Goal: Task Accomplishment & Management: Manage account settings

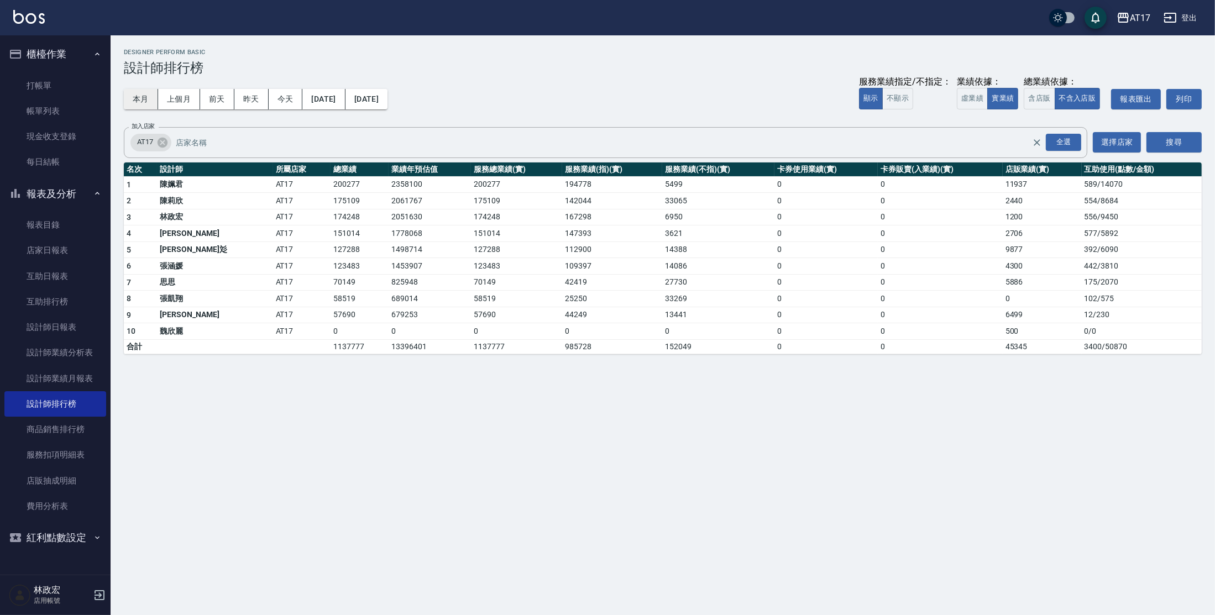
click at [137, 102] on button "本月" at bounding box center [141, 99] width 34 height 20
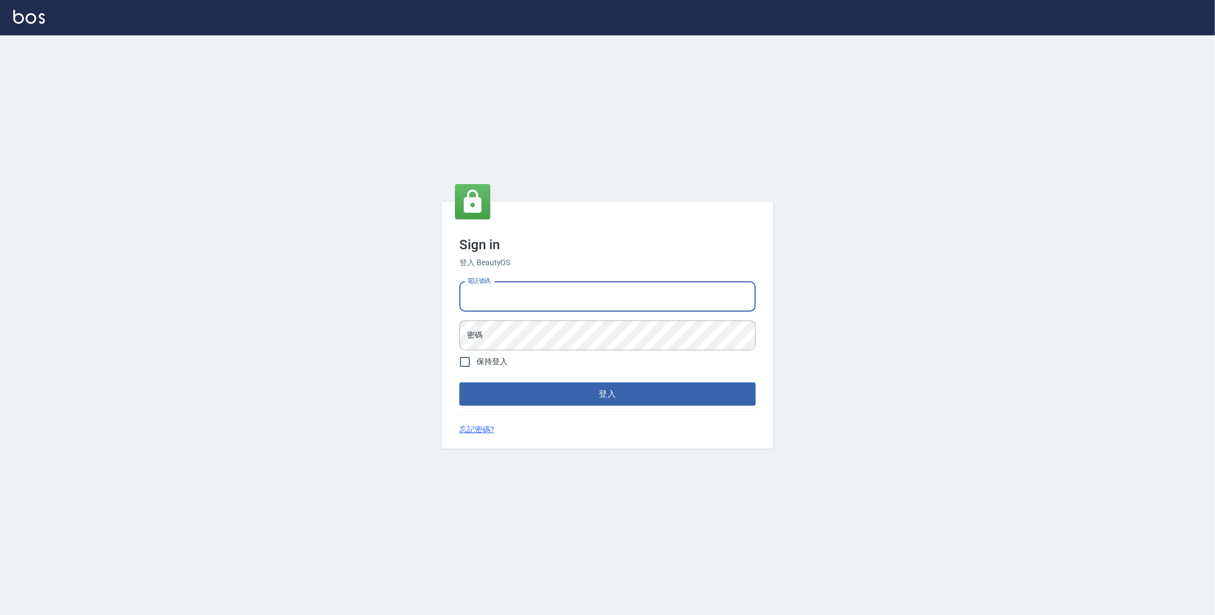
click at [479, 296] on input "電話號碼" at bounding box center [607, 297] width 296 height 30
type input "0977380821"
drag, startPoint x: 523, startPoint y: 293, endPoint x: 573, endPoint y: 315, distance: 54.4
click at [437, 297] on div "Sign in 登入 BeautyOS 電話號碼 0977380821 電話號碼 密碼 密碼 保持登入 登入 忘記密碼?" at bounding box center [607, 325] width 1215 height 580
click at [459, 382] on button "登入" at bounding box center [607, 393] width 296 height 23
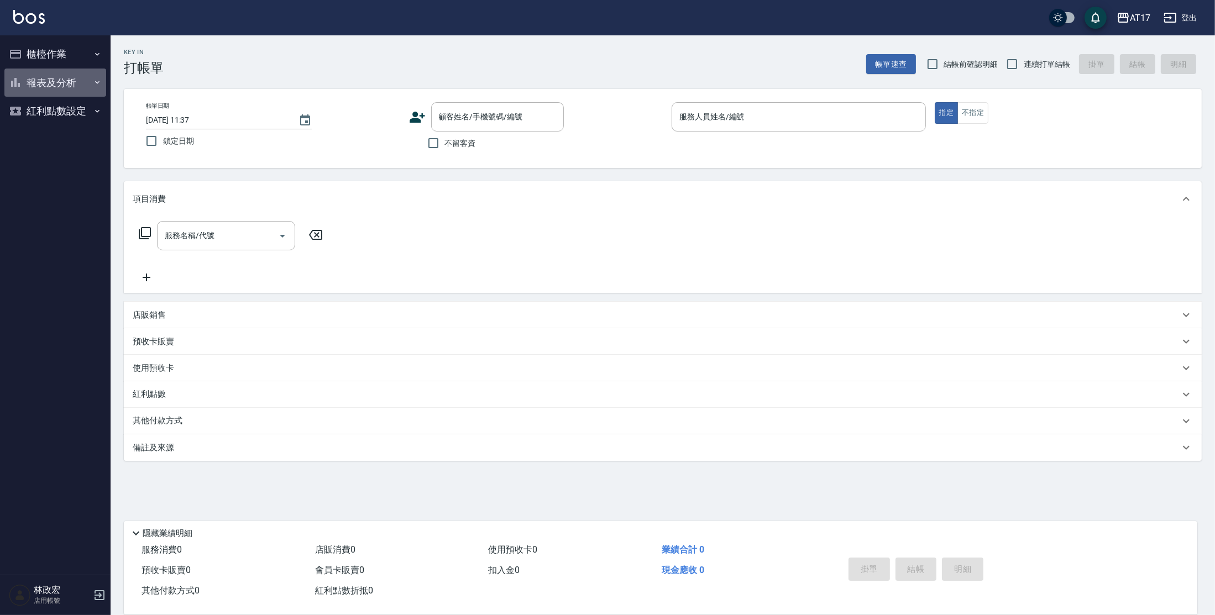
click at [68, 83] on button "報表及分析" at bounding box center [55, 83] width 102 height 29
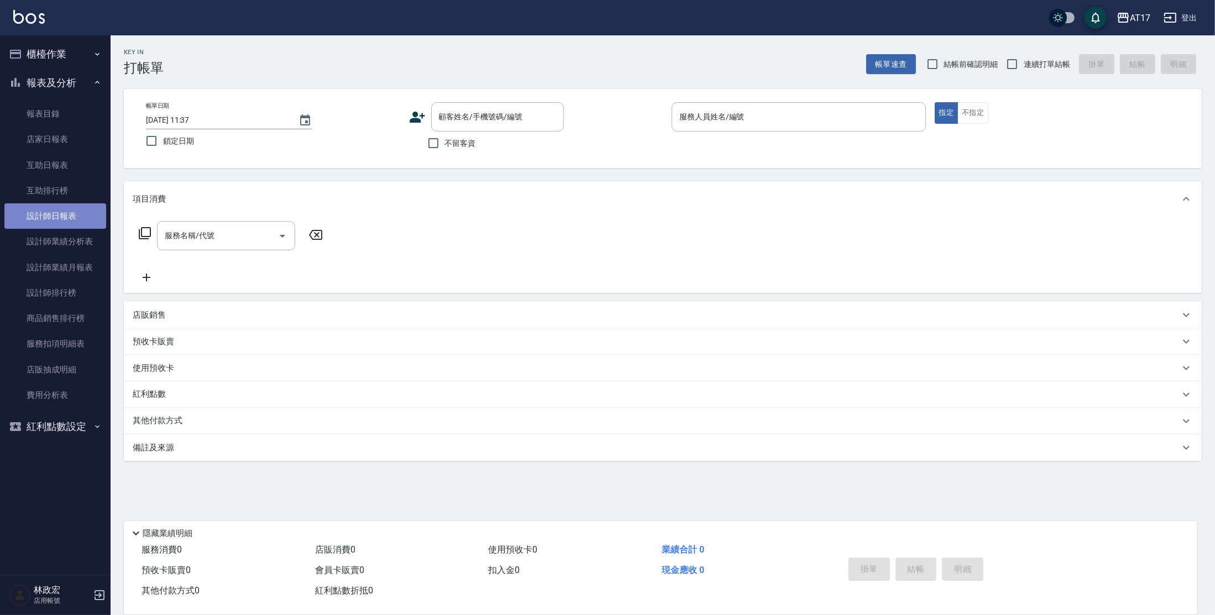
click at [62, 216] on link "設計師日報表" at bounding box center [55, 215] width 102 height 25
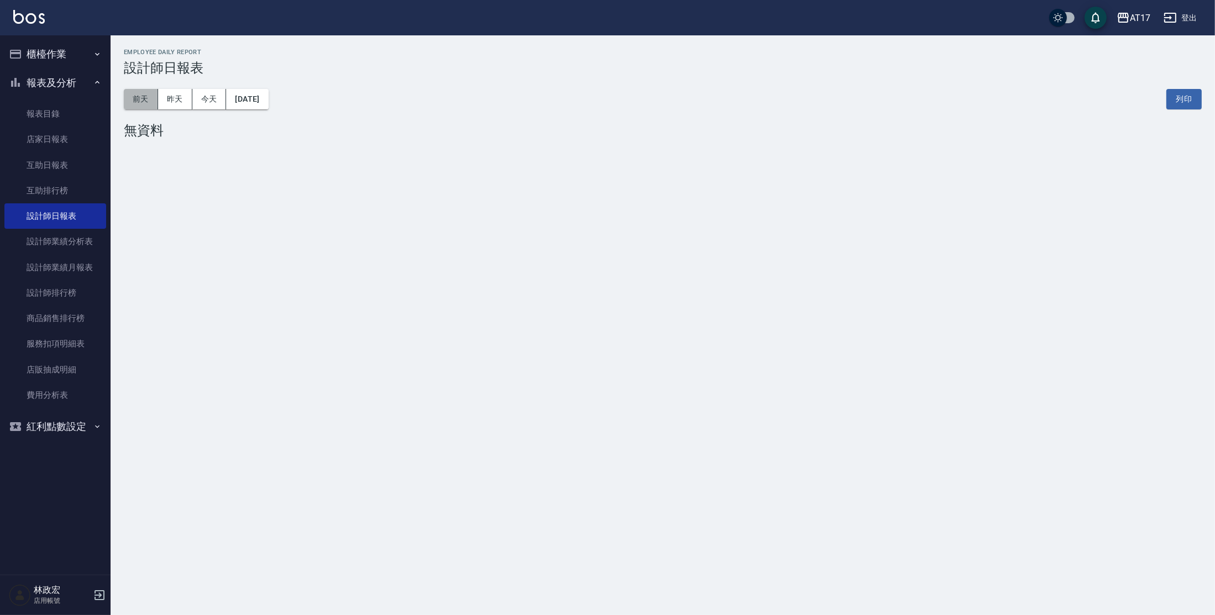
click at [156, 109] on button "前天" at bounding box center [141, 99] width 34 height 20
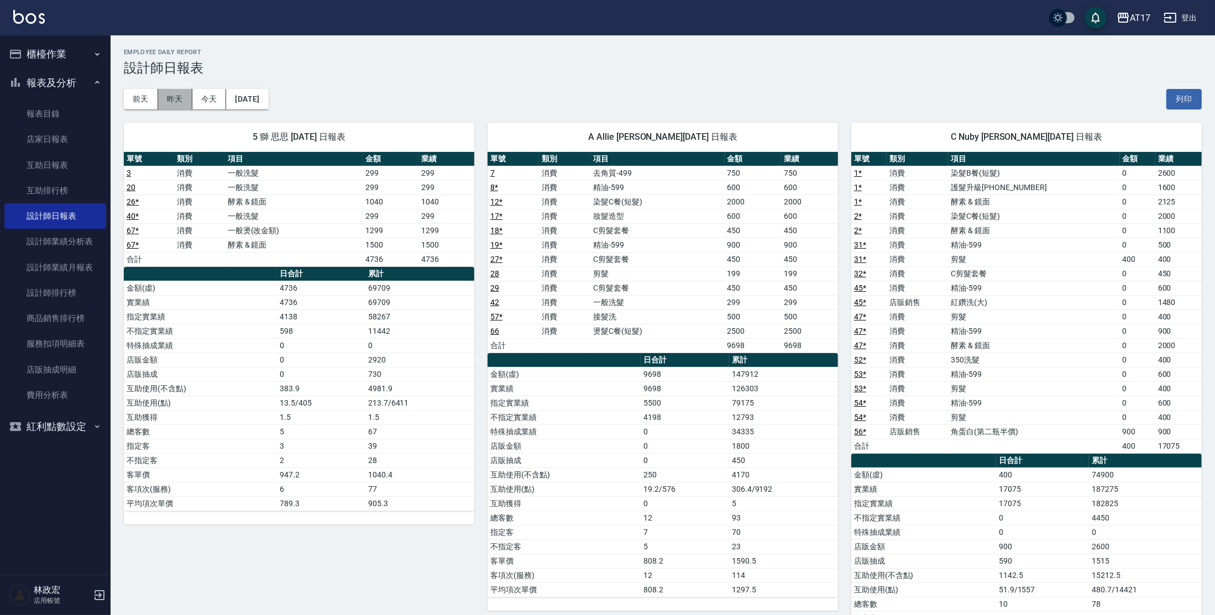
click at [170, 104] on button "昨天" at bounding box center [175, 99] width 34 height 20
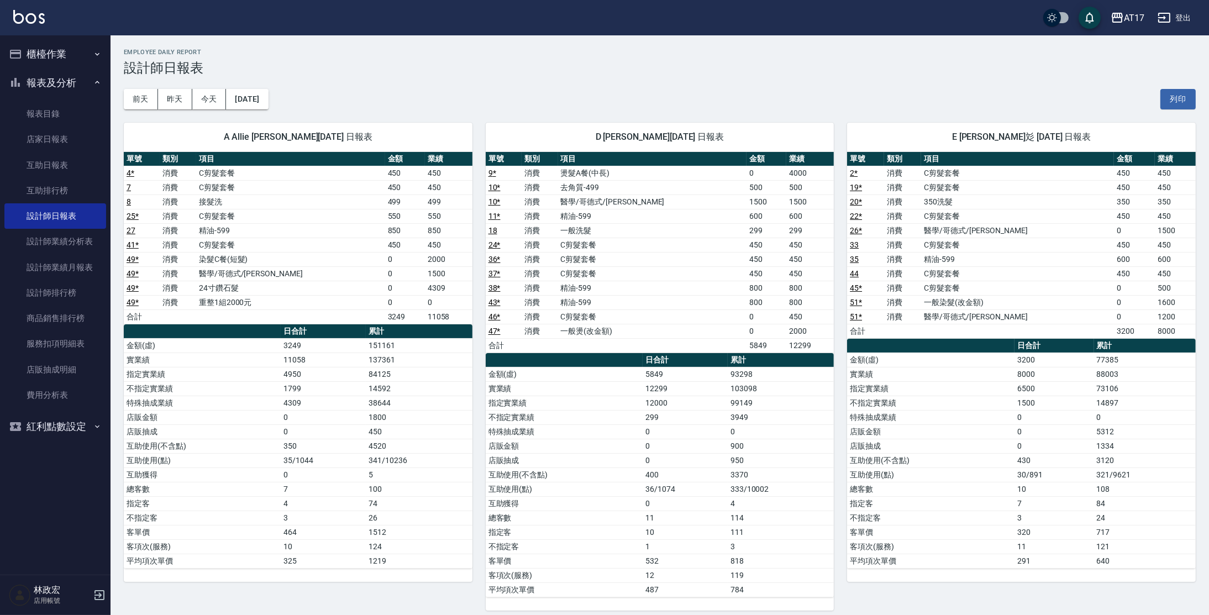
click at [699, 64] on h3 "設計師日報表" at bounding box center [660, 67] width 1072 height 15
click at [31, 372] on link "店販抽成明細" at bounding box center [55, 369] width 102 height 25
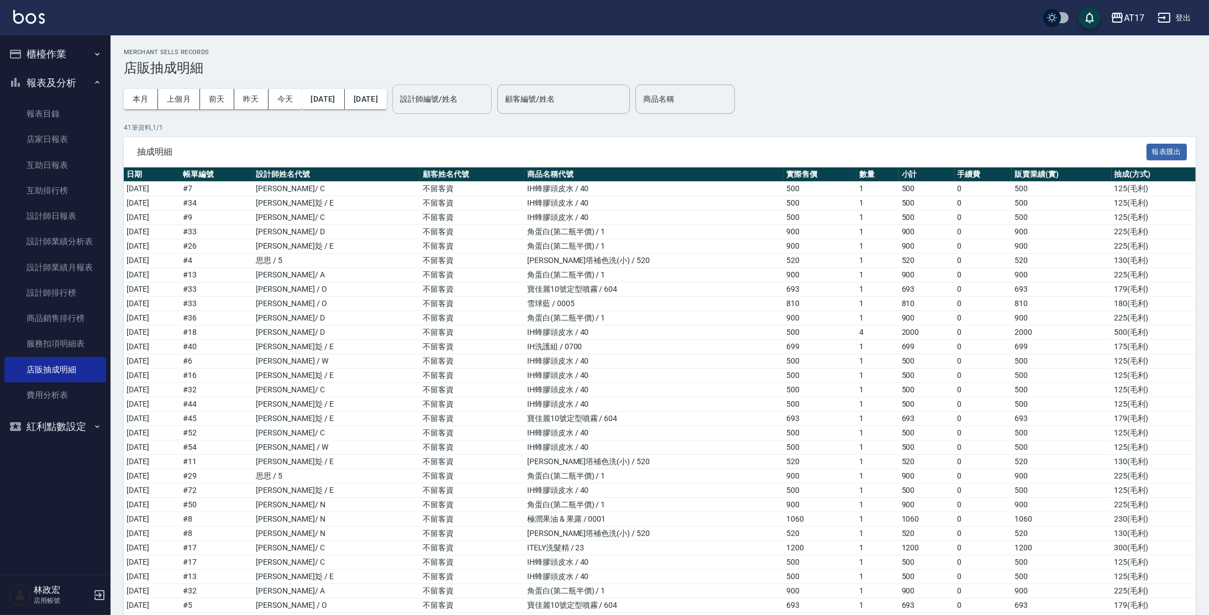
click at [487, 106] on input "設計師編號/姓名" at bounding box center [442, 99] width 90 height 19
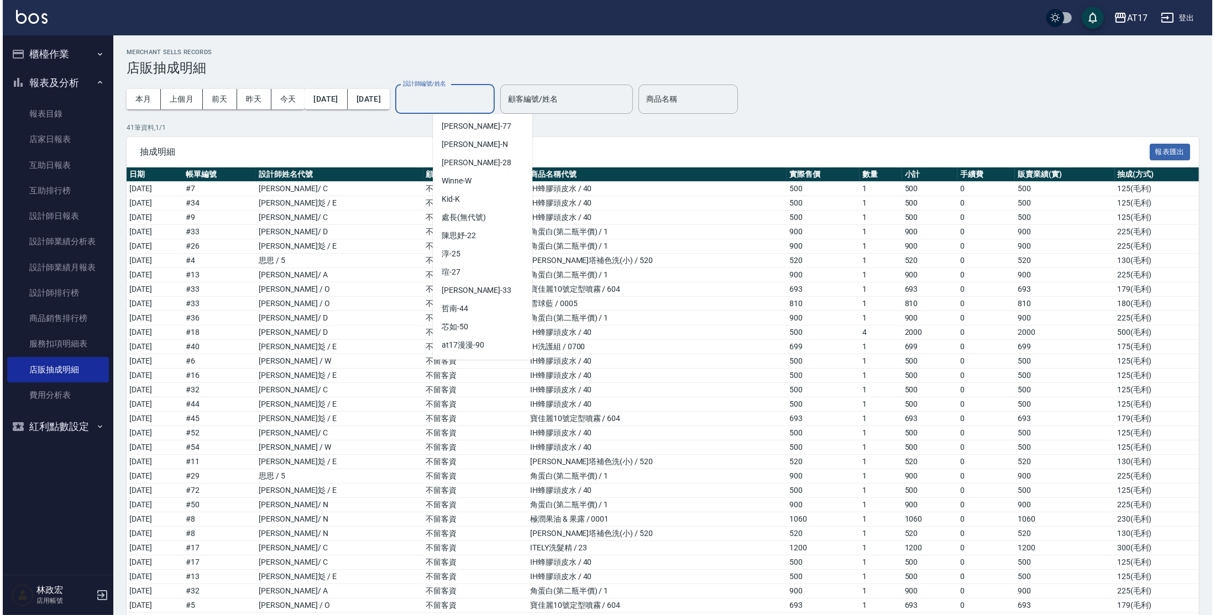
scroll to position [237, 0]
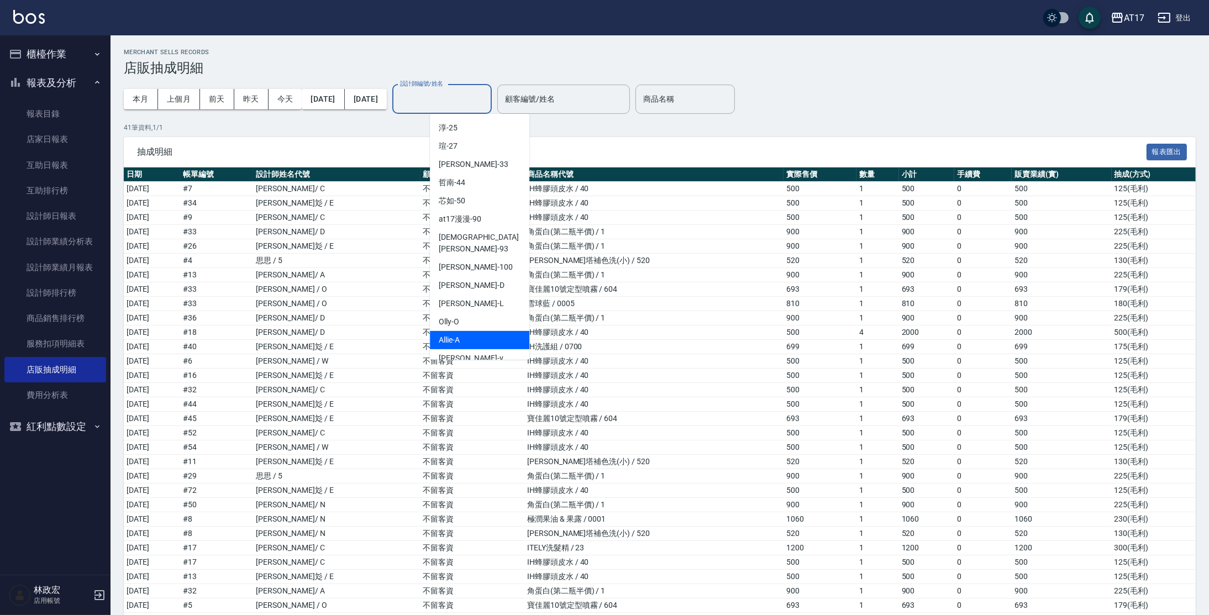
click at [479, 331] on div "Allie -A" at bounding box center [479, 340] width 99 height 18
type input "Allie-A"
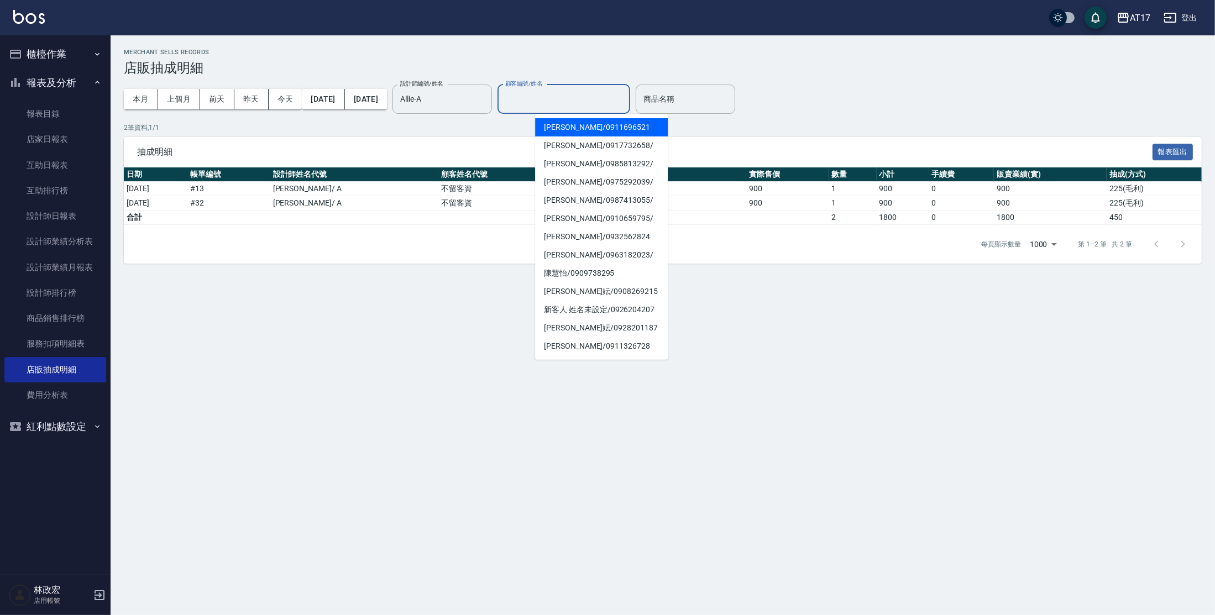
click at [625, 96] on input "顧客編號/姓名" at bounding box center [563, 99] width 123 height 19
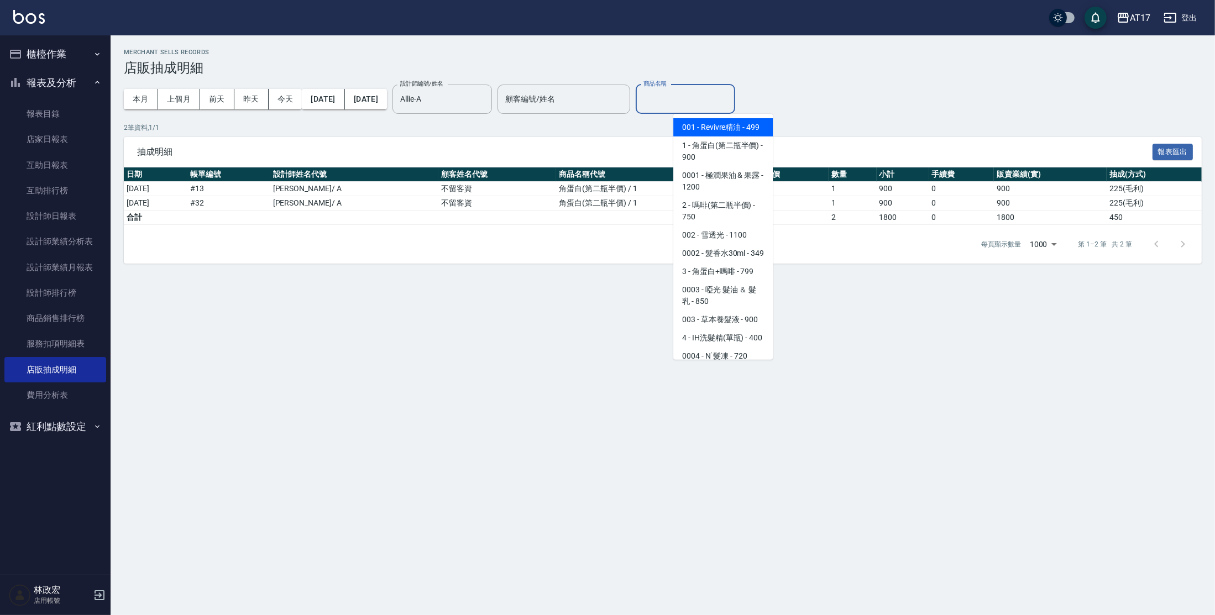
click at [707, 100] on input "商品名稱" at bounding box center [685, 99] width 90 height 19
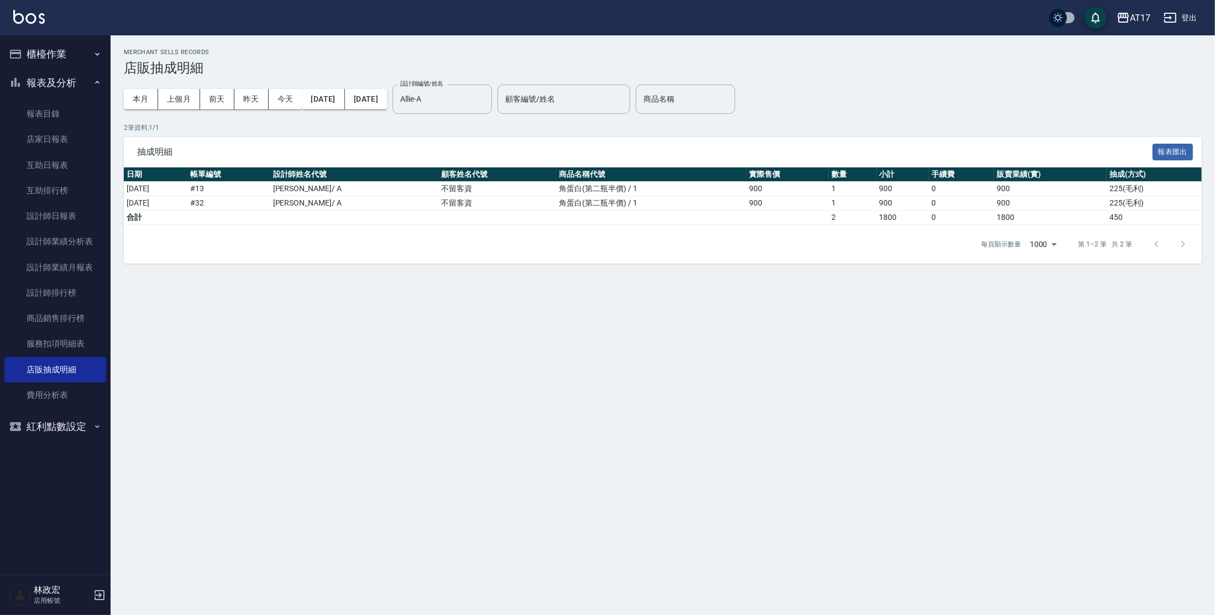
click at [227, 397] on div "Merchant Sells Records 店販抽成明細 本月 上個月 前天 昨天 今天 2025/08/01 2025/08/18 設計師編號/姓名 Al…" at bounding box center [607, 307] width 1215 height 615
click at [28, 344] on link "服務扣項明細表" at bounding box center [55, 343] width 102 height 25
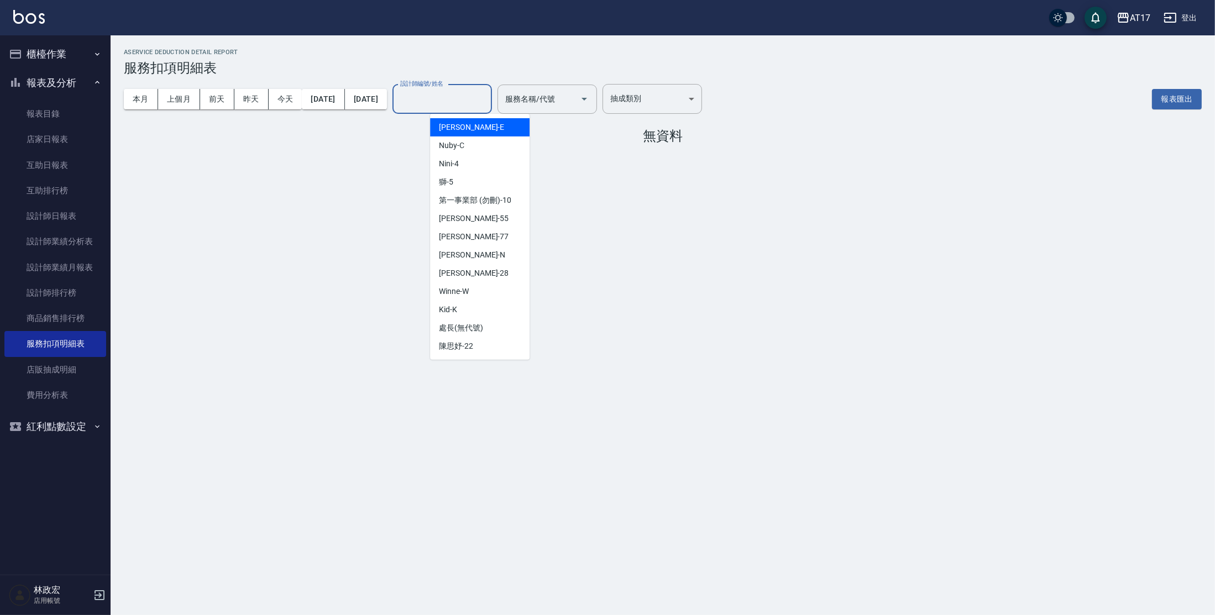
click at [474, 99] on input "設計師編號/姓名" at bounding box center [442, 99] width 90 height 19
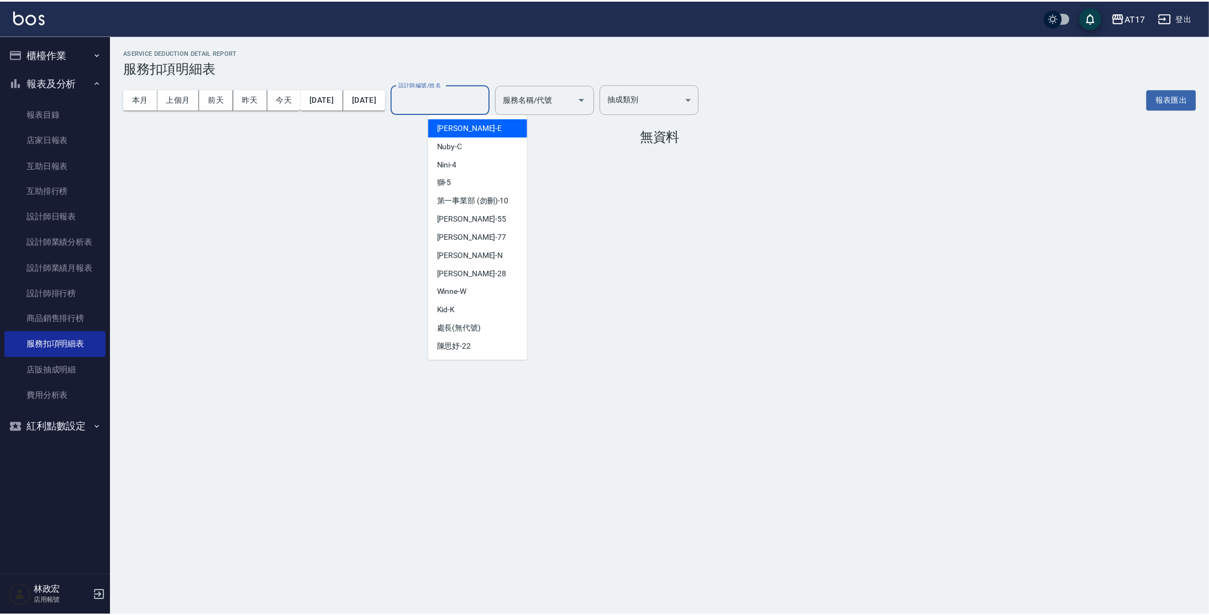
scroll to position [237, 0]
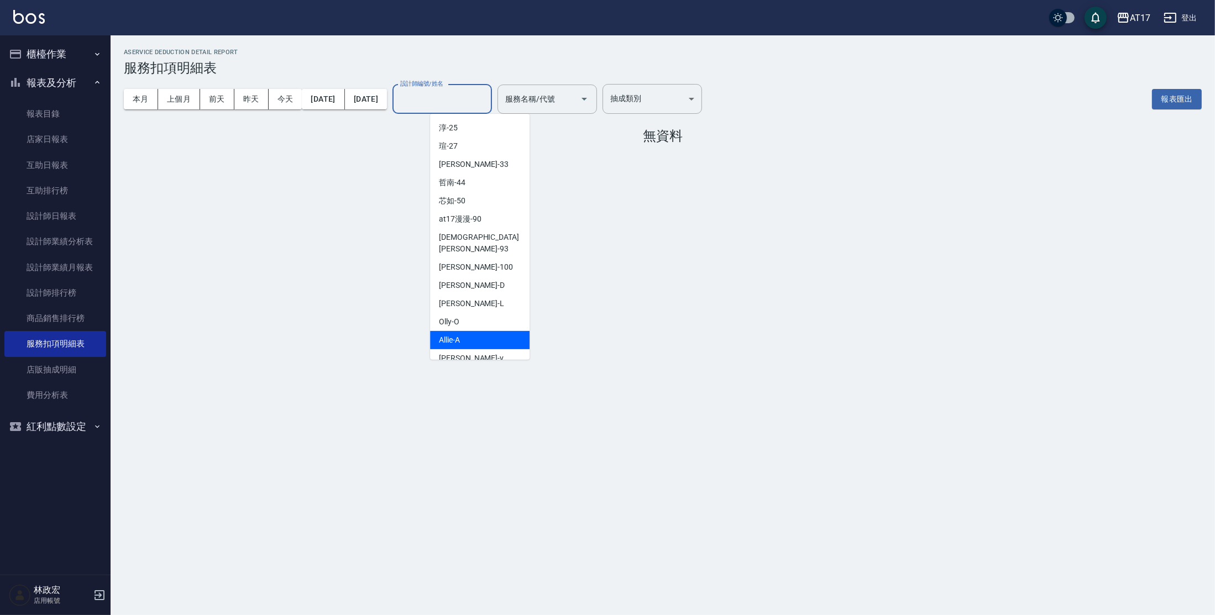
click at [478, 331] on div "Allie -A" at bounding box center [479, 340] width 99 height 18
type input "Allie-A"
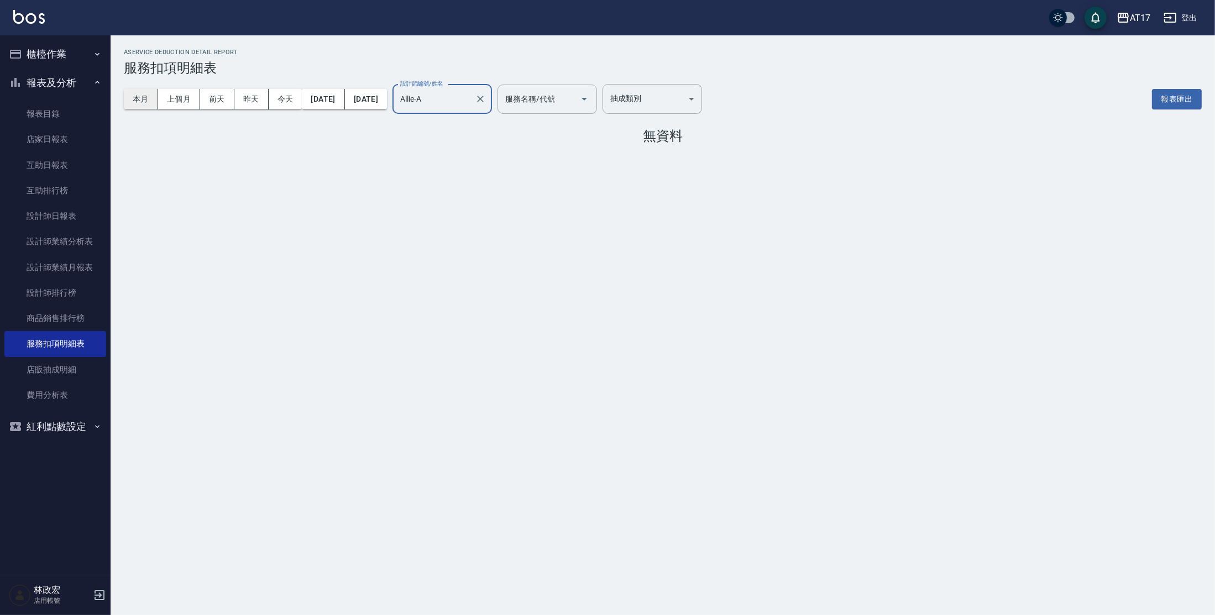
drag, startPoint x: 129, startPoint y: 98, endPoint x: 134, endPoint y: 94, distance: 6.0
click at [129, 97] on button "本月" at bounding box center [141, 99] width 34 height 20
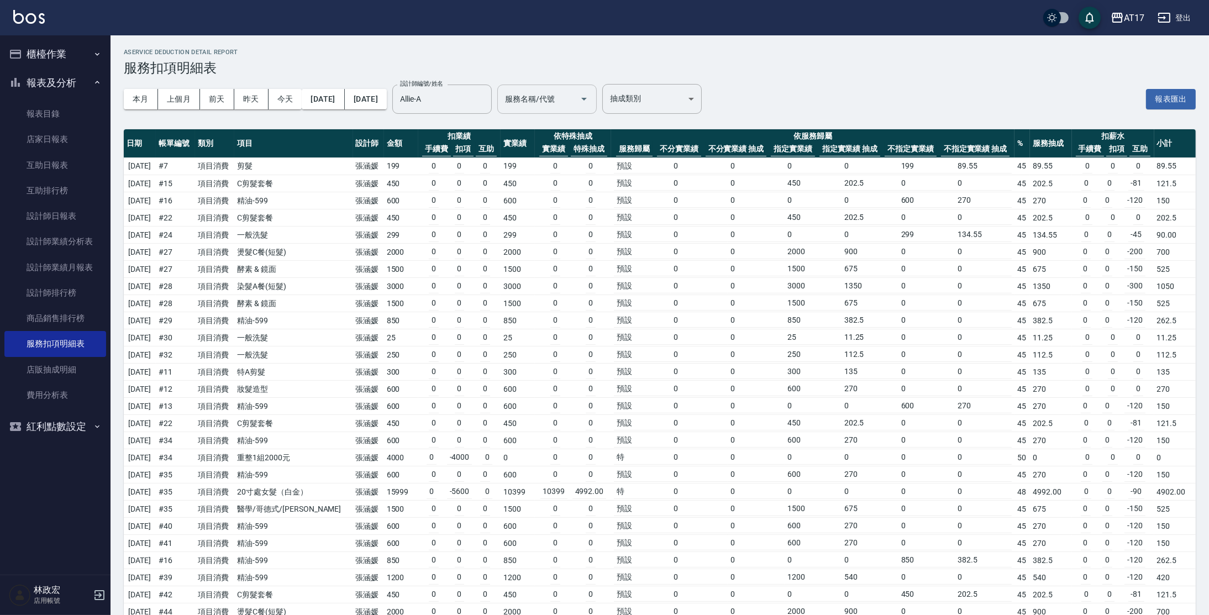
click at [587, 99] on icon "Open" at bounding box center [584, 99] width 6 height 3
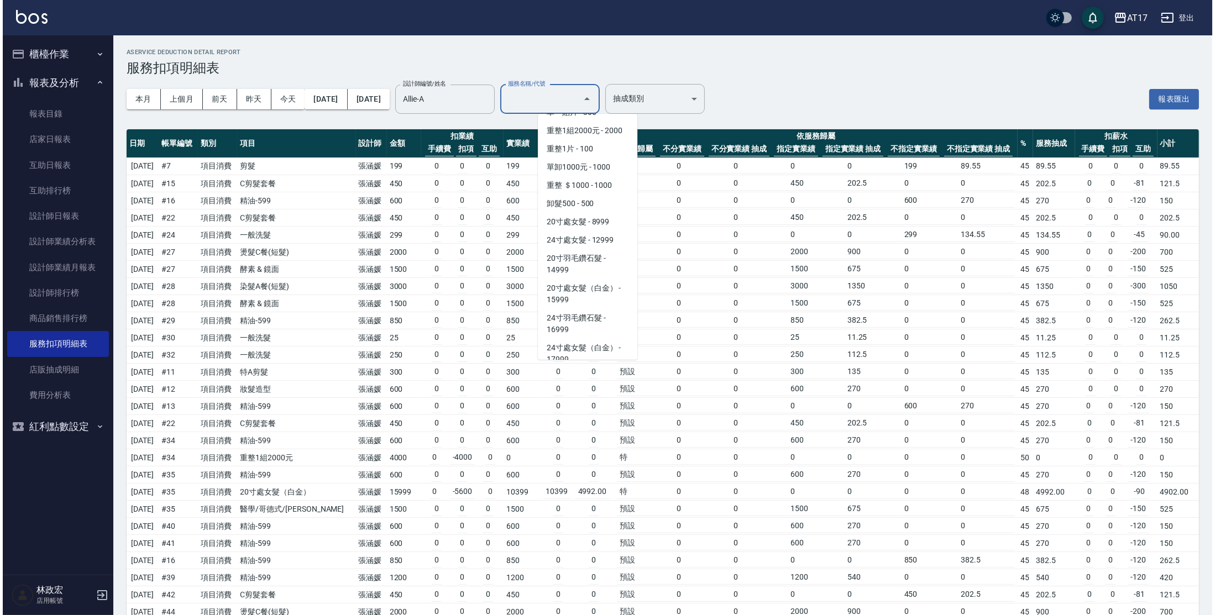
scroll to position [1251, 0]
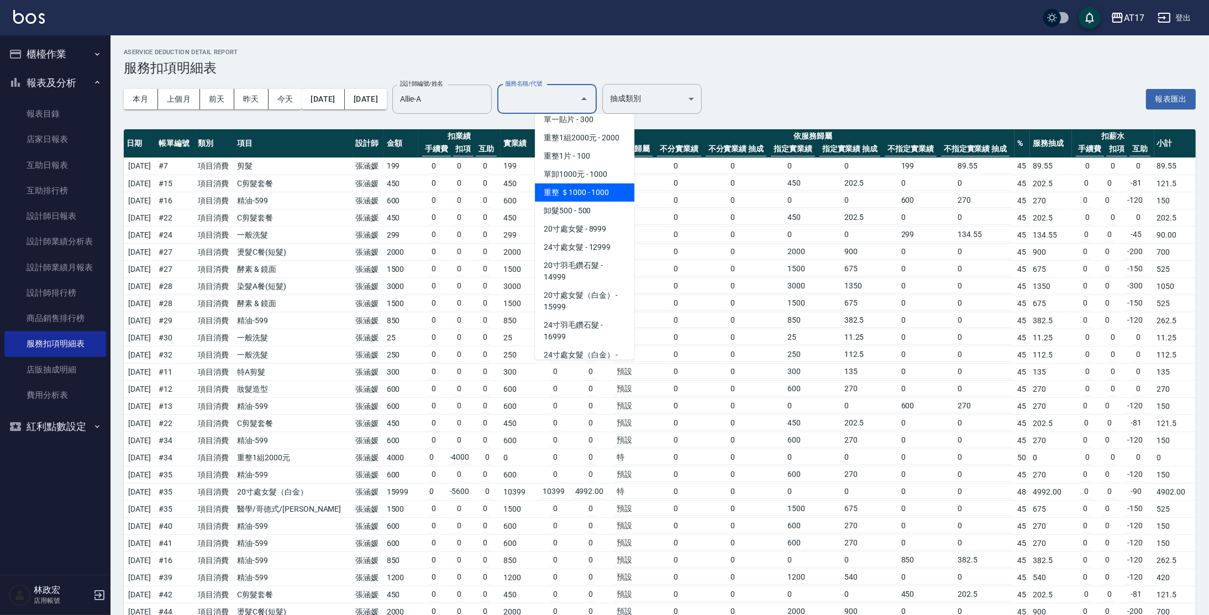
drag, startPoint x: 576, startPoint y: 147, endPoint x: 577, endPoint y: 197, distance: 50.3
click at [577, 197] on ul "一般洗剪 - 500 剪瀏海 - 50 深層洗 - 50 特A洗剪 - 600 單剪髮 - 199 剪髮 - 200 一般燙(改金額) - 1200 299 …" at bounding box center [584, 237] width 99 height 246
click at [577, 197] on span "重整 ＄1000 - 1000" at bounding box center [584, 192] width 99 height 18
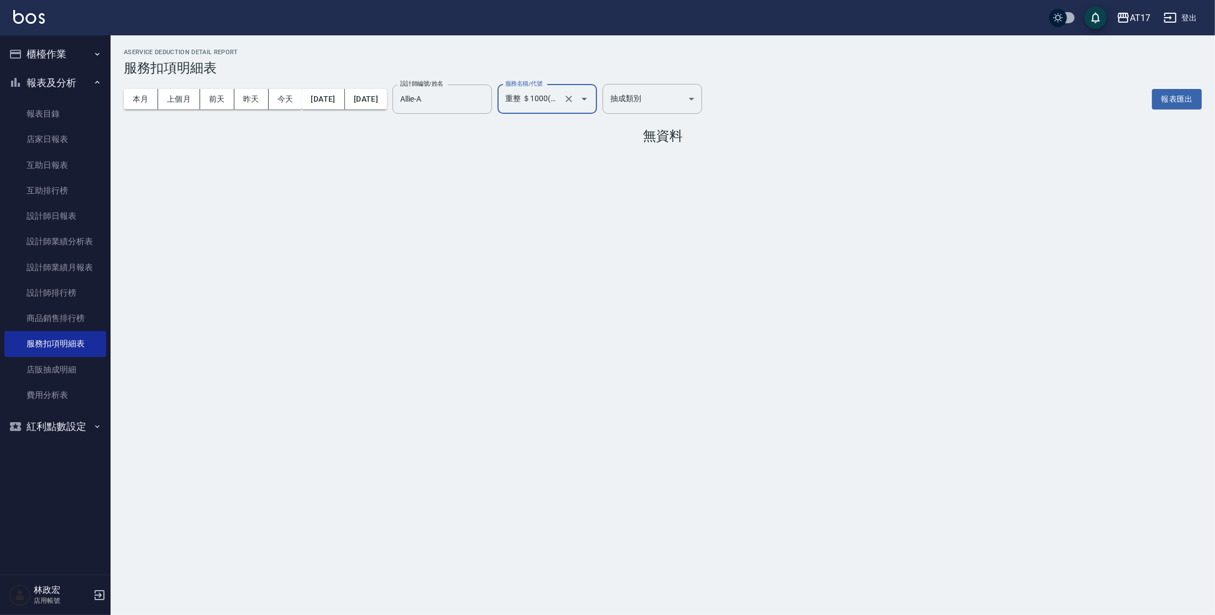
click at [591, 99] on icon "Open" at bounding box center [583, 98] width 13 height 13
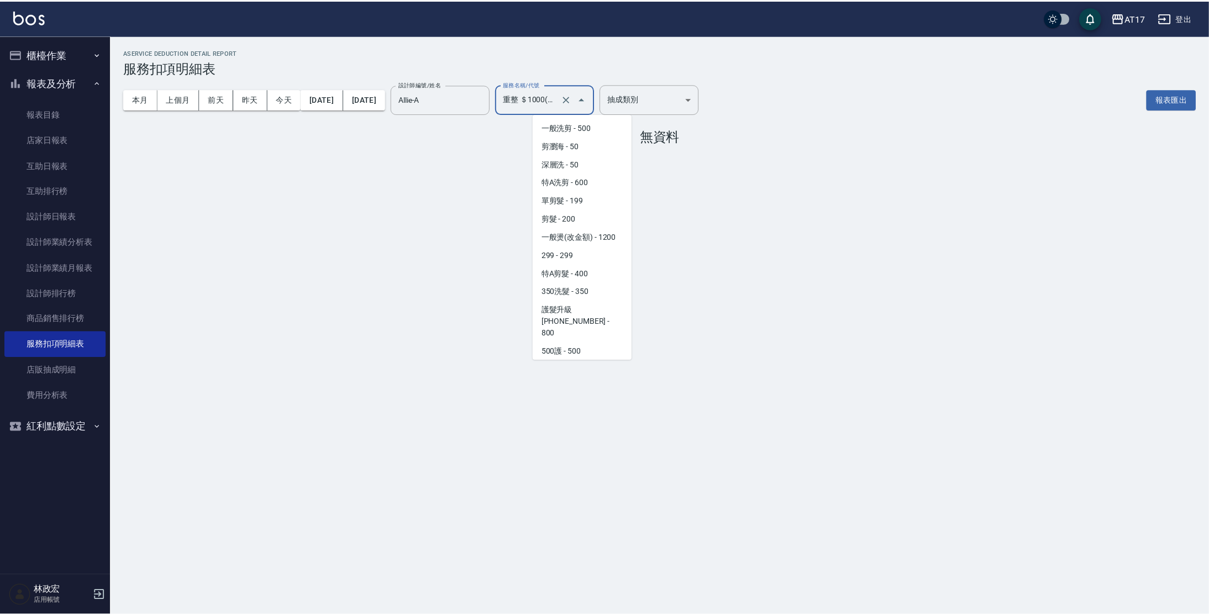
scroll to position [1104, 0]
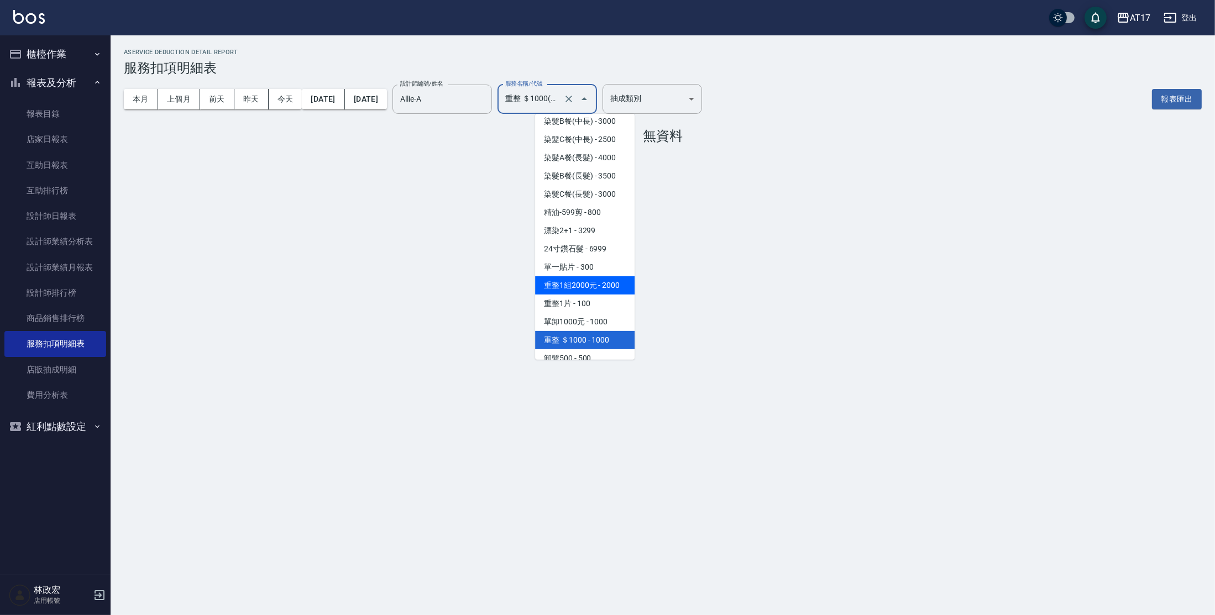
click at [609, 291] on span "重整1組2000元 - 2000" at bounding box center [584, 285] width 99 height 18
type input "重整1組2000元(7006)"
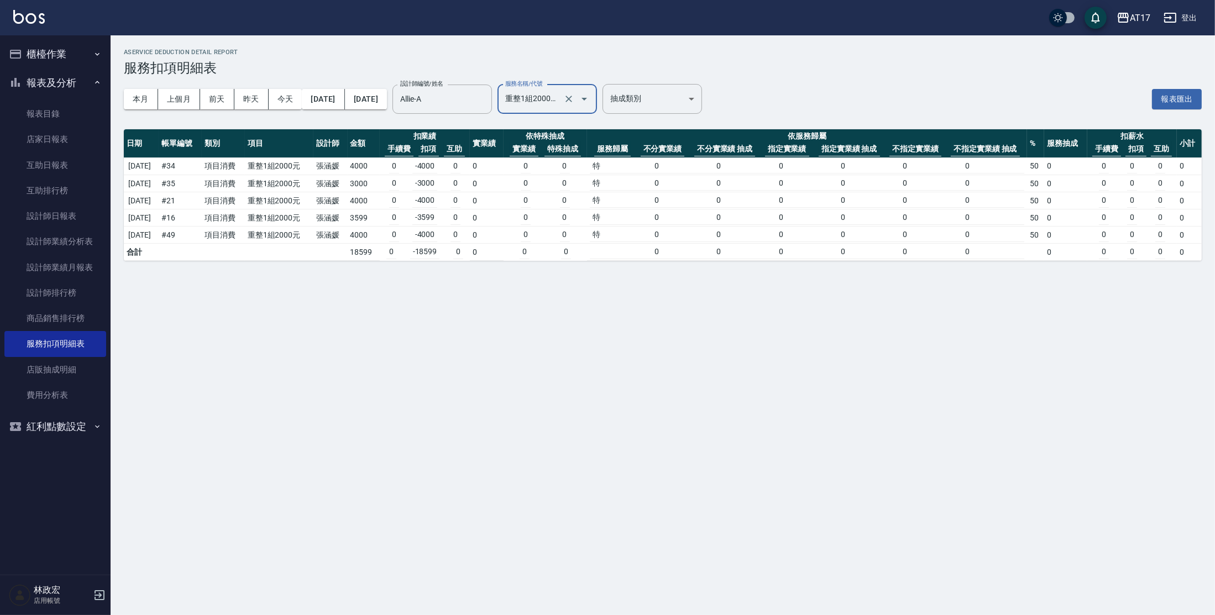
click at [576, 327] on div "AService Deduction Detail Report 服務扣項明細表 本月 上個月 前天 昨天 今天 2025/08/01 2025/08/31 …" at bounding box center [607, 307] width 1215 height 615
click at [57, 225] on link "設計師日報表" at bounding box center [55, 215] width 102 height 25
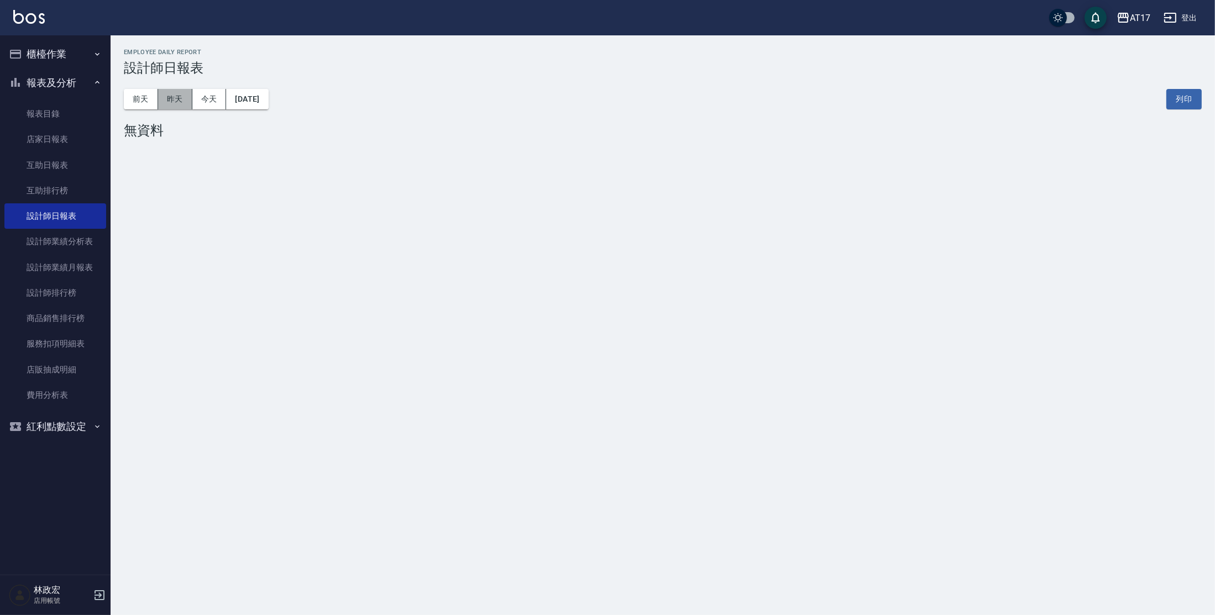
click at [186, 95] on button "昨天" at bounding box center [175, 99] width 34 height 20
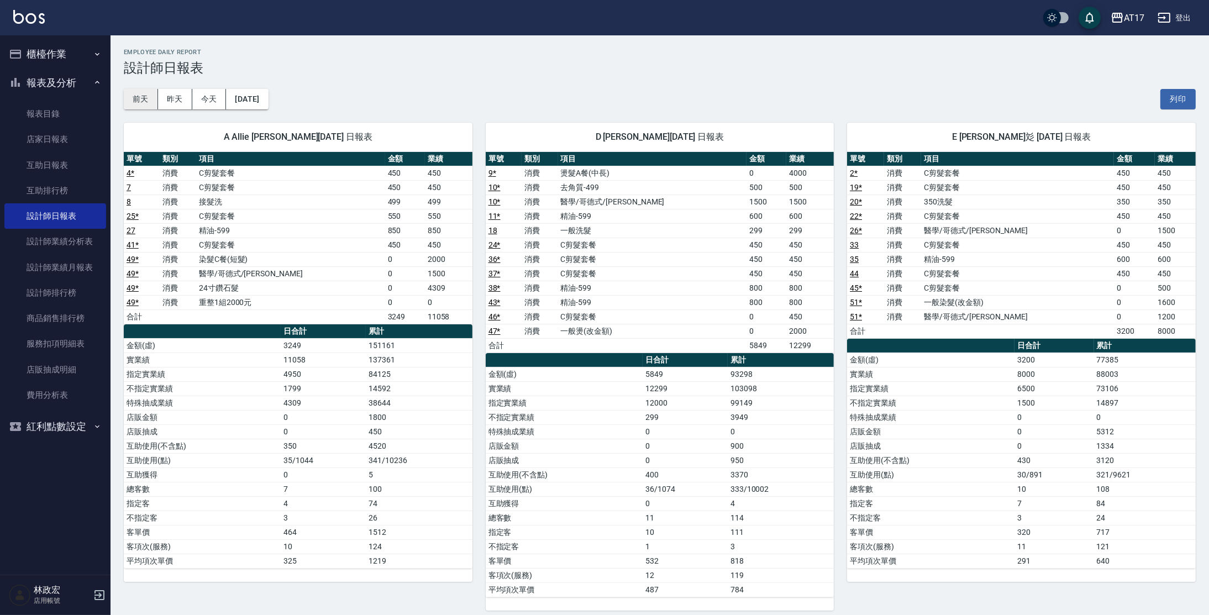
click at [156, 95] on button "前天" at bounding box center [141, 99] width 34 height 20
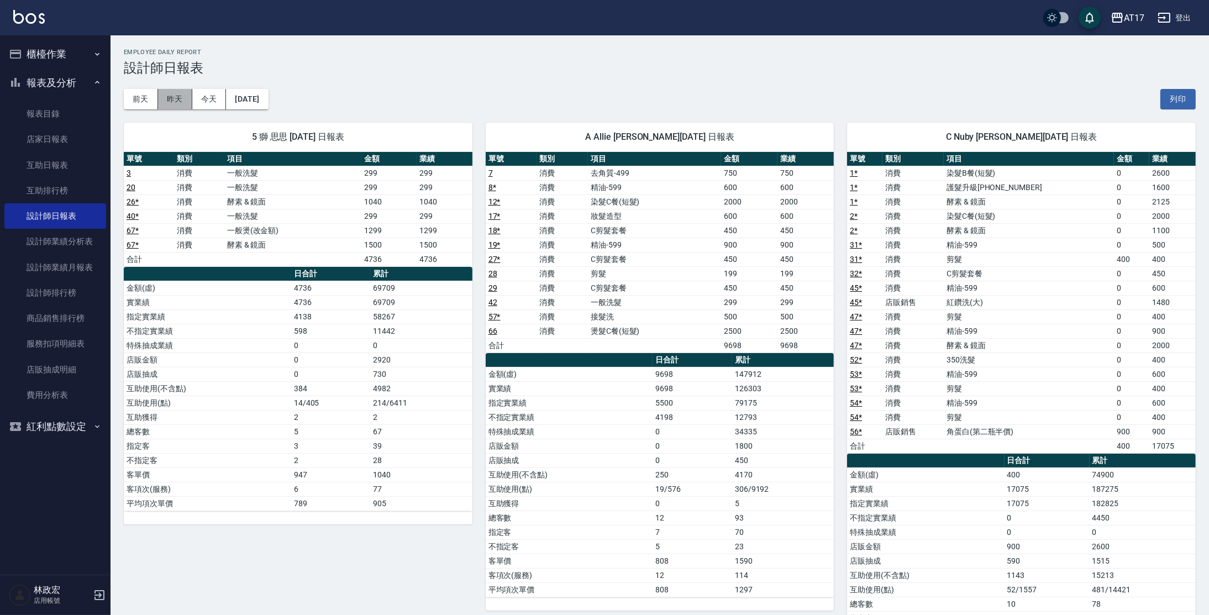
click at [174, 106] on button "昨天" at bounding box center [175, 99] width 34 height 20
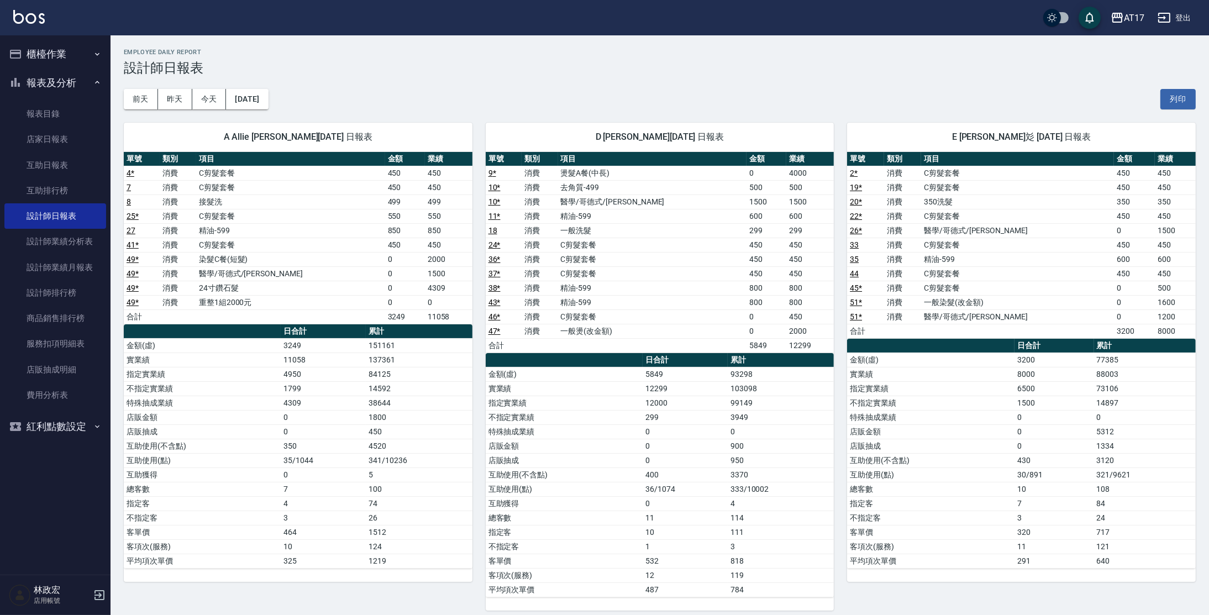
click at [432, 424] on td "450" at bounding box center [419, 431] width 106 height 14
click at [254, 94] on button "[DATE]" at bounding box center [247, 99] width 42 height 20
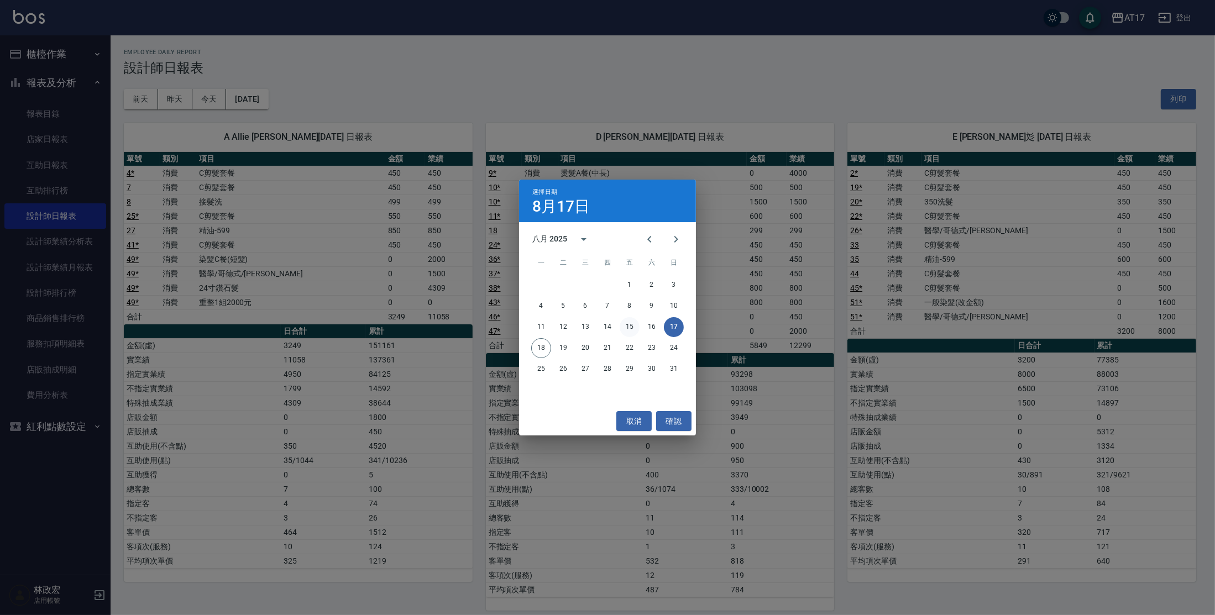
click at [631, 322] on button "15" at bounding box center [629, 327] width 20 height 20
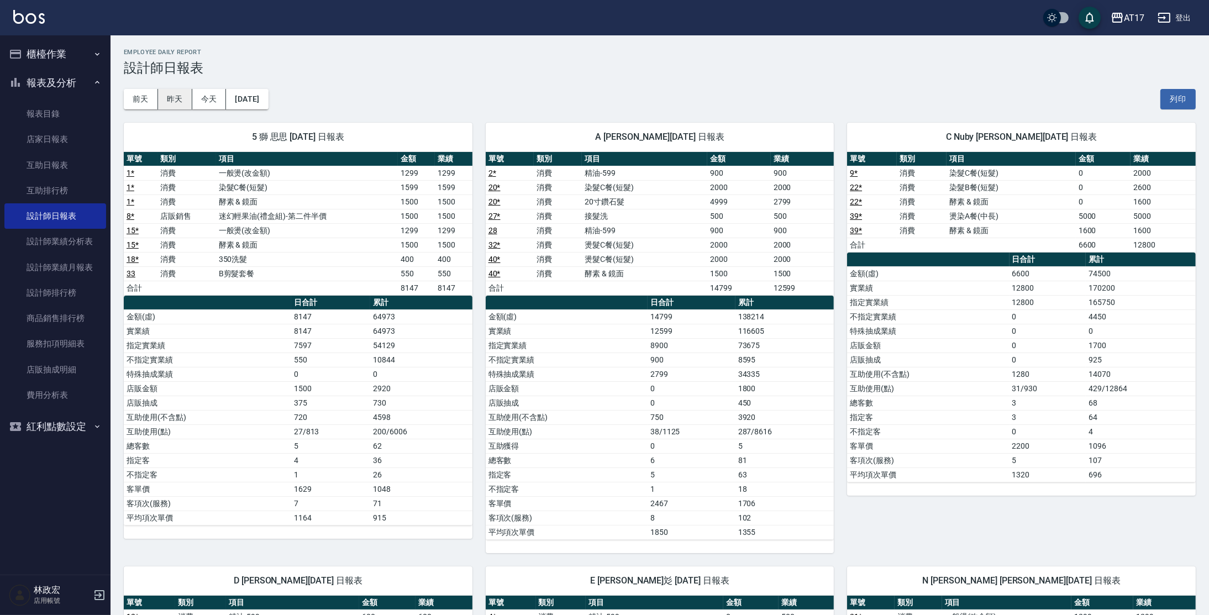
click at [174, 101] on button "昨天" at bounding box center [175, 99] width 34 height 20
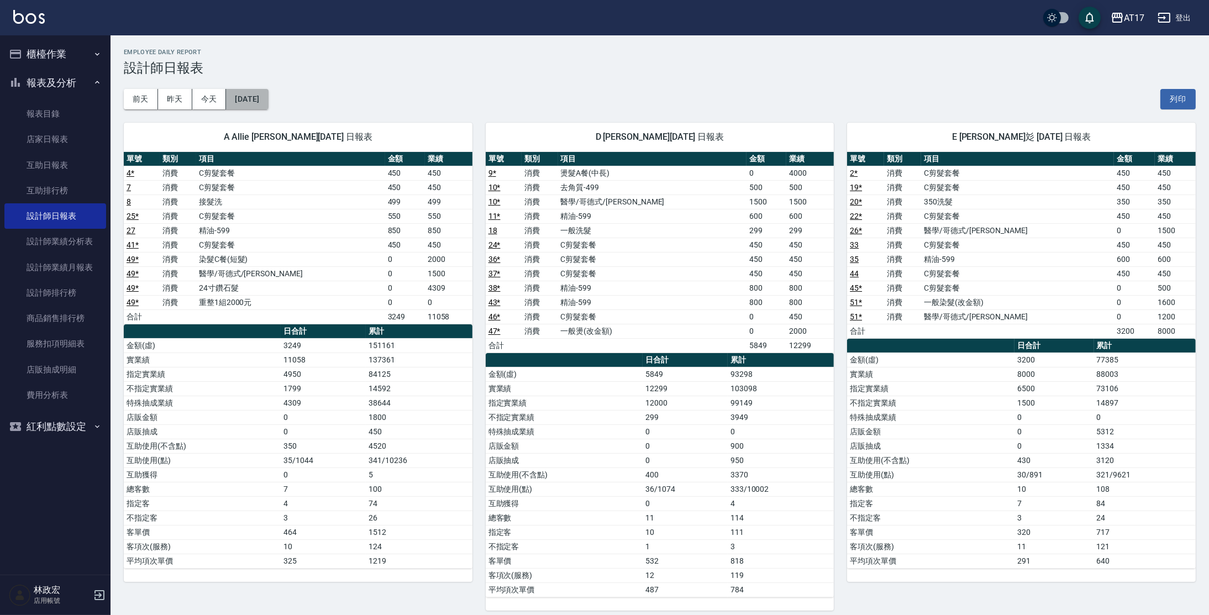
click at [266, 98] on button "[DATE]" at bounding box center [247, 99] width 42 height 20
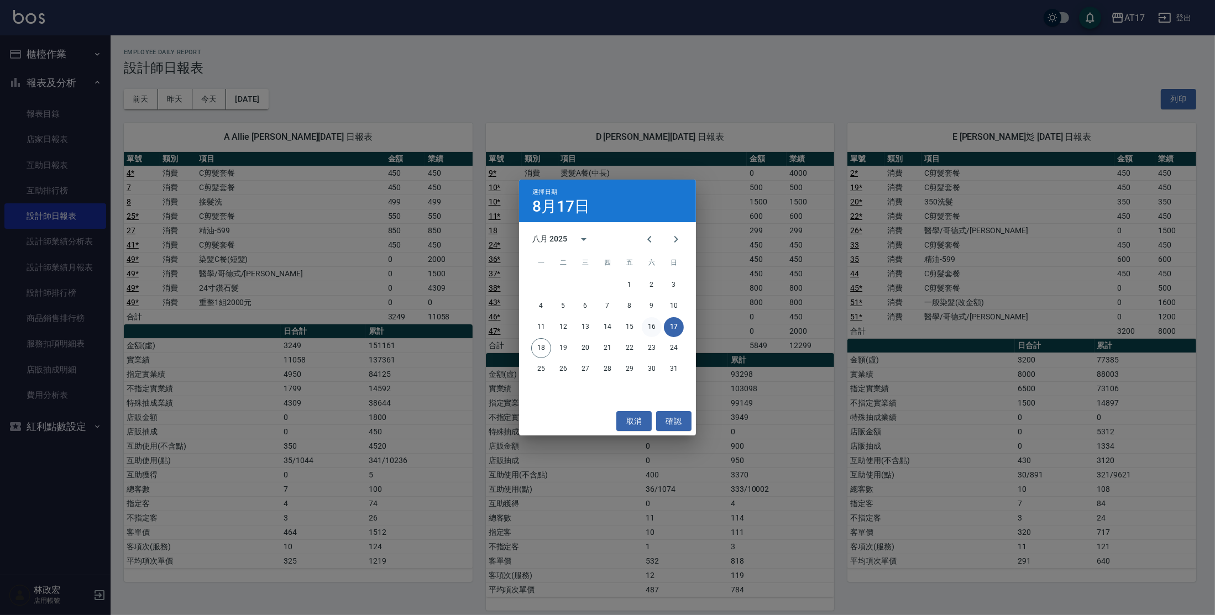
click at [647, 330] on button "16" at bounding box center [652, 327] width 20 height 20
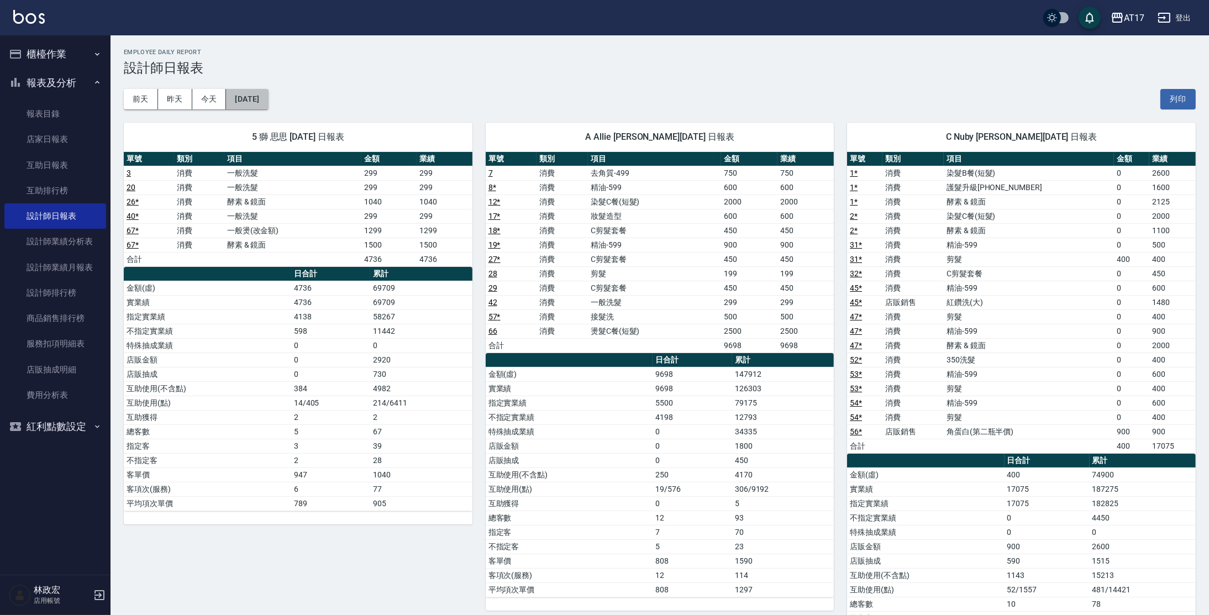
click at [260, 97] on button "[DATE]" at bounding box center [247, 99] width 42 height 20
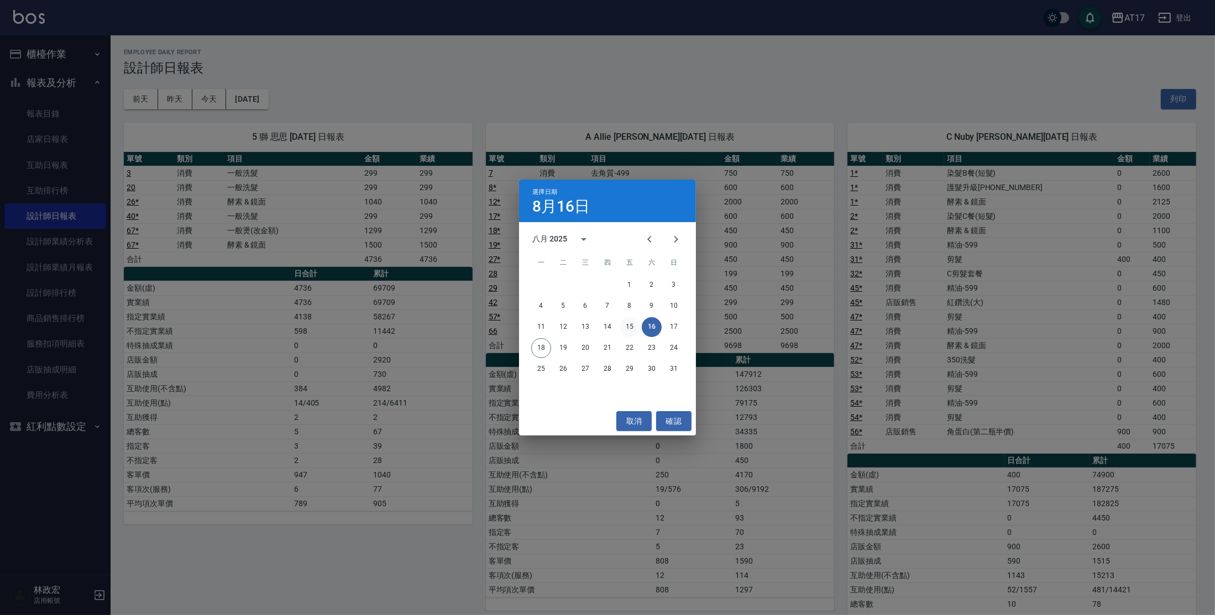
click at [628, 328] on button "15" at bounding box center [629, 327] width 20 height 20
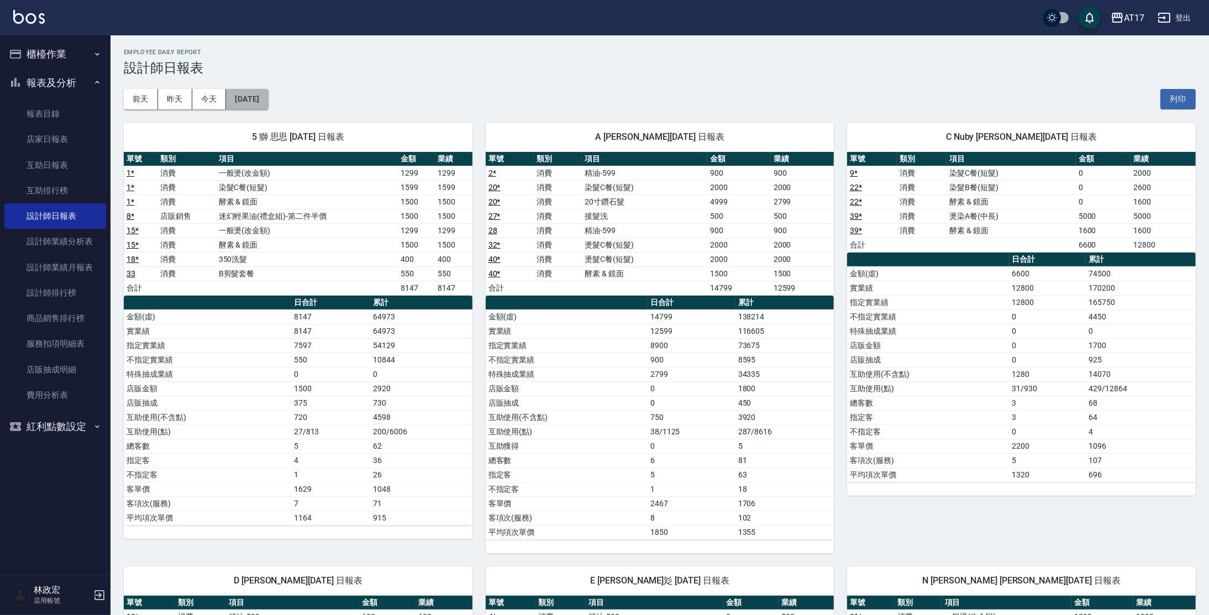
click at [268, 101] on button "[DATE]" at bounding box center [247, 99] width 42 height 20
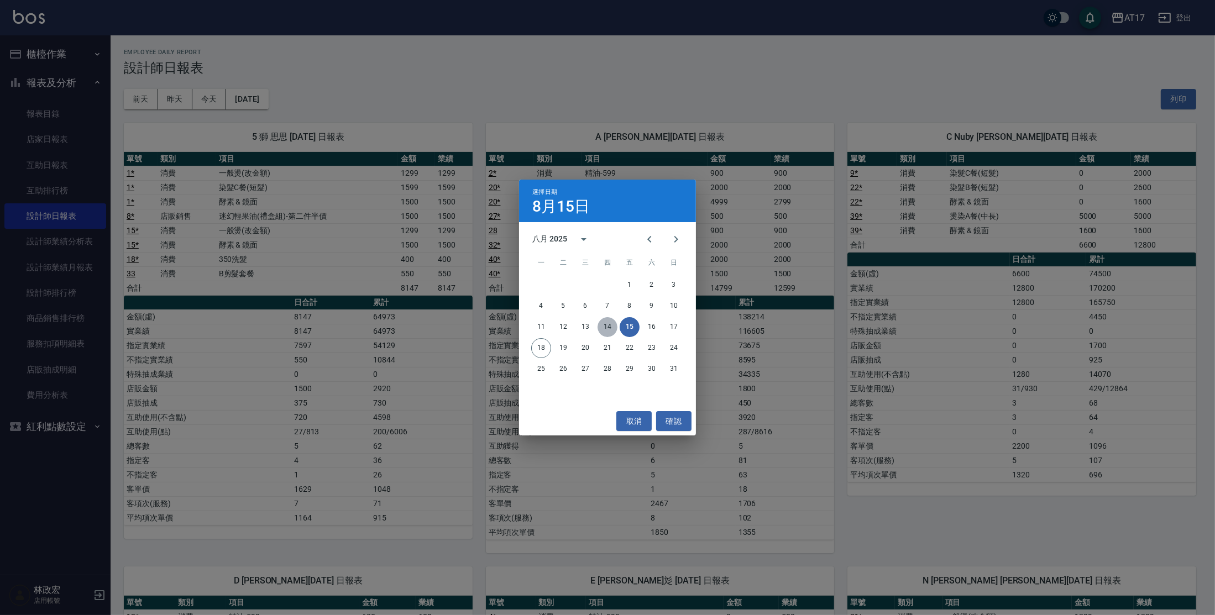
drag, startPoint x: 602, startPoint y: 325, endPoint x: 603, endPoint y: 318, distance: 7.8
click at [603, 325] on button "14" at bounding box center [607, 327] width 20 height 20
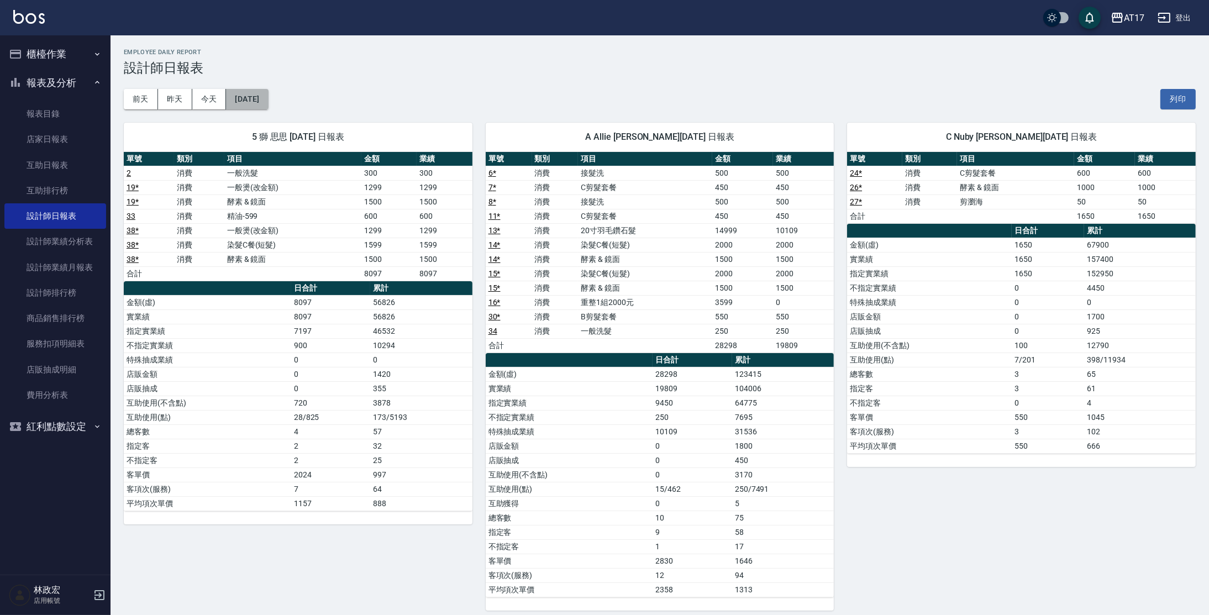
click at [264, 101] on button "[DATE]" at bounding box center [247, 99] width 42 height 20
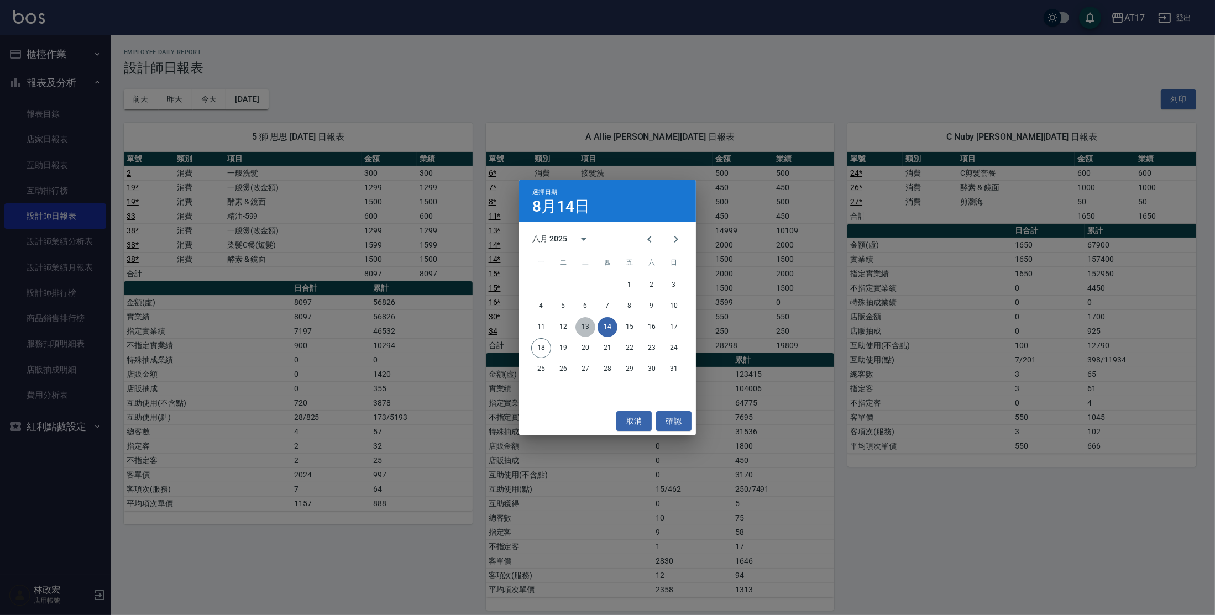
click at [587, 327] on button "13" at bounding box center [585, 327] width 20 height 20
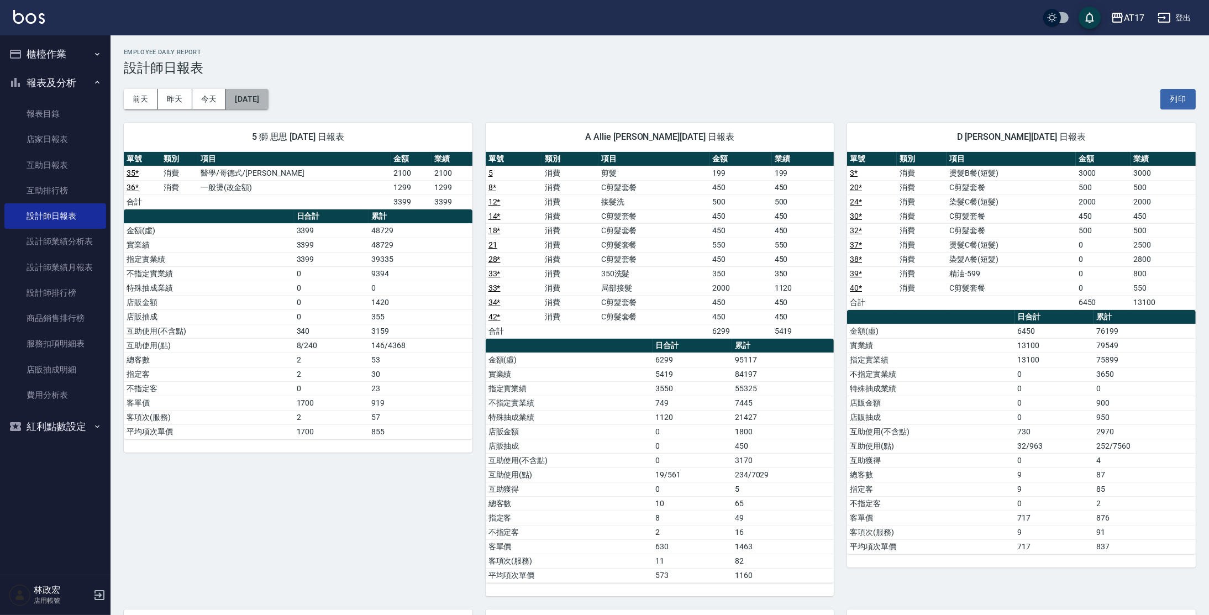
click at [268, 96] on button "[DATE]" at bounding box center [247, 99] width 42 height 20
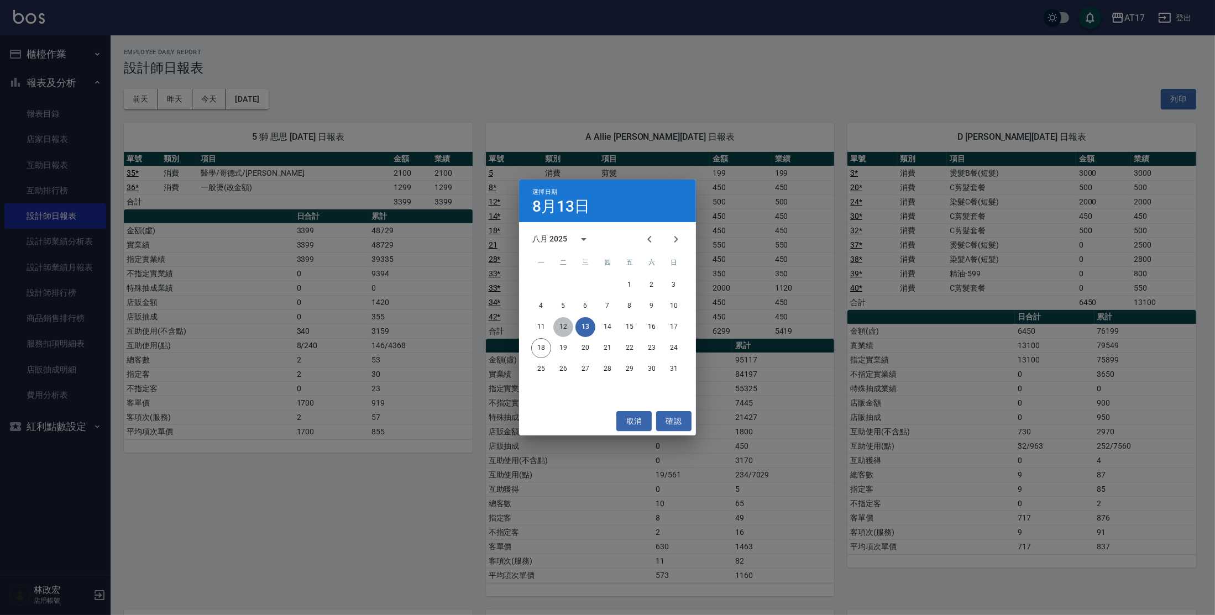
click at [558, 323] on button "12" at bounding box center [563, 327] width 20 height 20
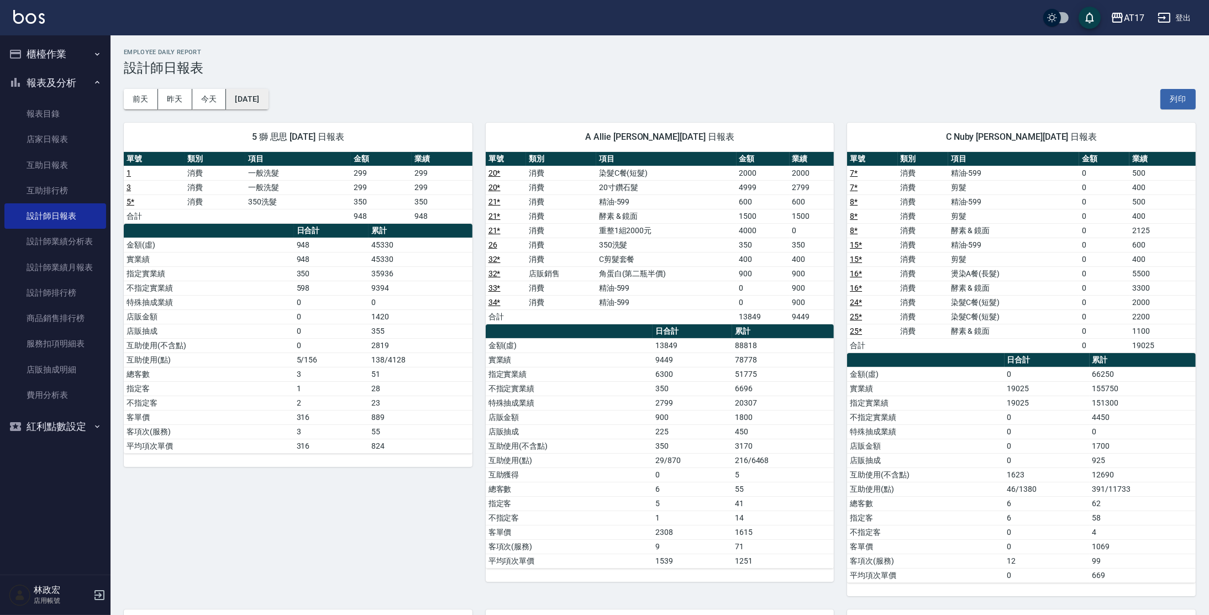
click at [262, 91] on button "[DATE]" at bounding box center [247, 99] width 42 height 20
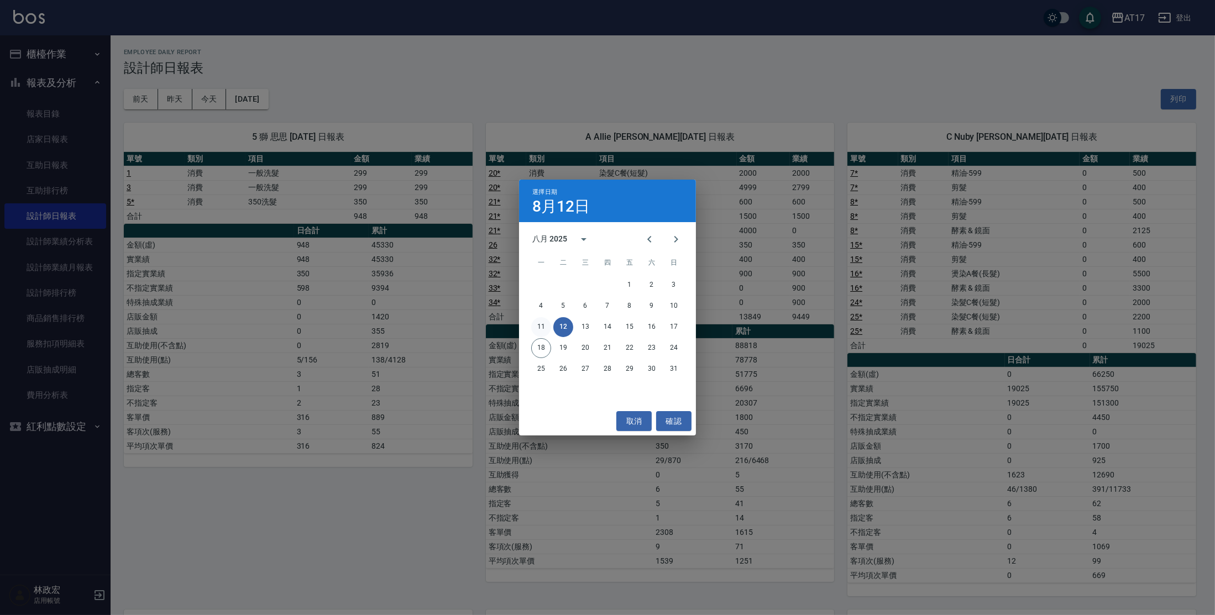
click at [547, 329] on button "11" at bounding box center [541, 327] width 20 height 20
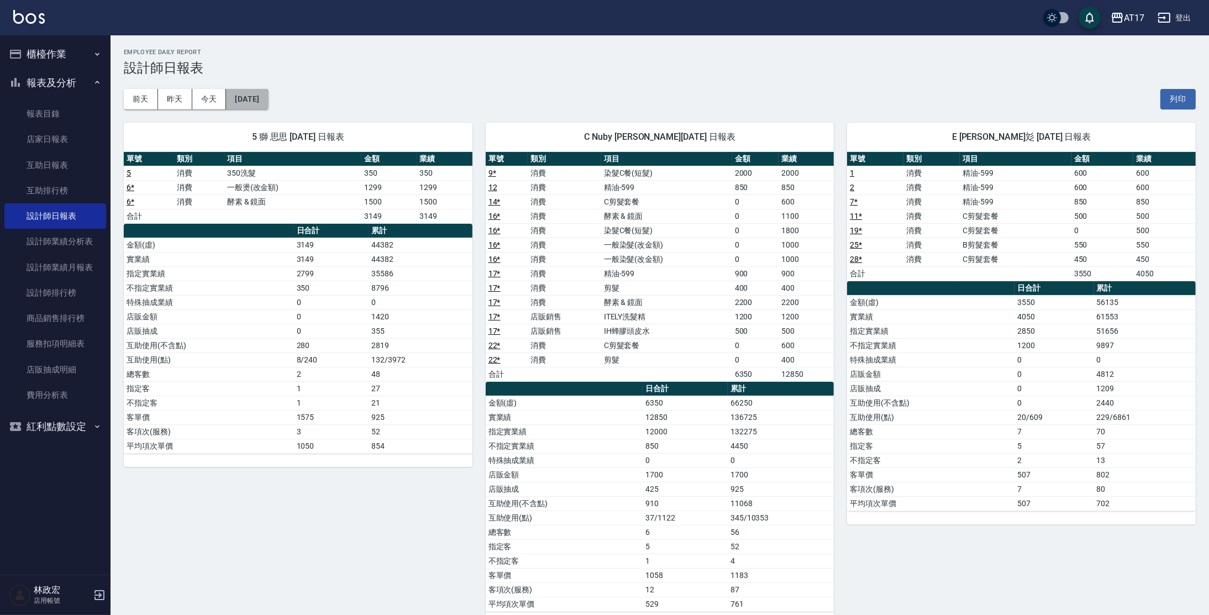
click at [259, 102] on button "[DATE]" at bounding box center [247, 99] width 42 height 20
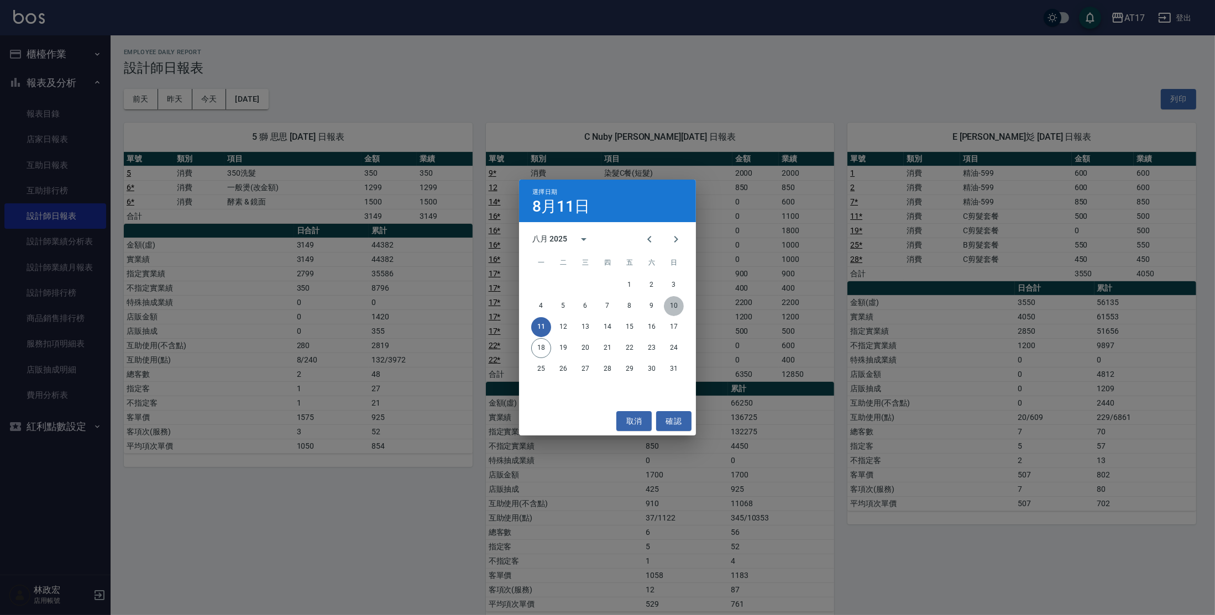
click at [673, 303] on button "10" at bounding box center [674, 306] width 20 height 20
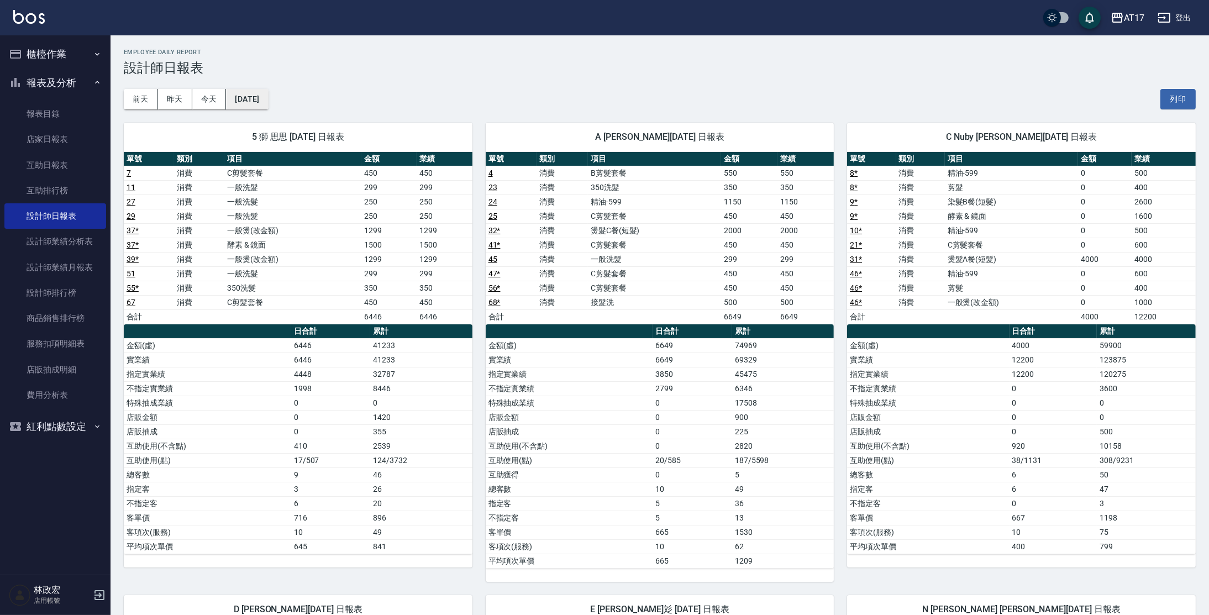
click at [249, 94] on button "[DATE]" at bounding box center [247, 99] width 42 height 20
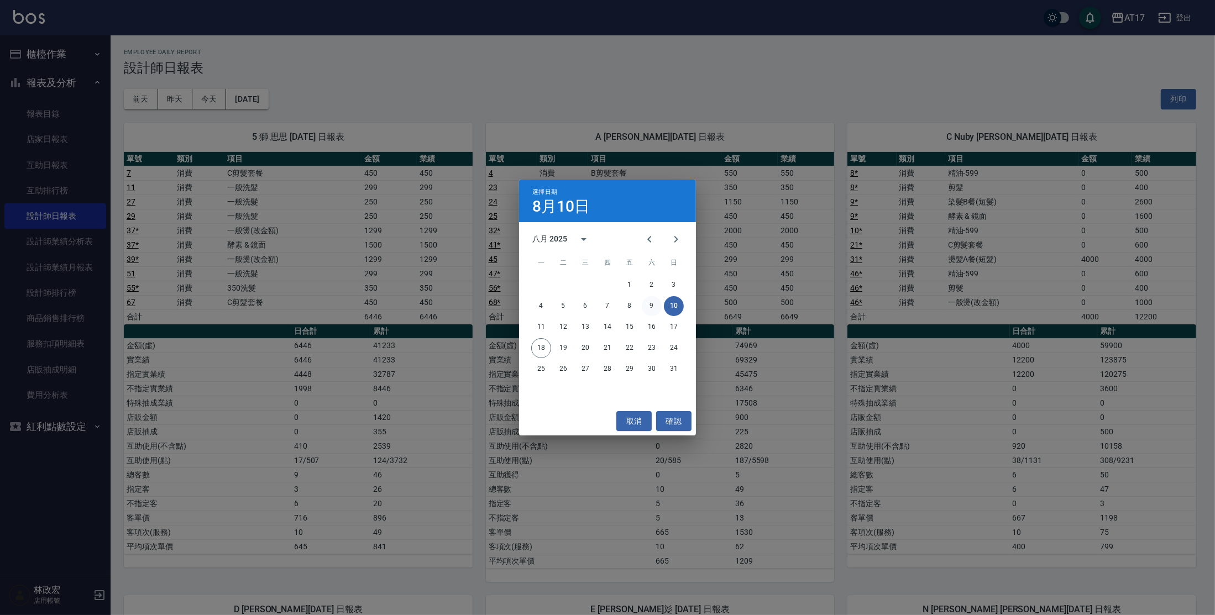
click at [656, 307] on button "9" at bounding box center [652, 306] width 20 height 20
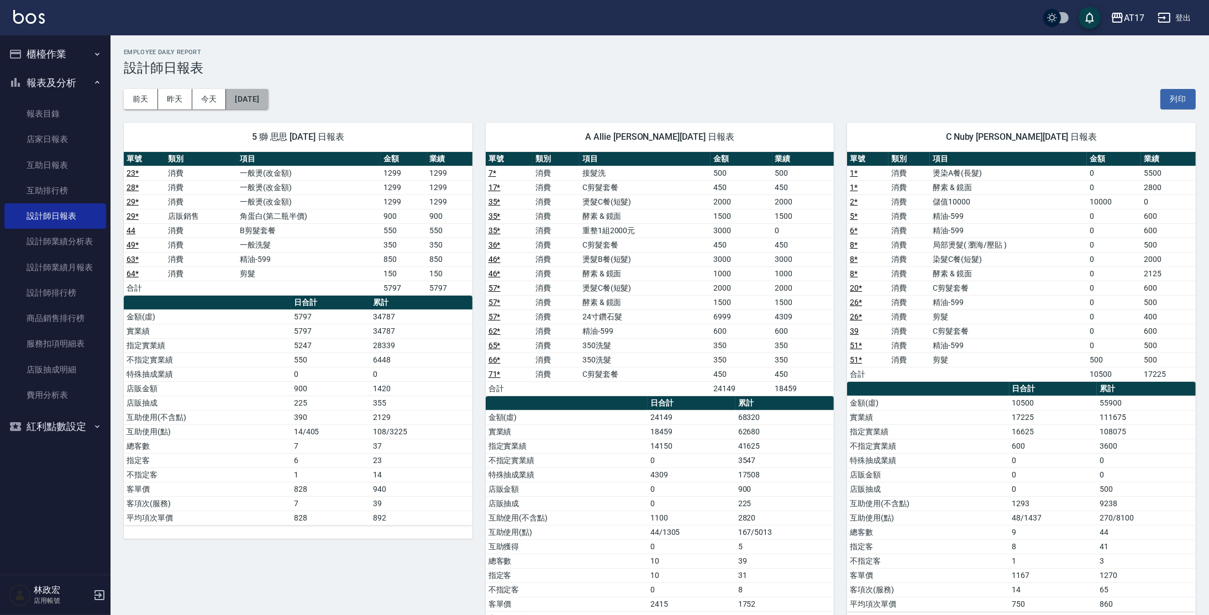
click at [268, 103] on button "[DATE]" at bounding box center [247, 99] width 42 height 20
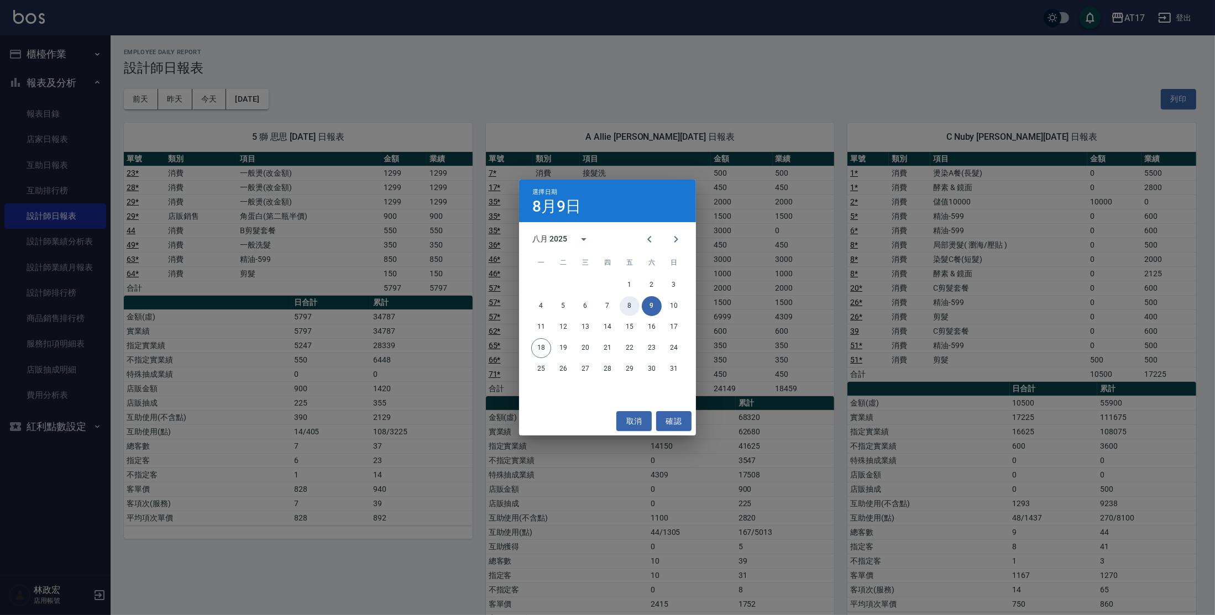
click at [626, 304] on button "8" at bounding box center [629, 306] width 20 height 20
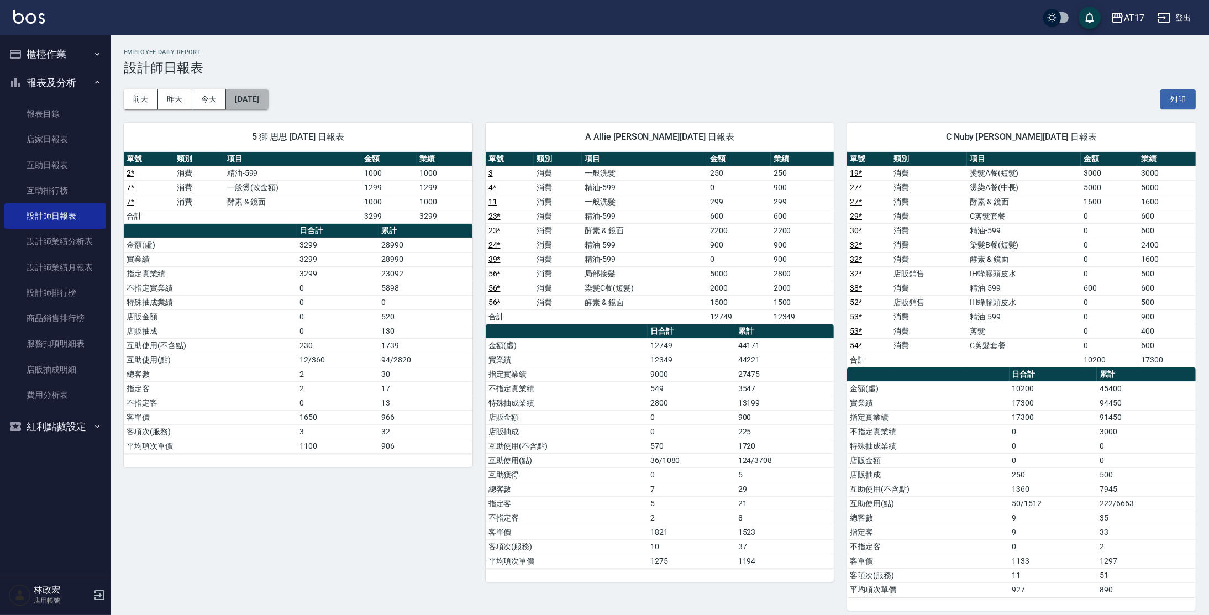
click at [244, 95] on button "[DATE]" at bounding box center [247, 99] width 42 height 20
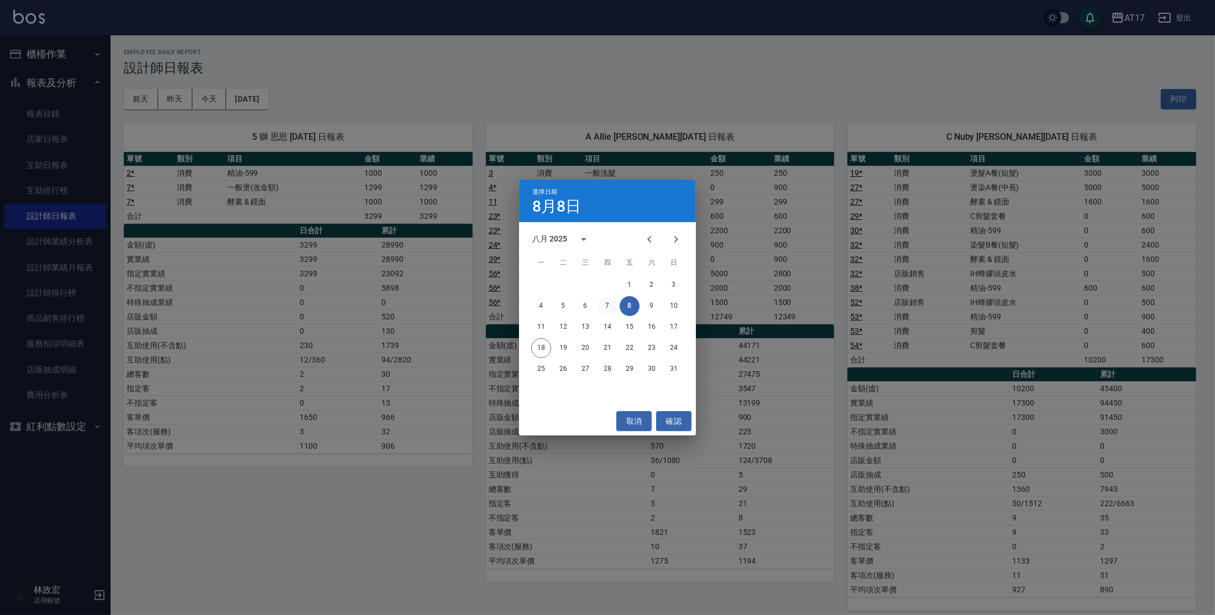
click at [606, 308] on button "7" at bounding box center [607, 306] width 20 height 20
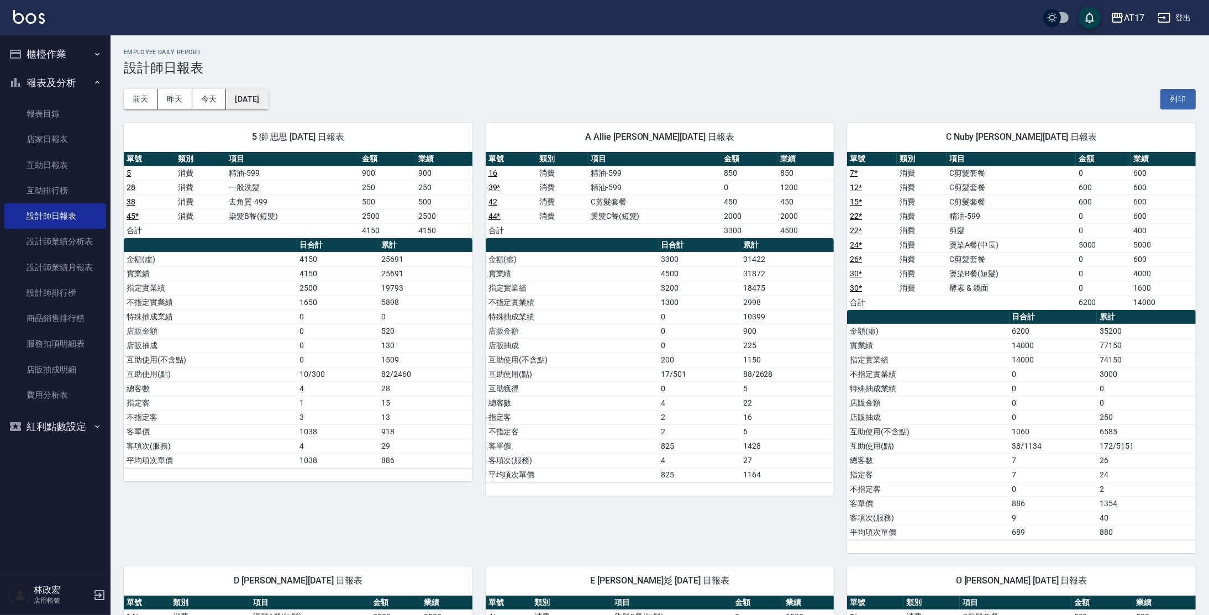
click at [260, 96] on button "[DATE]" at bounding box center [247, 99] width 42 height 20
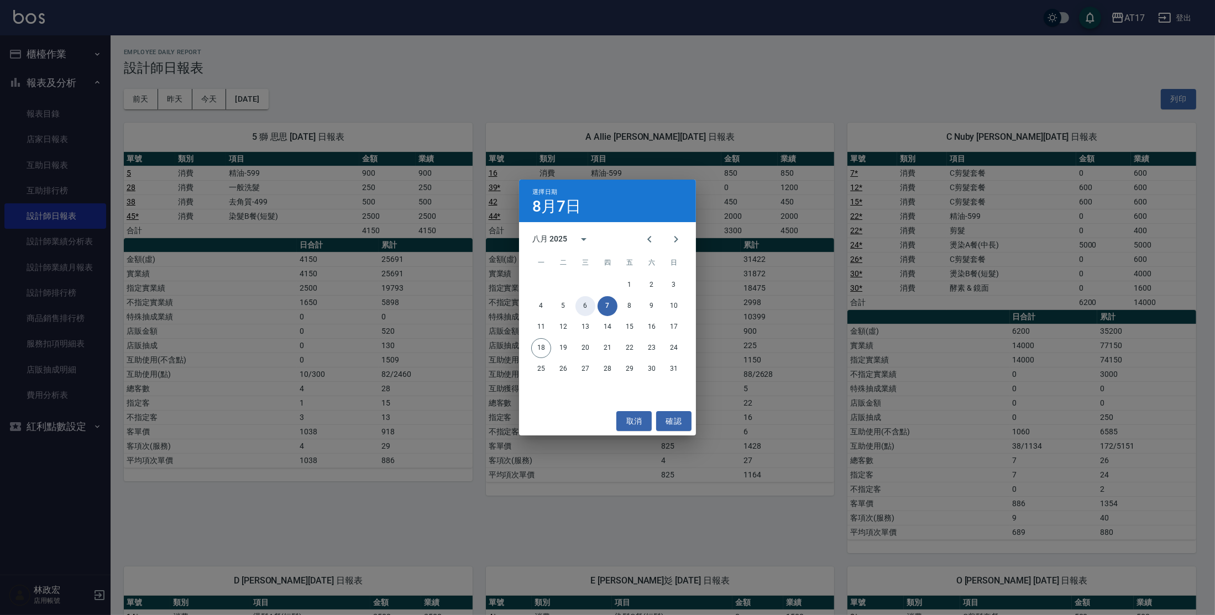
click at [586, 306] on button "6" at bounding box center [585, 306] width 20 height 20
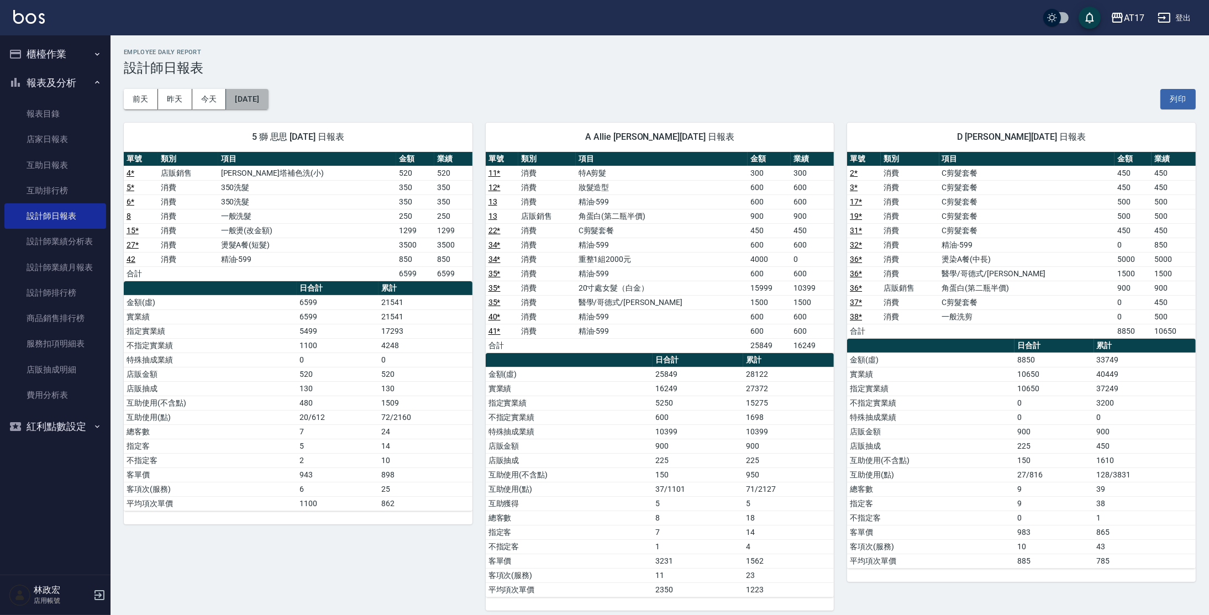
click at [265, 101] on button "[DATE]" at bounding box center [247, 99] width 42 height 20
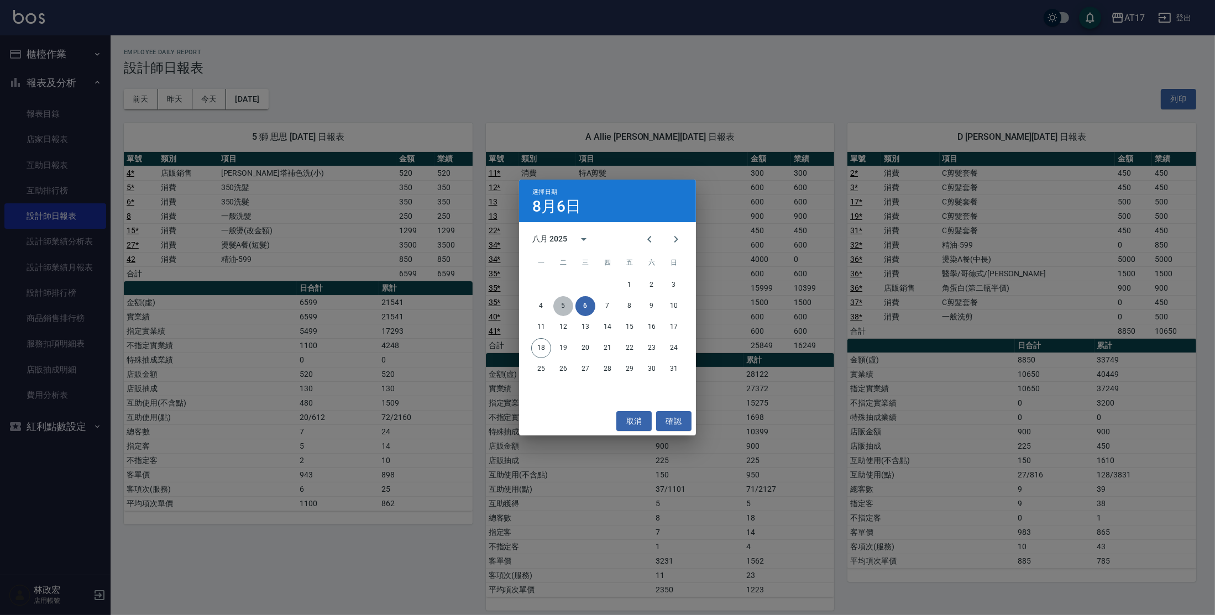
click at [571, 302] on button "5" at bounding box center [563, 306] width 20 height 20
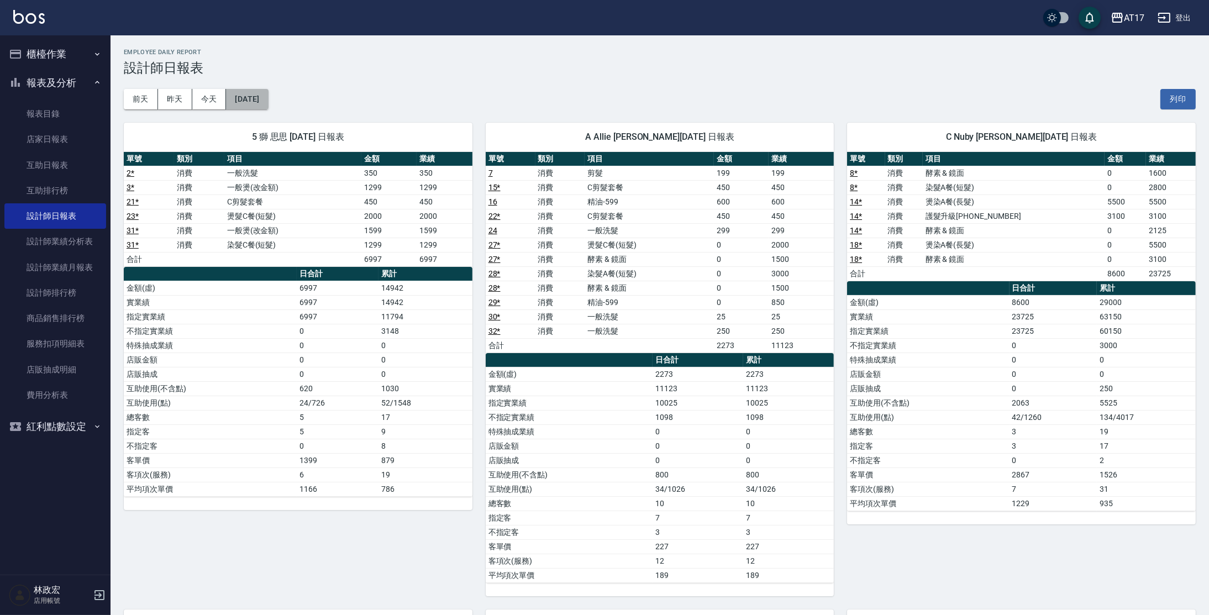
click at [263, 94] on button "[DATE]" at bounding box center [247, 99] width 42 height 20
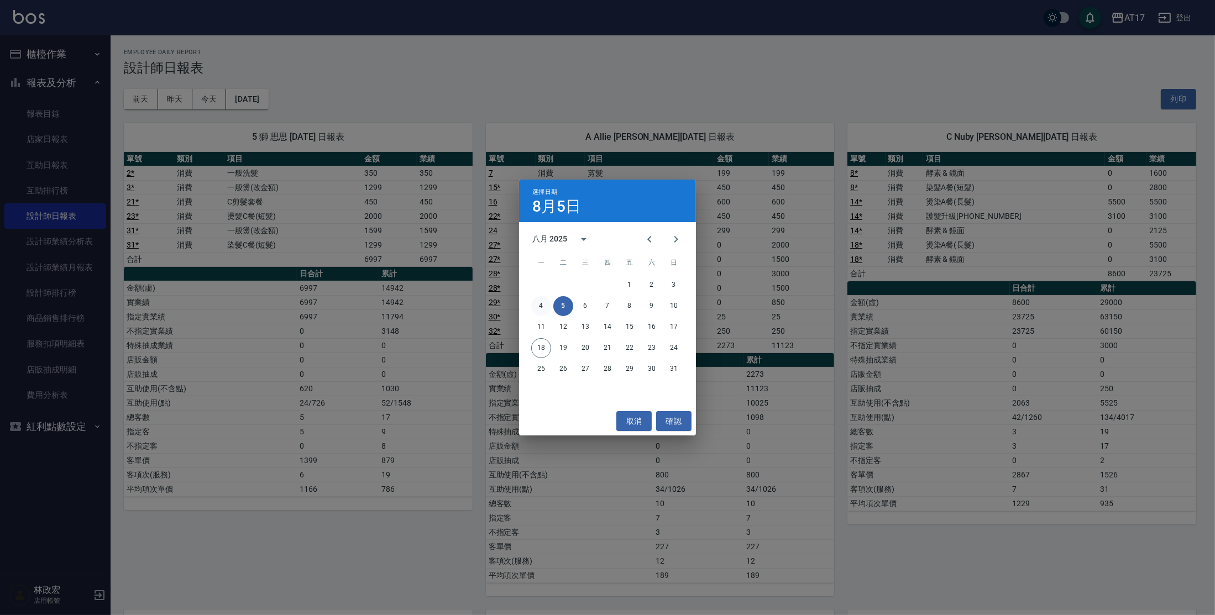
click at [543, 302] on button "4" at bounding box center [541, 306] width 20 height 20
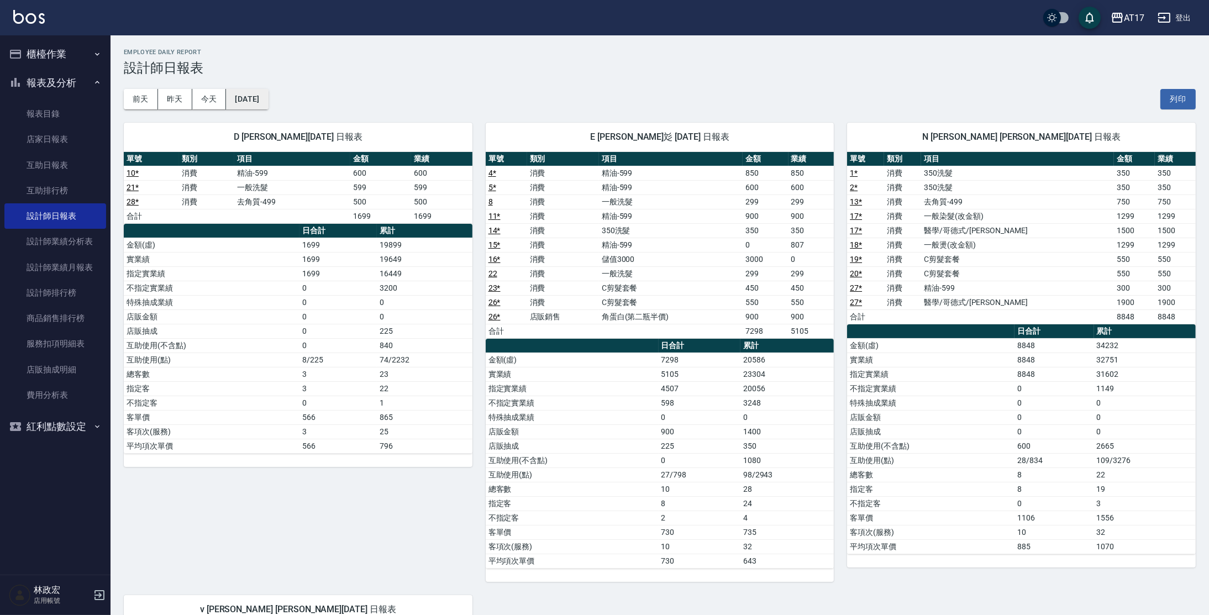
click at [268, 98] on button "[DATE]" at bounding box center [247, 99] width 42 height 20
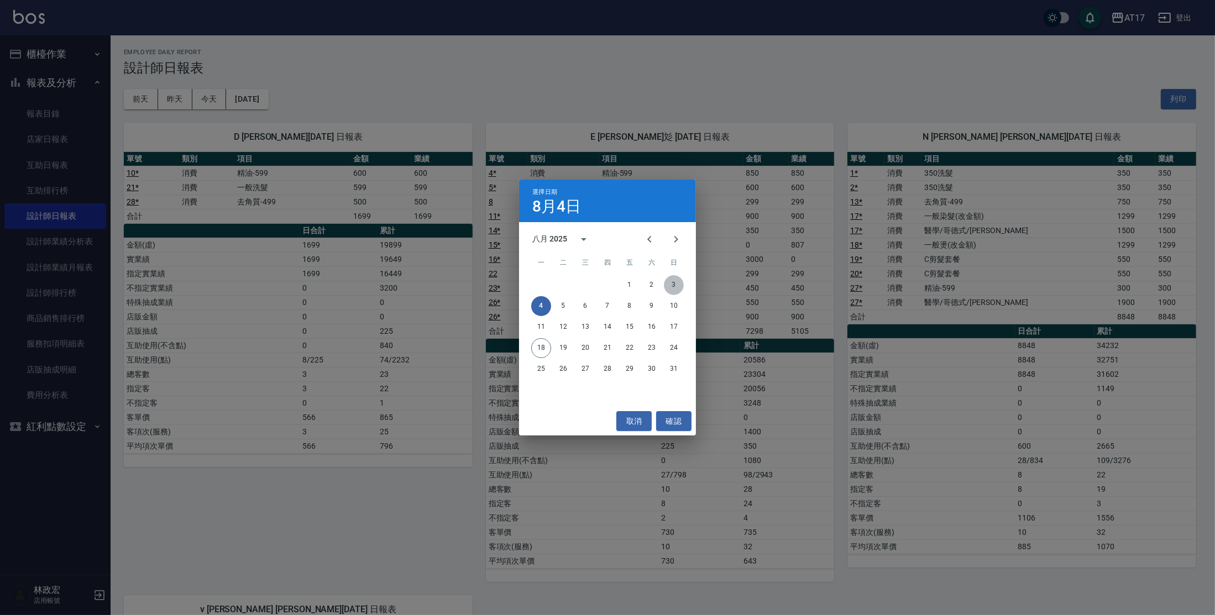
click at [678, 288] on button "3" at bounding box center [674, 285] width 20 height 20
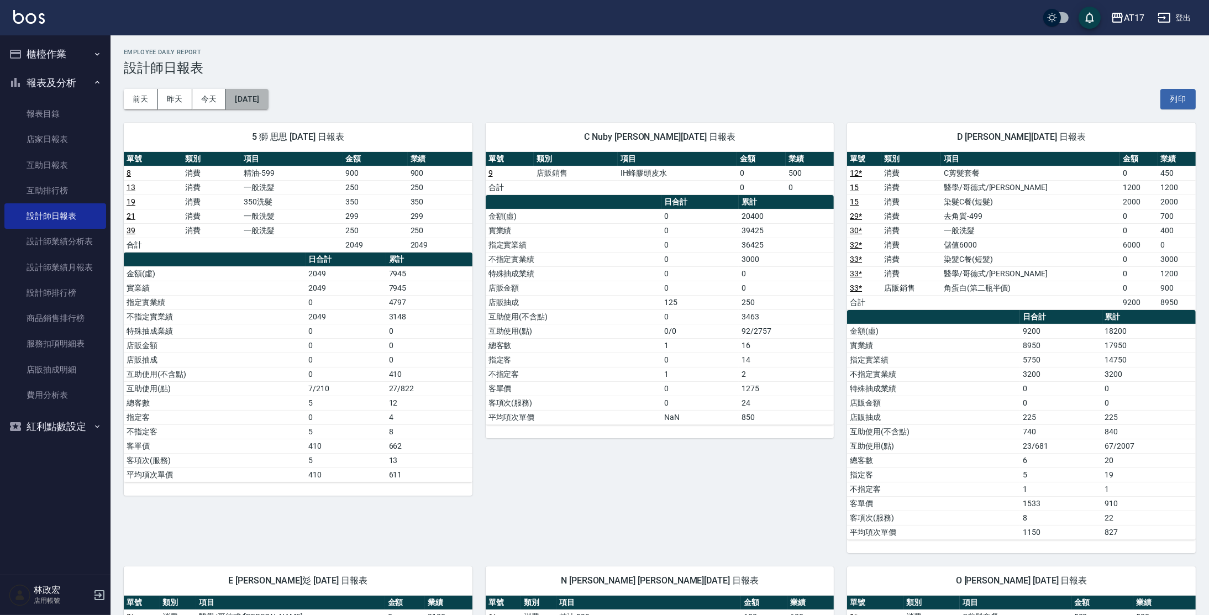
click at [264, 101] on button "[DATE]" at bounding box center [247, 99] width 42 height 20
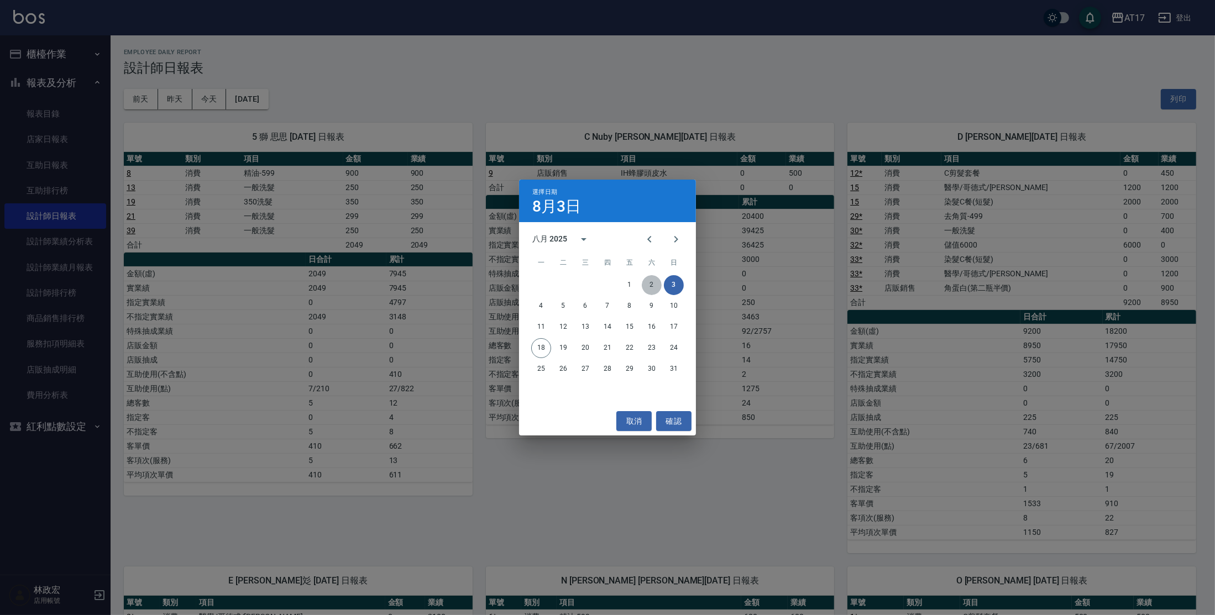
click at [650, 280] on button "2" at bounding box center [652, 285] width 20 height 20
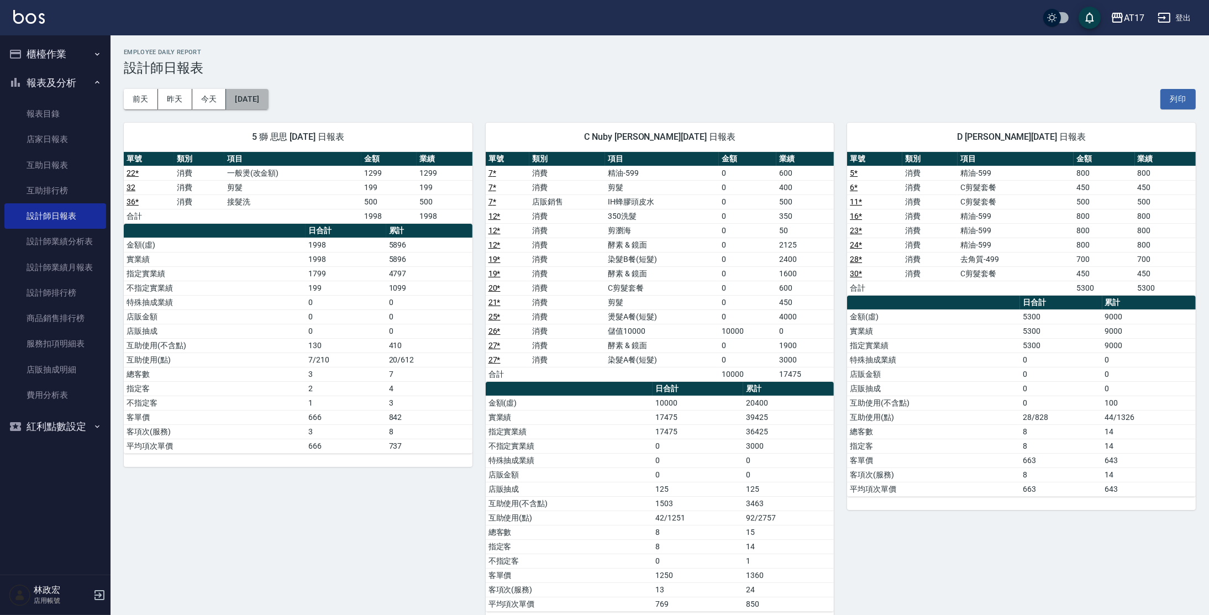
click at [264, 99] on button "[DATE]" at bounding box center [247, 99] width 42 height 20
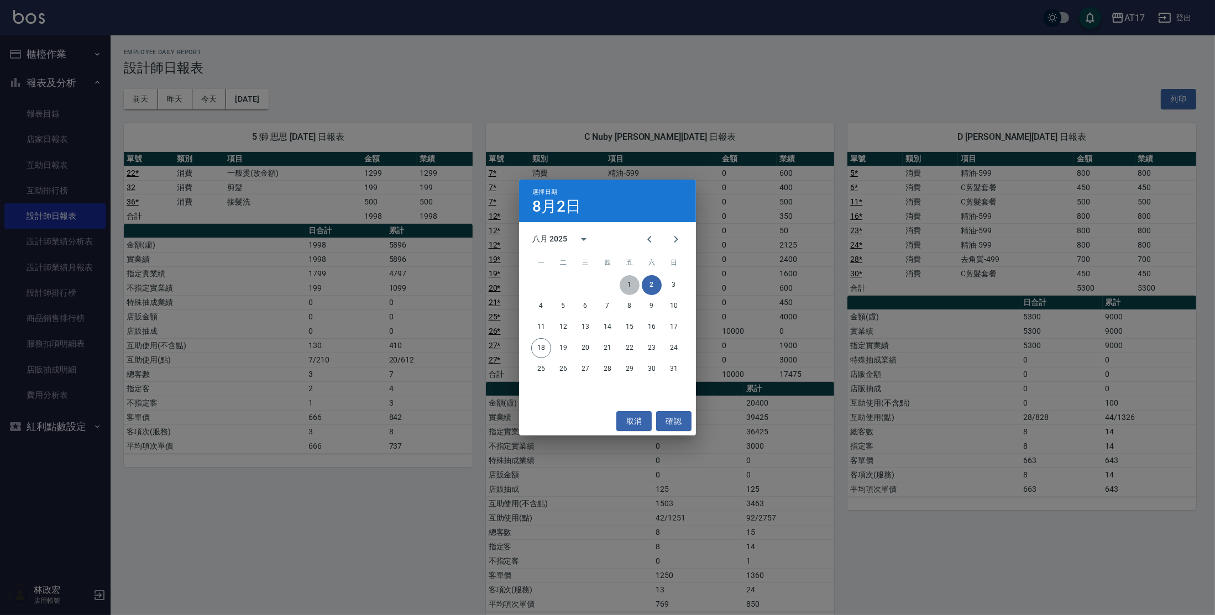
click at [623, 283] on button "1" at bounding box center [629, 285] width 20 height 20
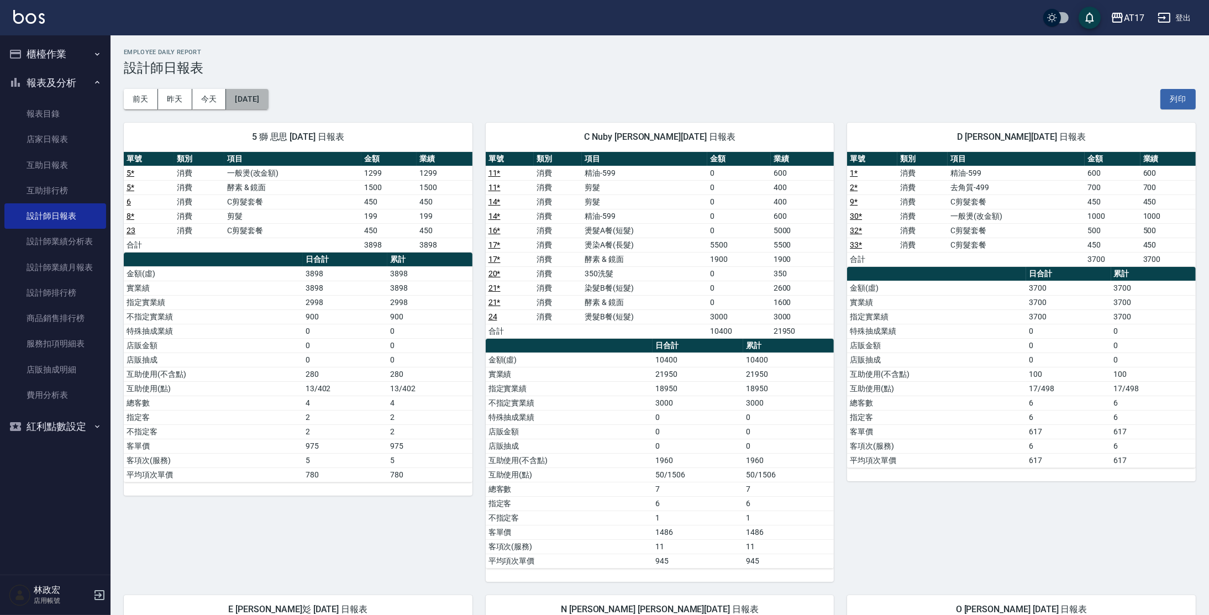
click at [268, 100] on button "[DATE]" at bounding box center [247, 99] width 42 height 20
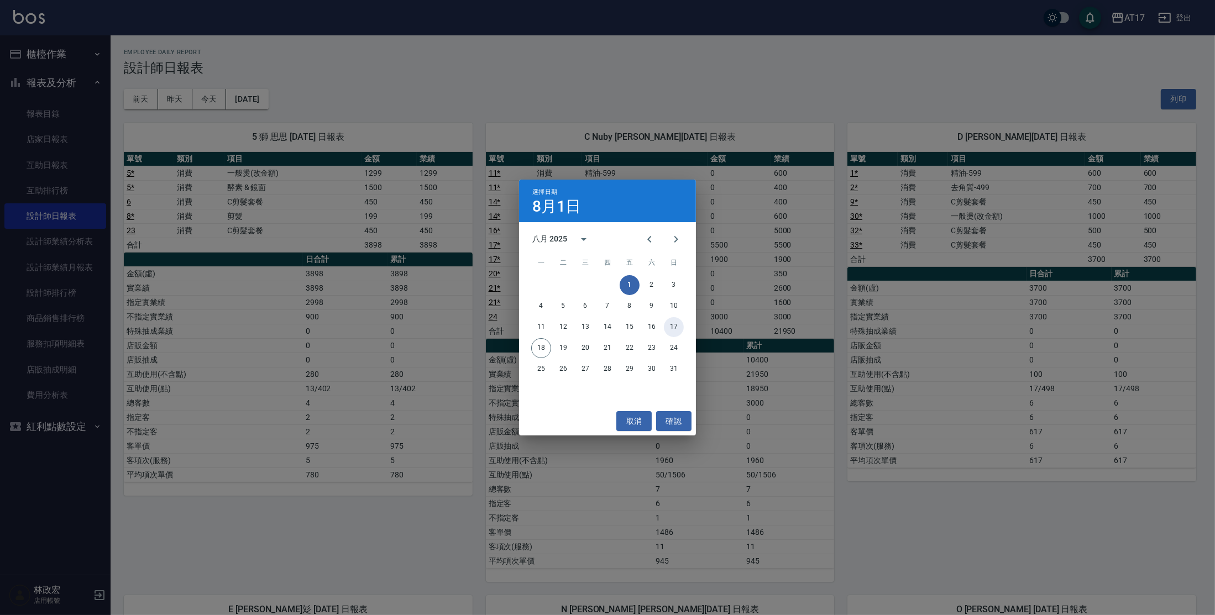
click at [668, 327] on button "17" at bounding box center [674, 327] width 20 height 20
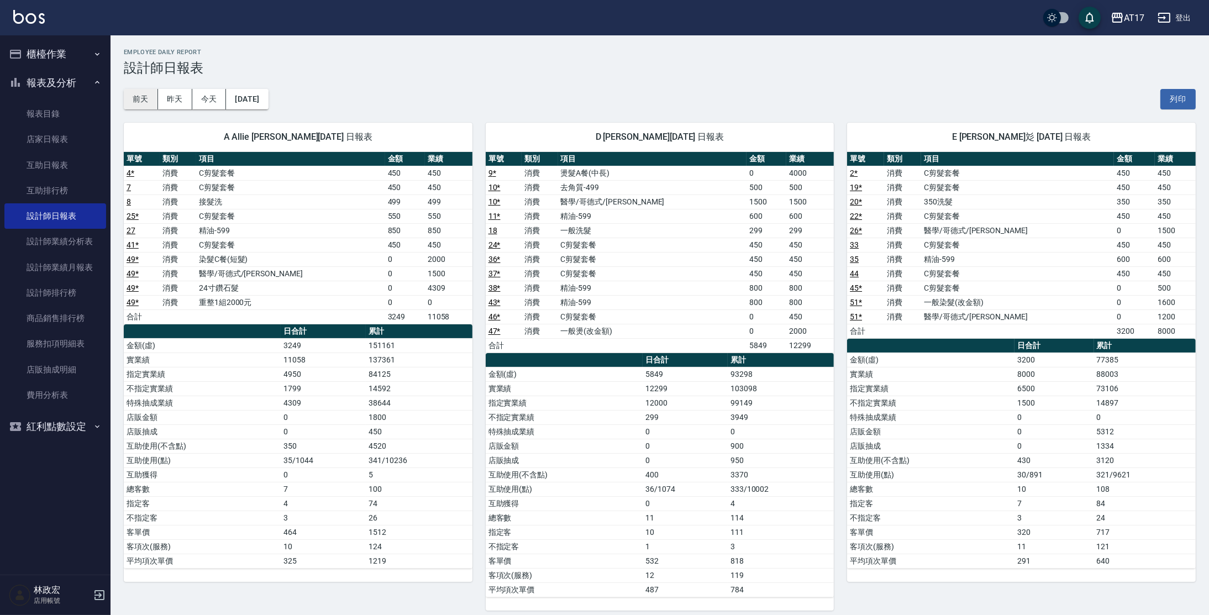
click at [130, 97] on button "前天" at bounding box center [141, 99] width 34 height 20
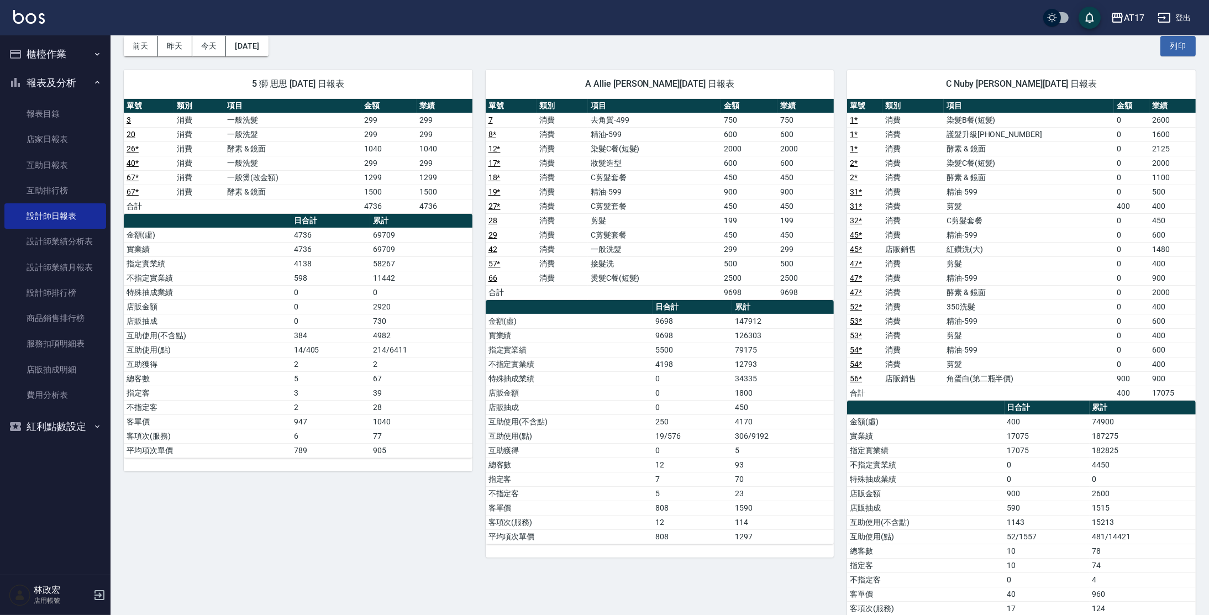
scroll to position [49, 0]
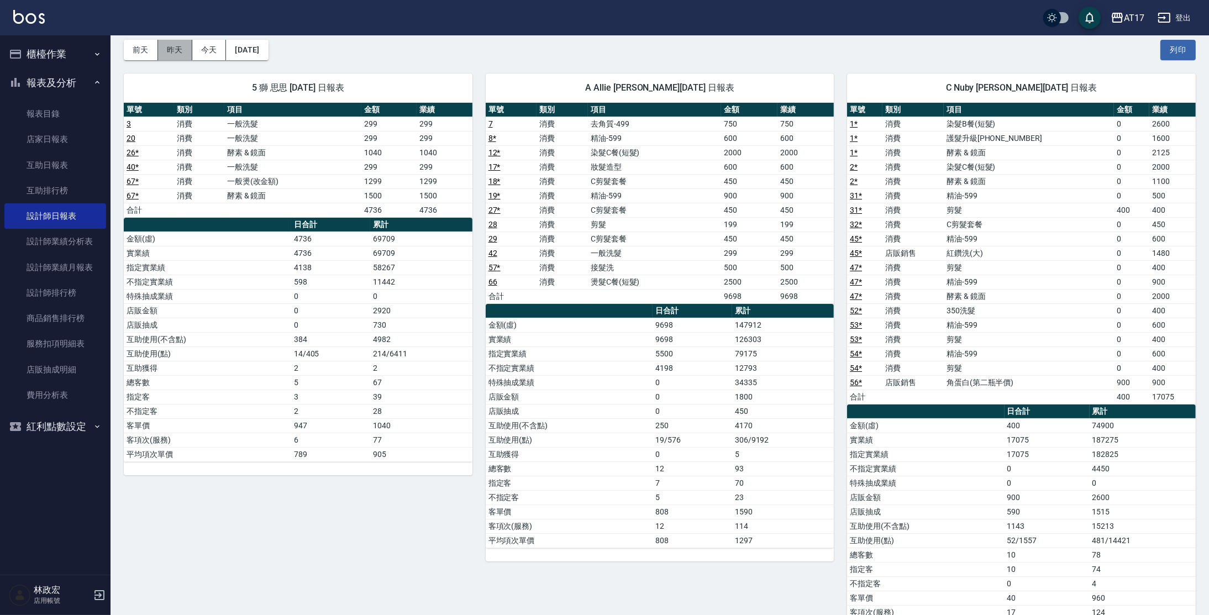
click at [169, 48] on button "昨天" at bounding box center [175, 50] width 34 height 20
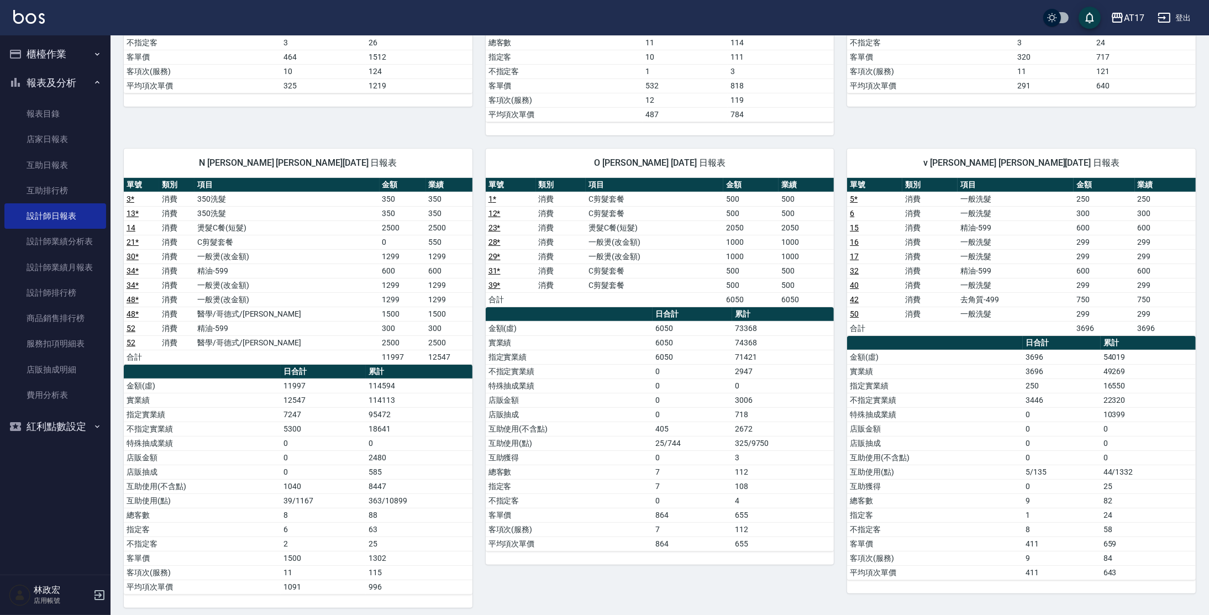
scroll to position [477, 0]
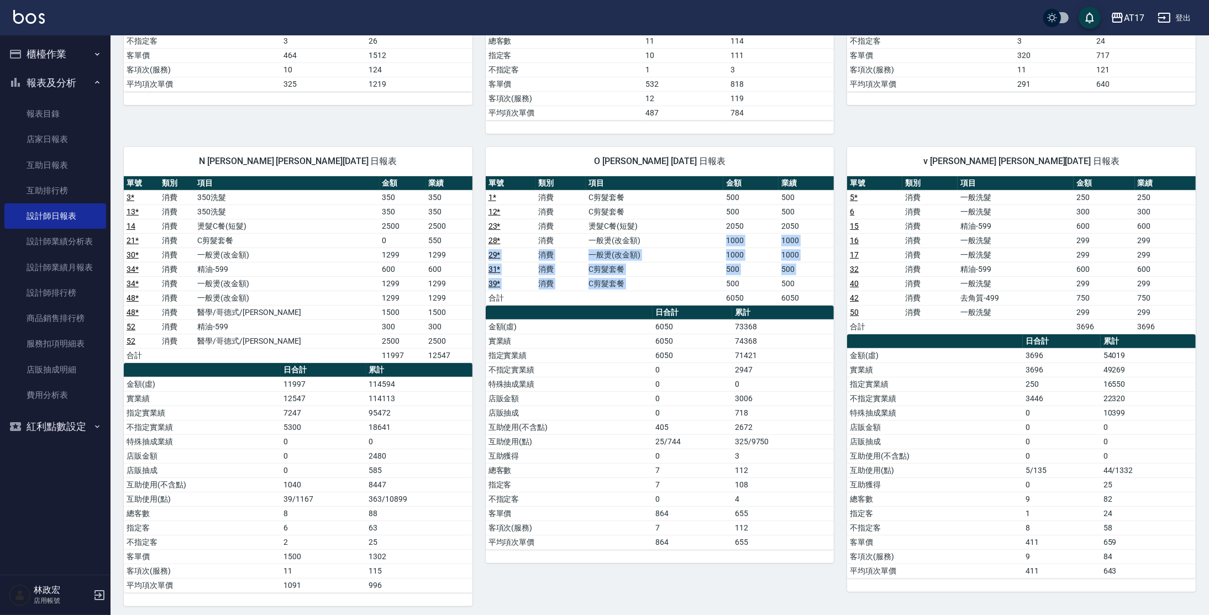
drag, startPoint x: 707, startPoint y: 239, endPoint x: 724, endPoint y: 275, distance: 39.6
click at [724, 275] on tbody "1 * 消費 C剪髮套餐 500 500 12 * 消費 C剪髮套餐 500 500 23 * 消費 燙髮C餐(短髮) 2050 2050 28 * 消費 一…" at bounding box center [660, 247] width 349 height 115
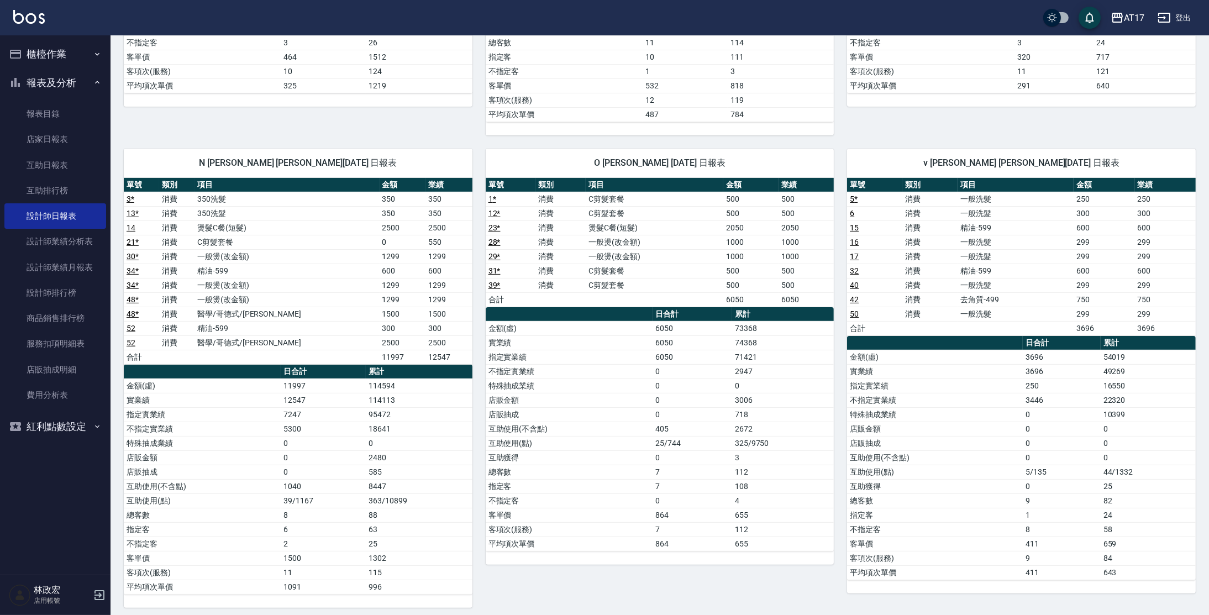
click at [724, 275] on tbody "1 * 消費 C剪髮套餐 500 500 12 * 消費 C剪髮套餐 500 500 23 * 消費 燙髮C餐(短髮) 2050 2050 28 * 消費 一…" at bounding box center [660, 249] width 349 height 115
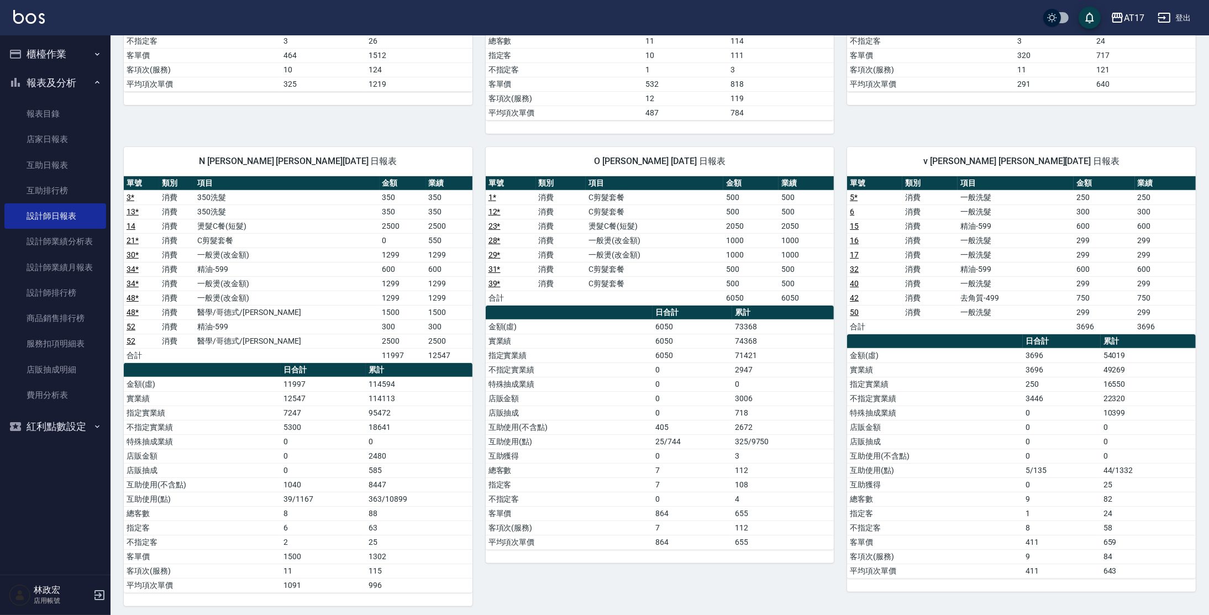
click at [722, 248] on td "一般燙(改金額)" at bounding box center [654, 255] width 137 height 14
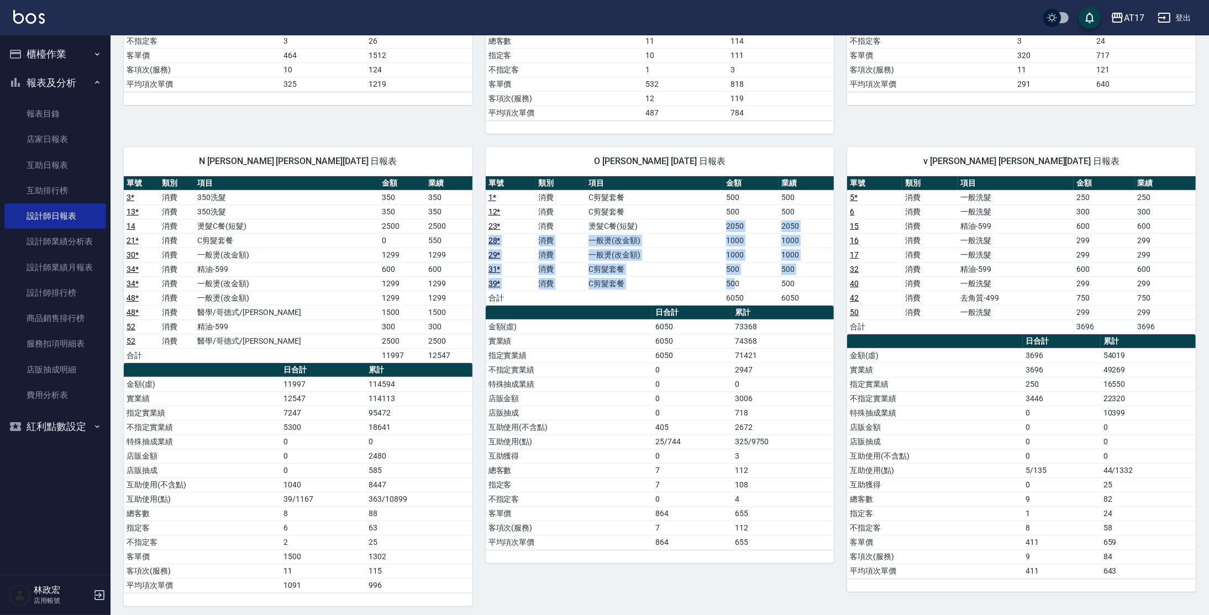
drag, startPoint x: 722, startPoint y: 227, endPoint x: 736, endPoint y: 275, distance: 49.3
click at [736, 275] on tbody "1 * 消費 C剪髮套餐 500 500 12 * 消費 C剪髮套餐 500 500 23 * 消費 燙髮C餐(短髮) 2050 2050 28 * 消費 一…" at bounding box center [660, 247] width 349 height 115
click at [736, 276] on td "500" at bounding box center [750, 283] width 55 height 14
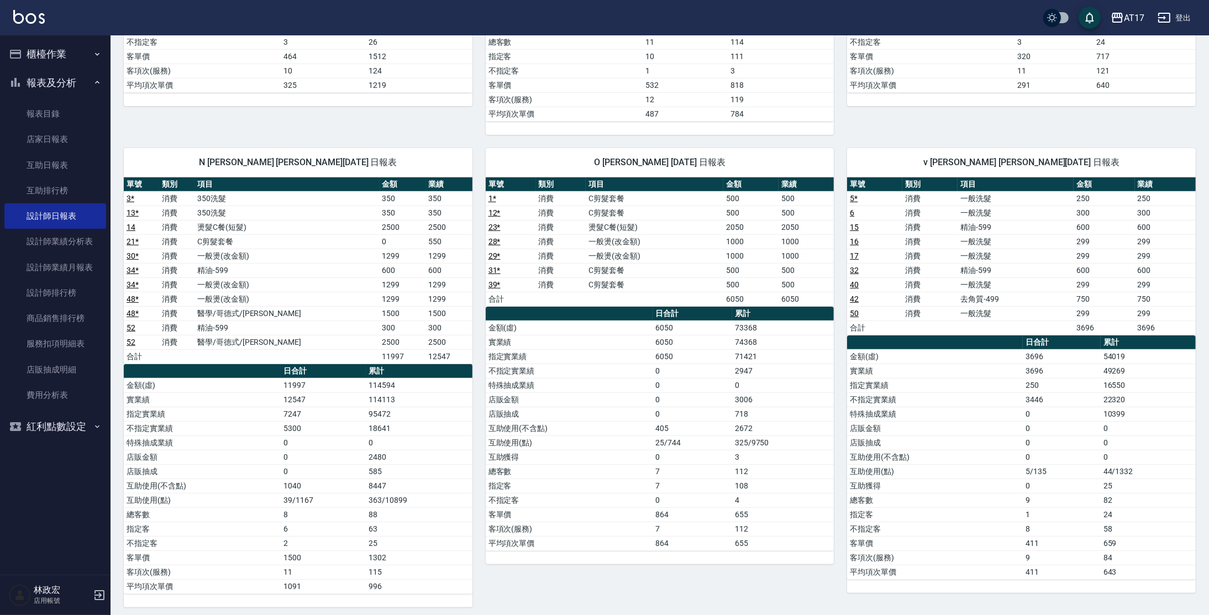
click at [796, 347] on tbody "金額(虛) 6050 73368 實業績 6050 74368 指定實業績 6050 71421 不指定實業績 0 2947 特殊抽成業績 0 0 店販金額 …" at bounding box center [660, 436] width 349 height 230
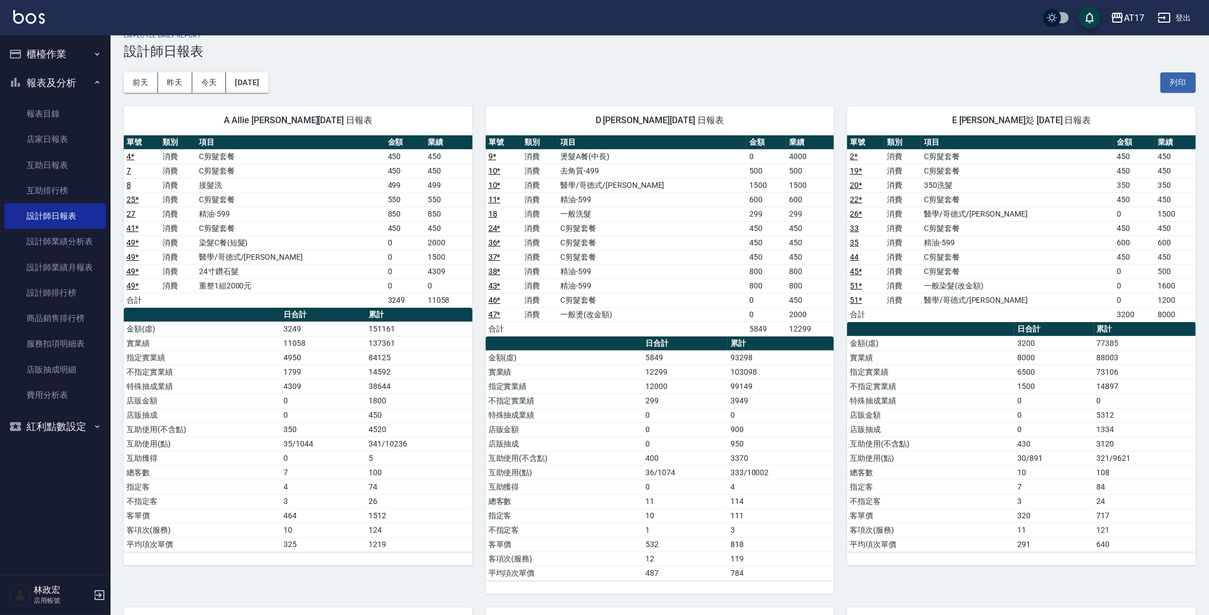
scroll to position [20, 0]
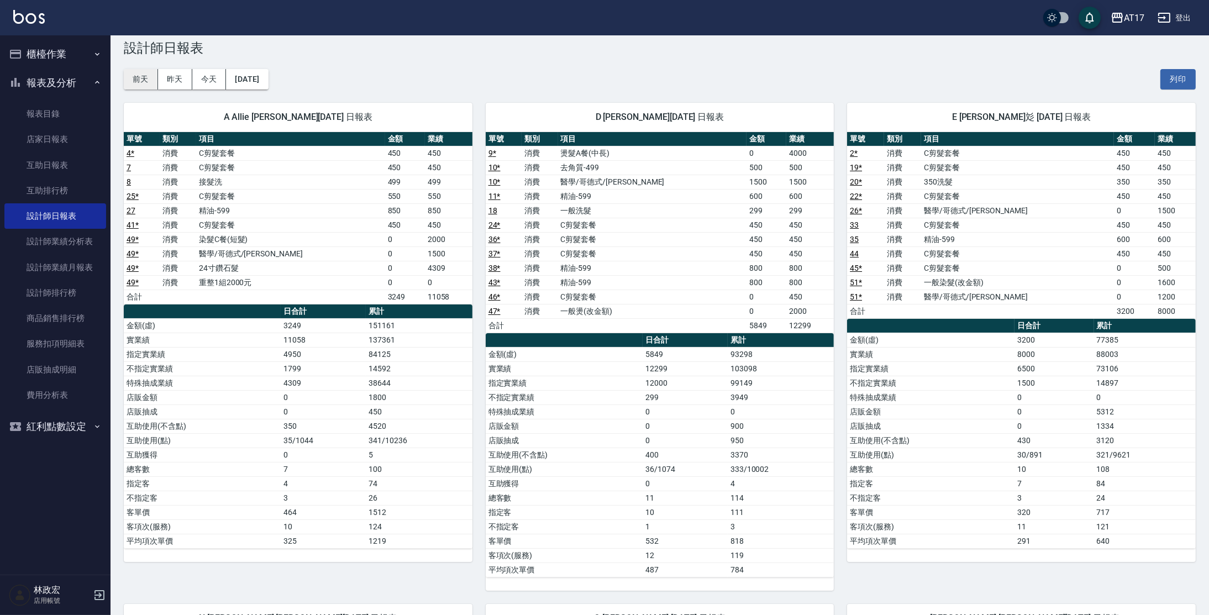
click at [141, 72] on button "前天" at bounding box center [141, 79] width 34 height 20
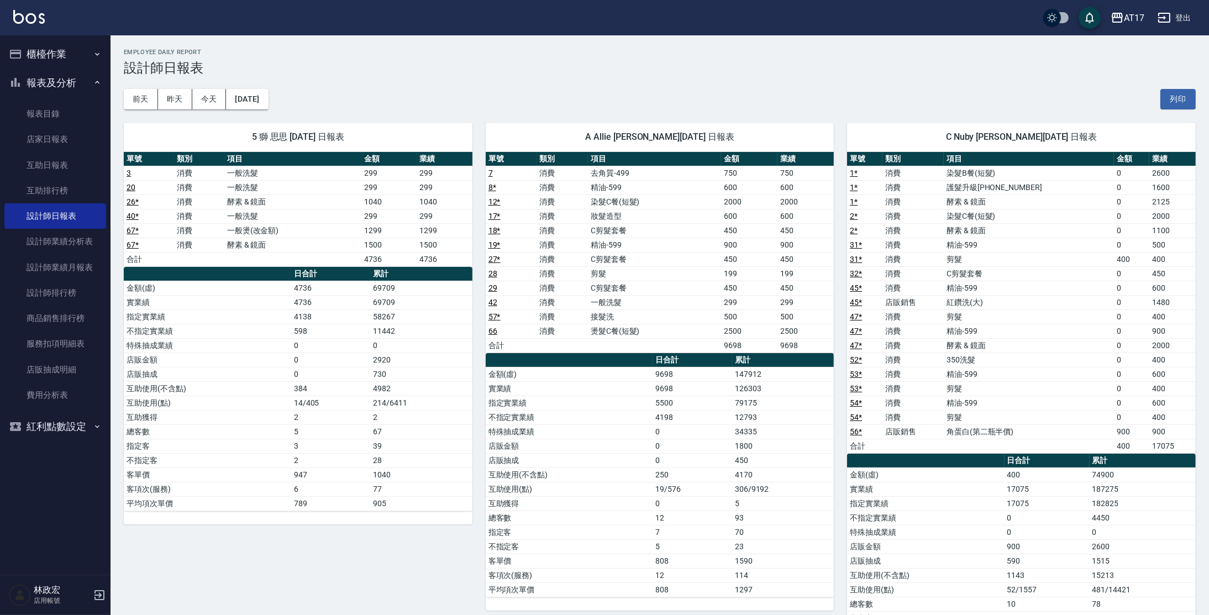
click at [70, 54] on button "櫃檯作業" at bounding box center [55, 54] width 102 height 29
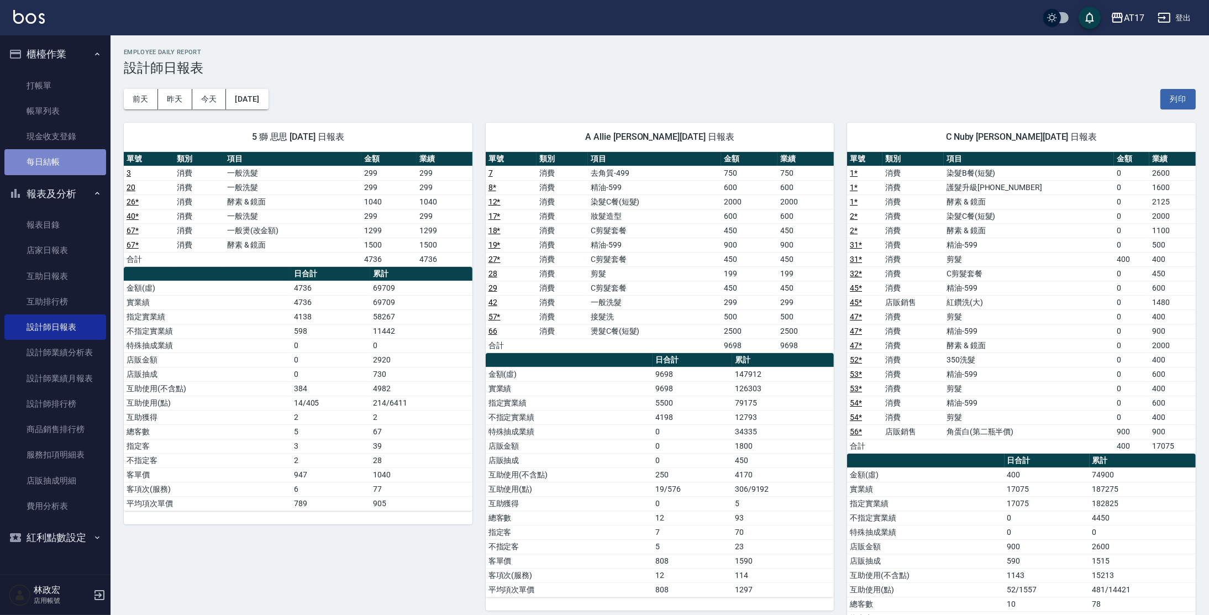
drag, startPoint x: 34, startPoint y: 162, endPoint x: 64, endPoint y: 153, distance: 31.8
click at [34, 162] on link "每日結帳" at bounding box center [55, 161] width 102 height 25
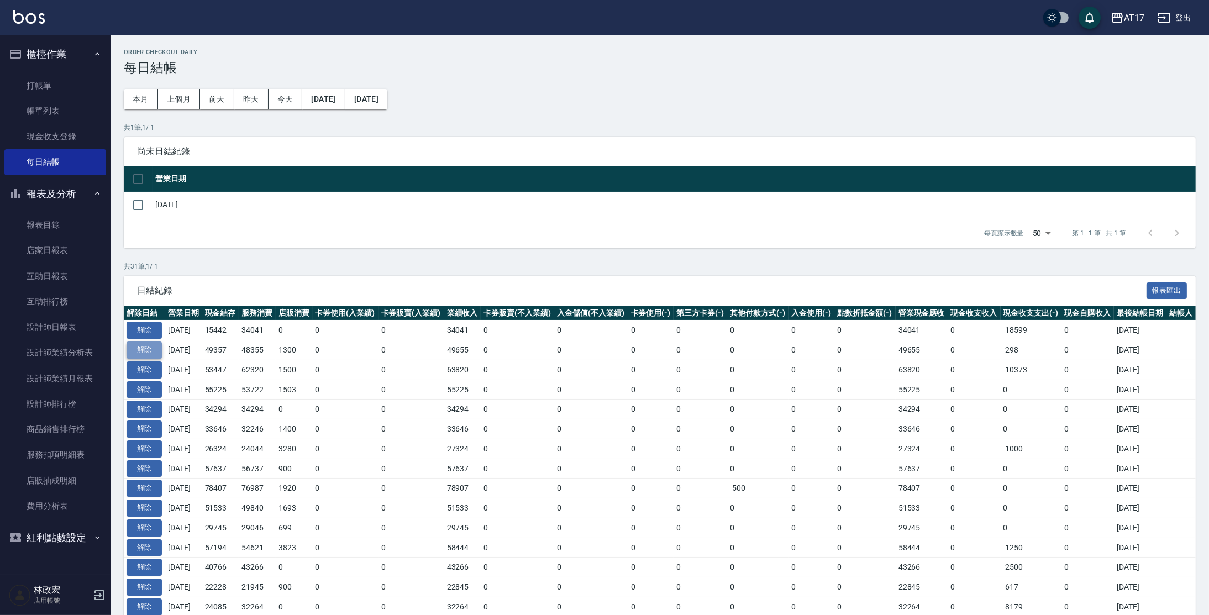
click at [133, 346] on button "解除" at bounding box center [144, 350] width 35 height 17
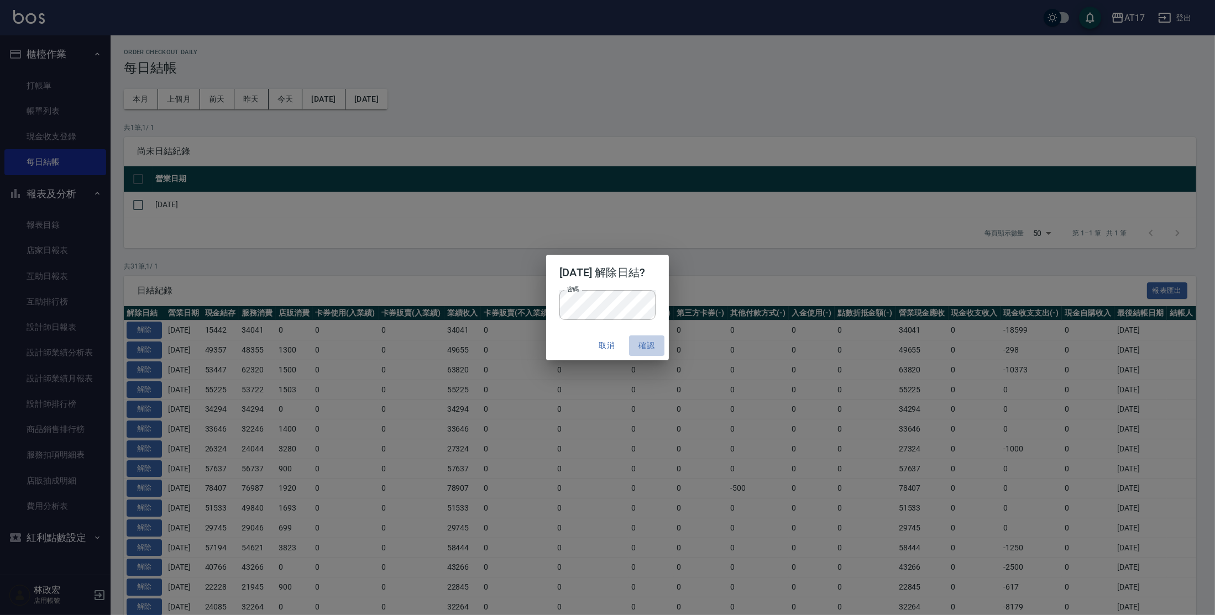
click at [652, 349] on button "確認" at bounding box center [646, 345] width 35 height 20
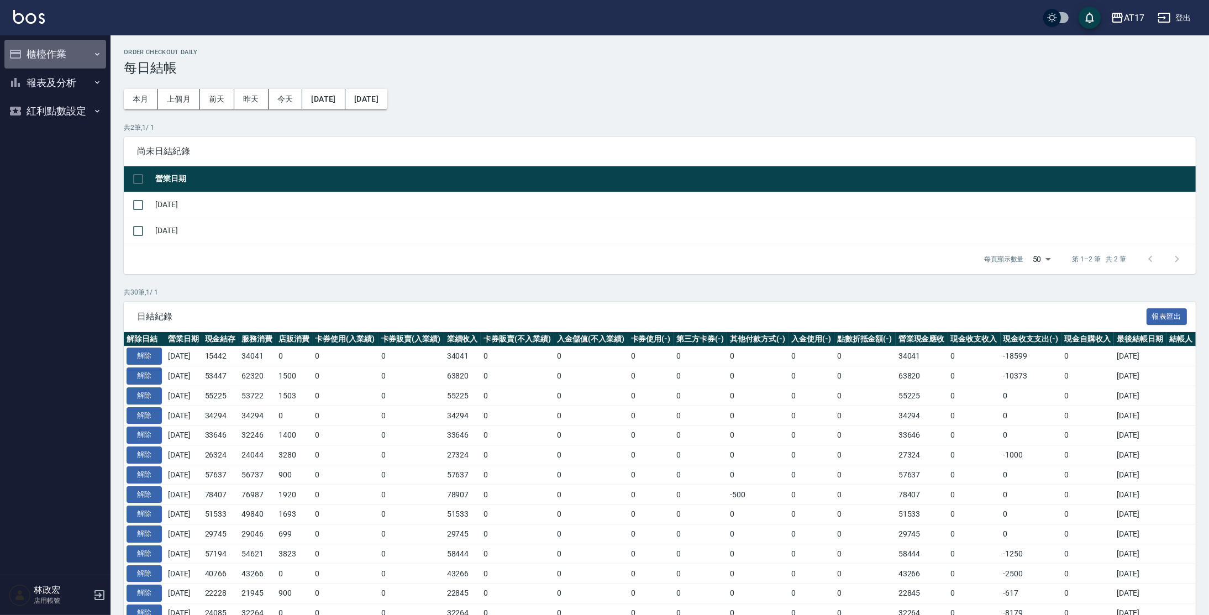
click at [64, 58] on button "櫃檯作業" at bounding box center [55, 54] width 102 height 29
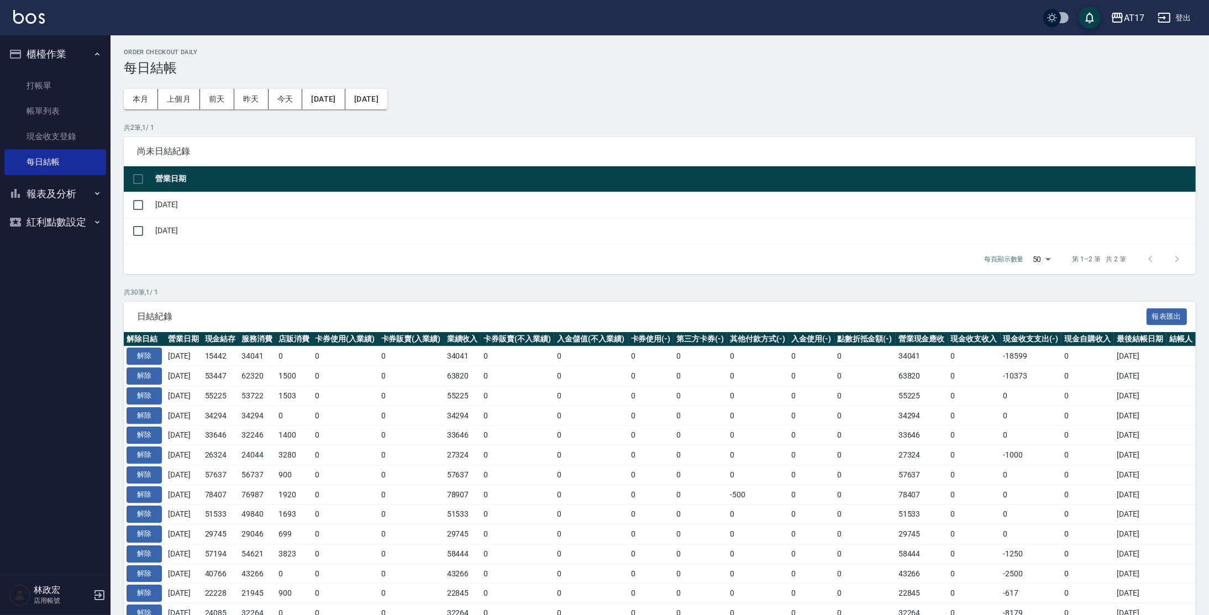
click at [72, 187] on button "報表及分析" at bounding box center [55, 194] width 102 height 29
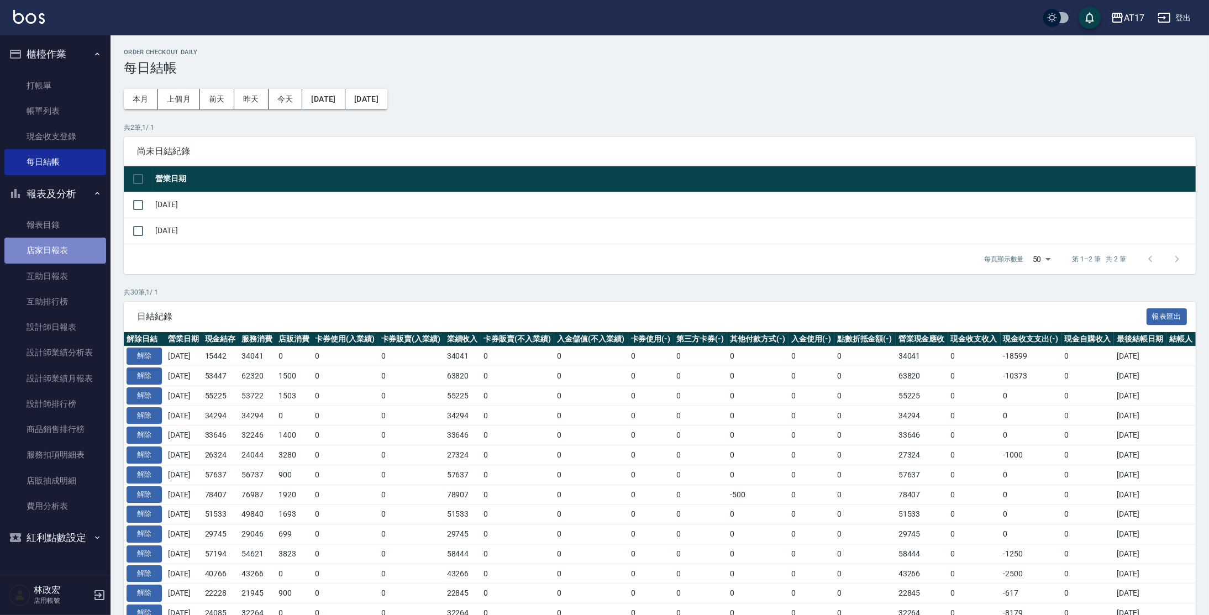
click at [50, 251] on link "店家日報表" at bounding box center [55, 250] width 102 height 25
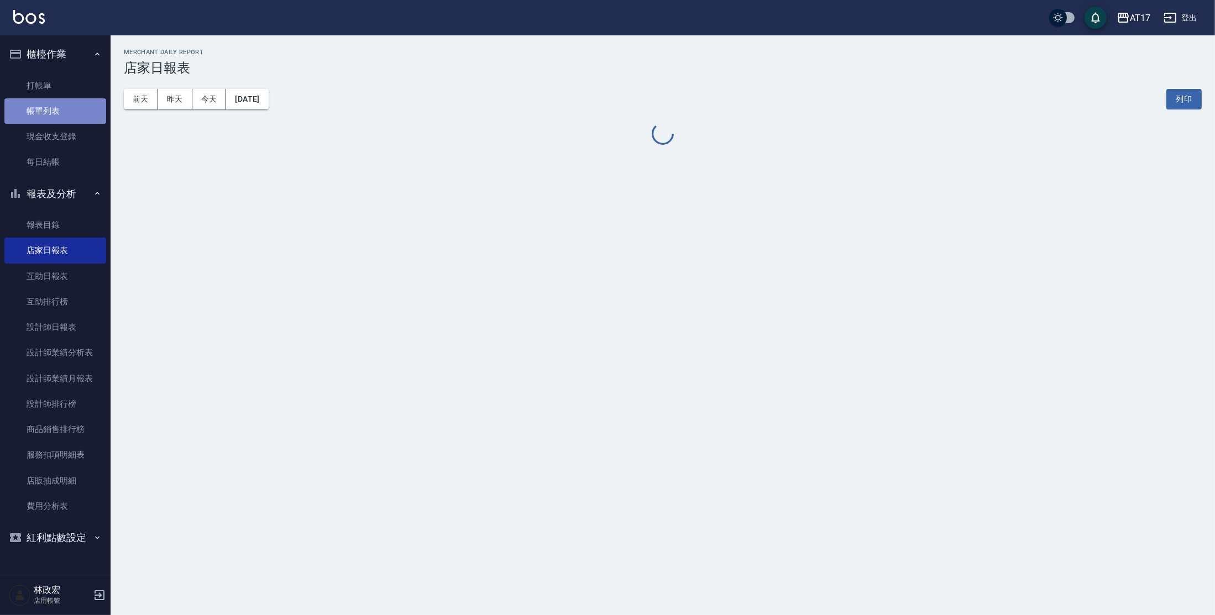
click at [56, 112] on link "帳單列表" at bounding box center [55, 110] width 102 height 25
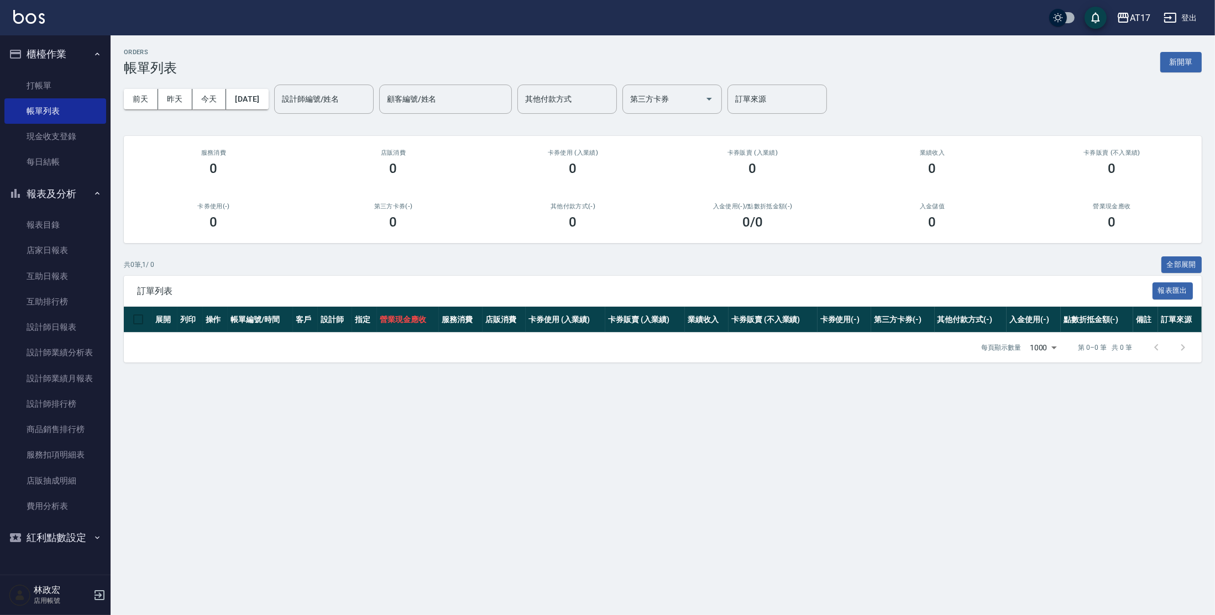
click at [321, 96] on div "設計師編號/姓名 設計師編號/姓名" at bounding box center [323, 99] width 99 height 29
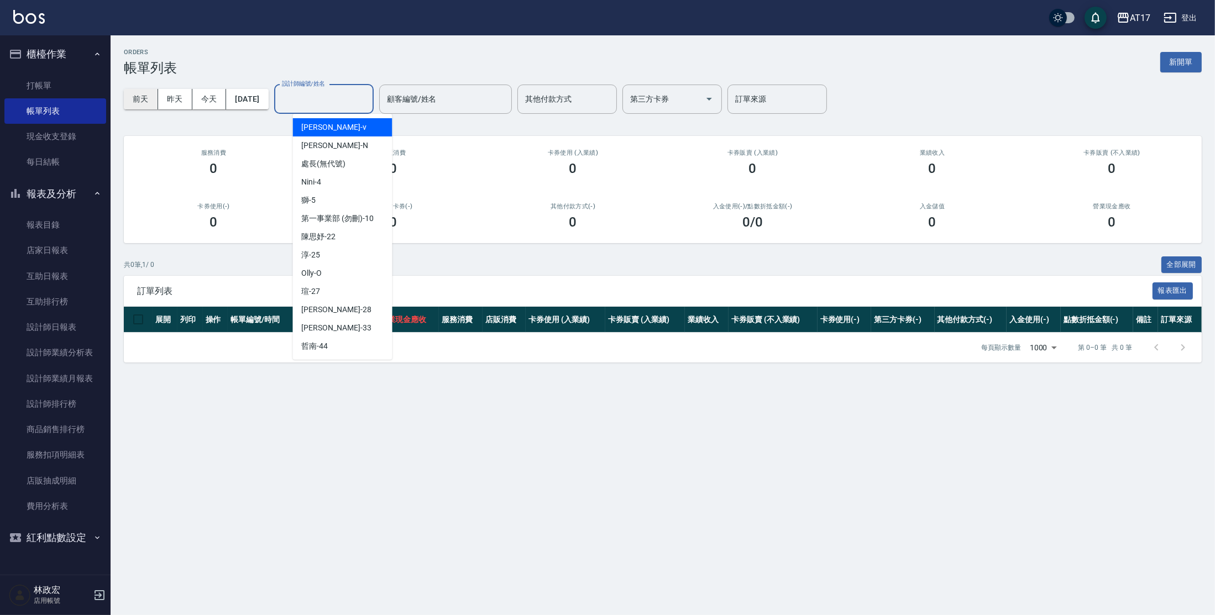
click at [146, 99] on button "前天" at bounding box center [141, 99] width 34 height 20
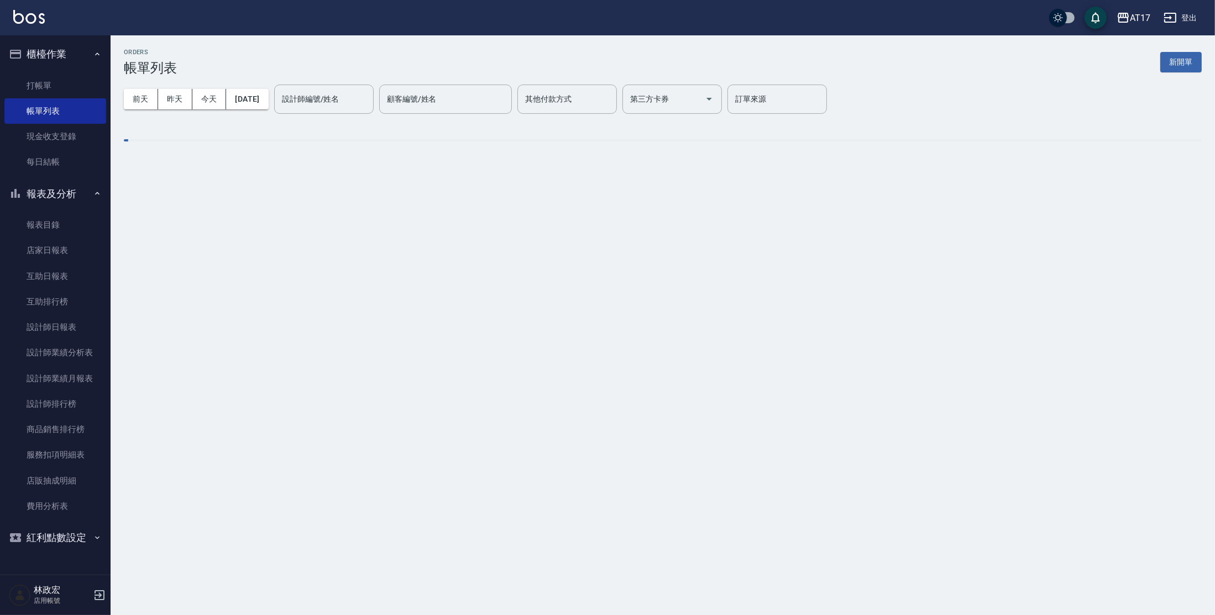
click at [316, 94] on div "設計師編號/姓名 設計師編號/姓名" at bounding box center [323, 99] width 99 height 29
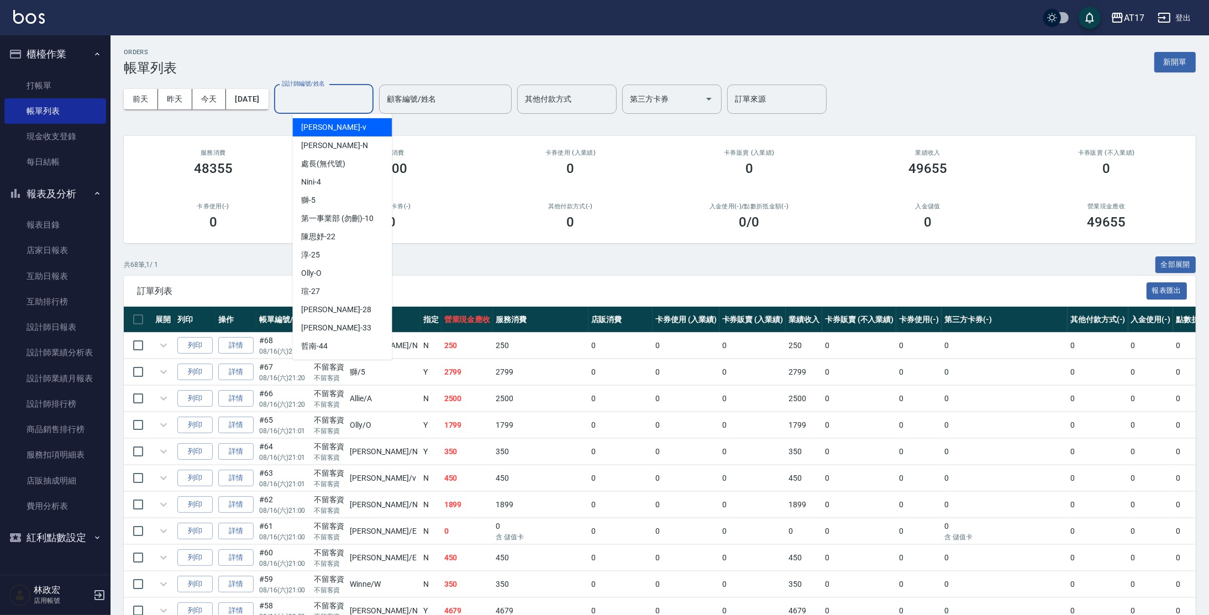
click at [316, 99] on input "設計師編號/姓名" at bounding box center [324, 99] width 90 height 19
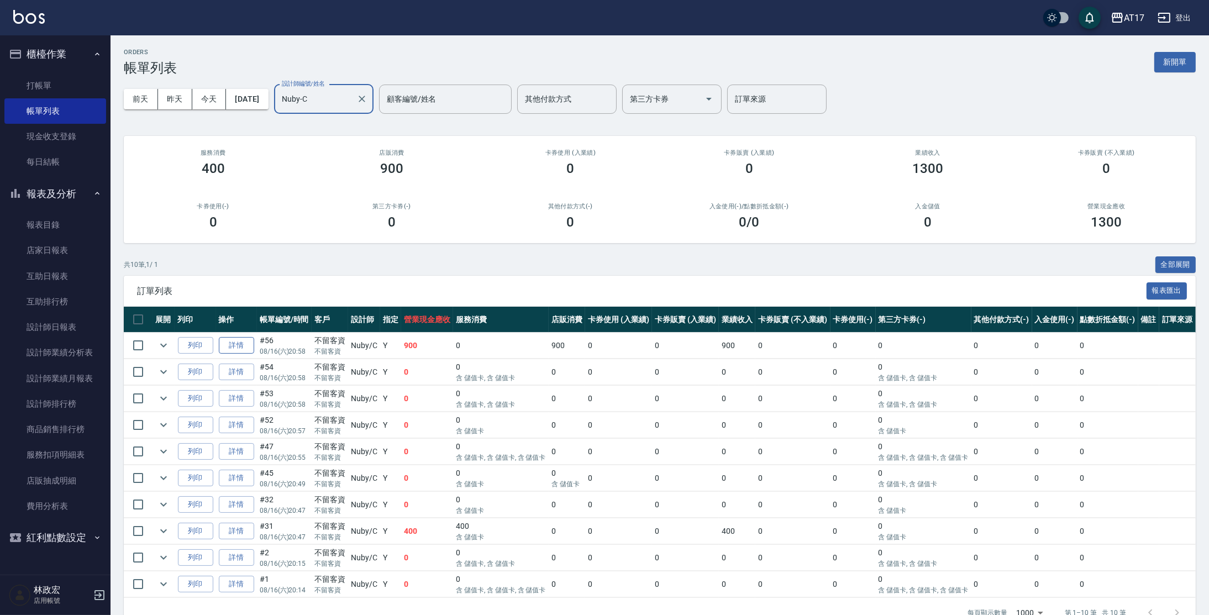
type input "Nuby-C"
click at [238, 351] on link "詳情" at bounding box center [236, 345] width 35 height 17
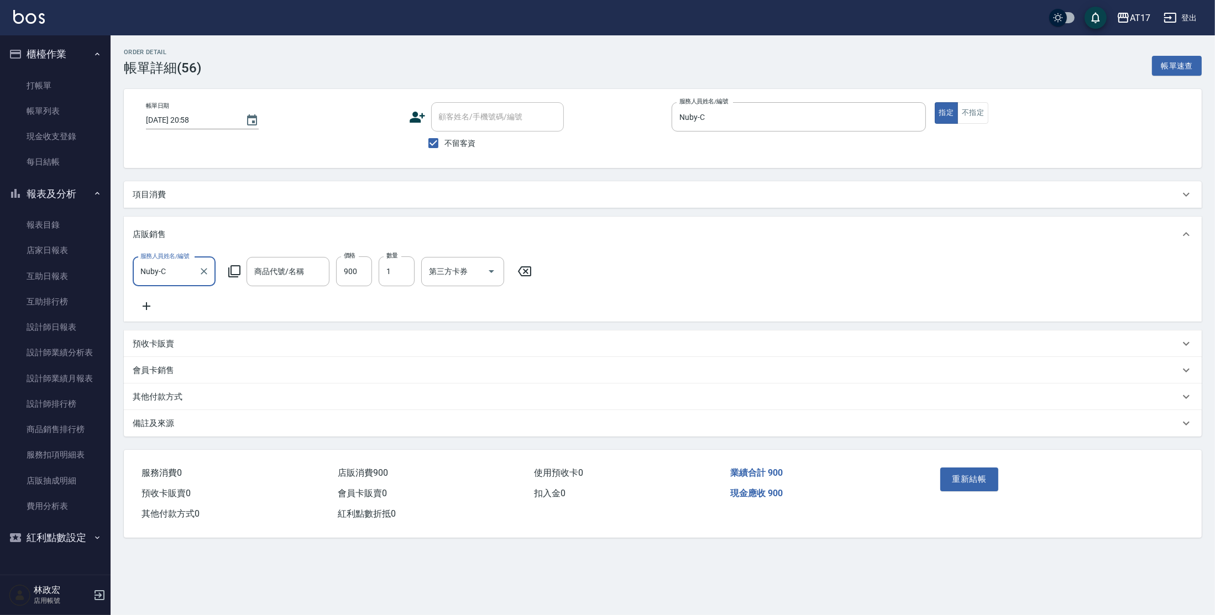
type input "2025/08/16 20:58"
checkbox input "true"
type input "Nuby-C"
type input "角蛋白(第二瓶半價)"
click at [482, 279] on div at bounding box center [490, 271] width 17 height 29
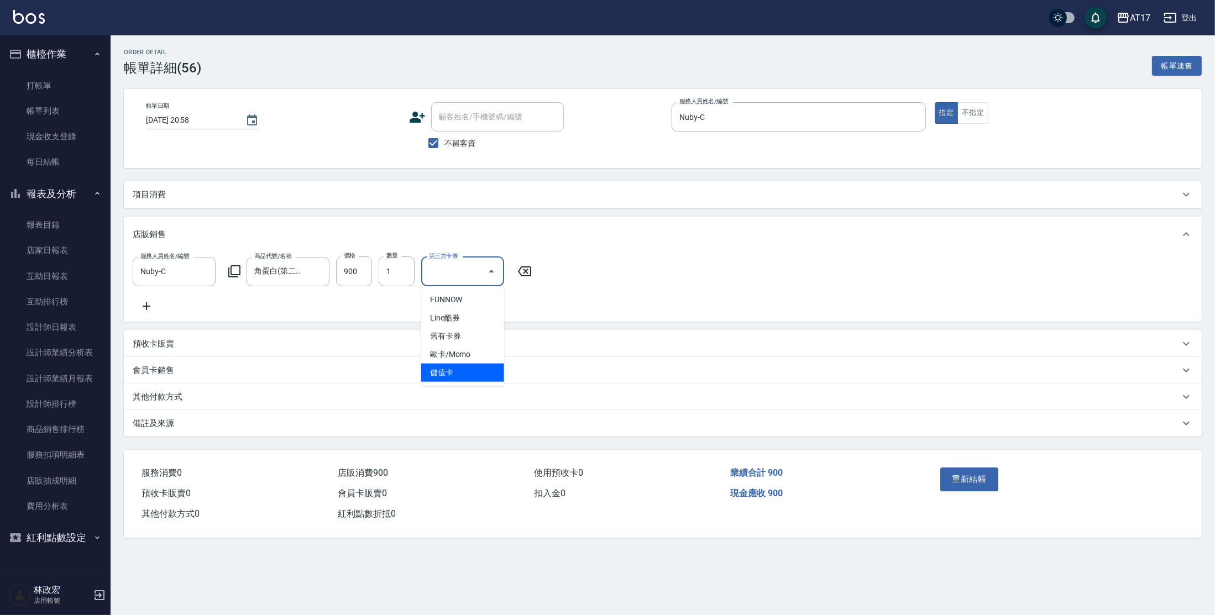
type input "儲值卡"
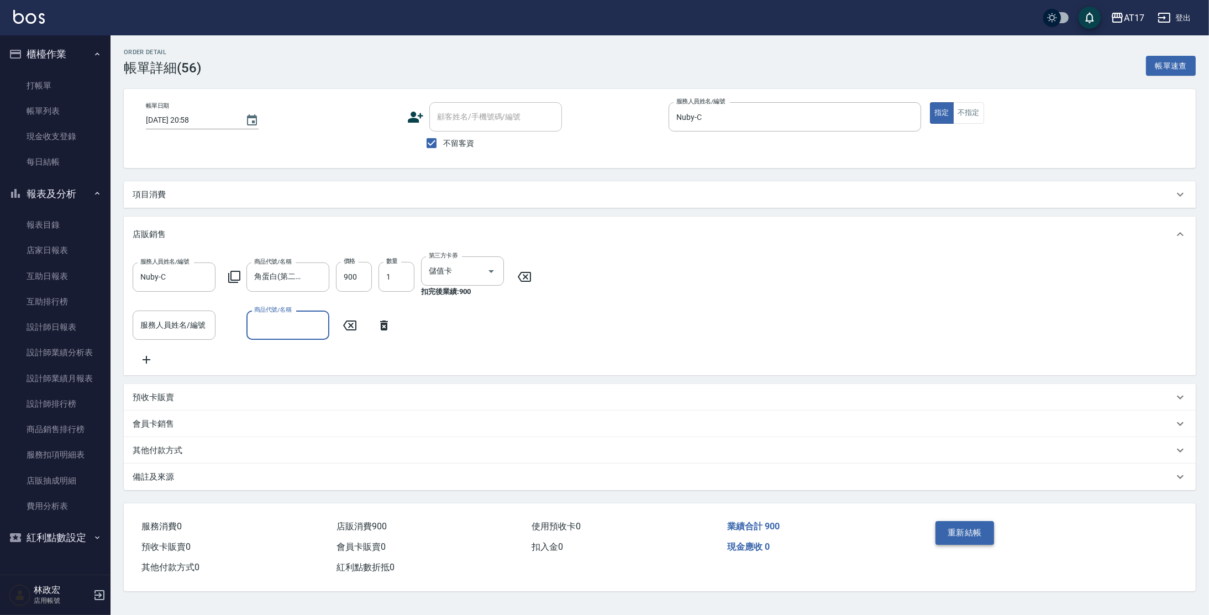
click at [945, 533] on button "重新結帳" at bounding box center [965, 532] width 59 height 23
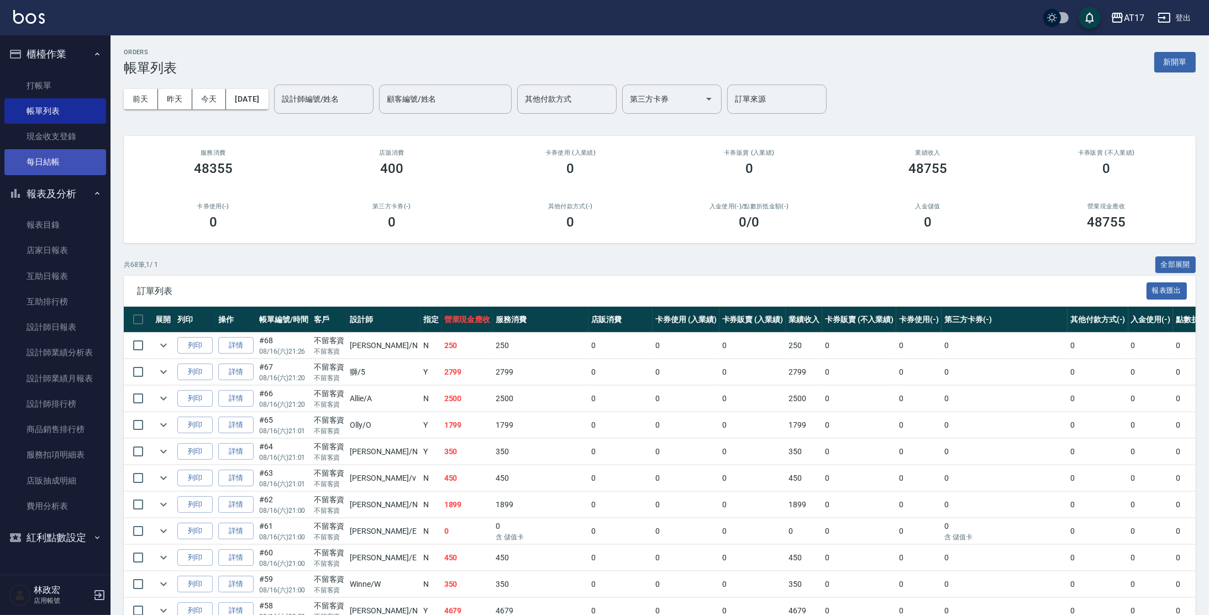
click at [48, 162] on link "每日結帳" at bounding box center [55, 161] width 102 height 25
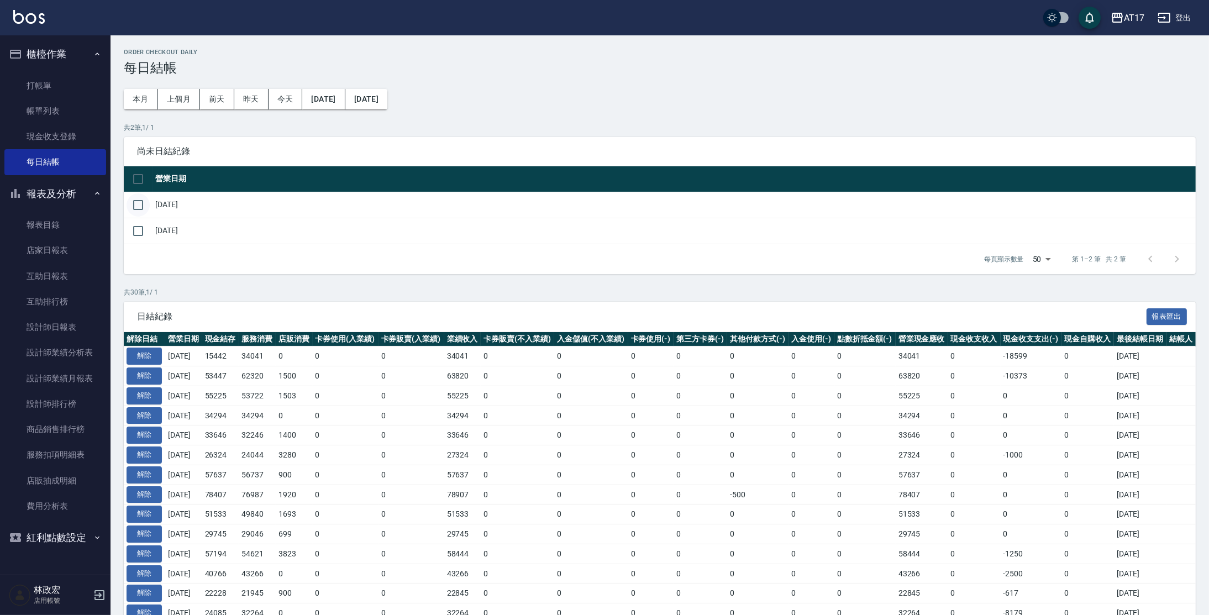
click at [143, 203] on input "checkbox" at bounding box center [138, 204] width 23 height 23
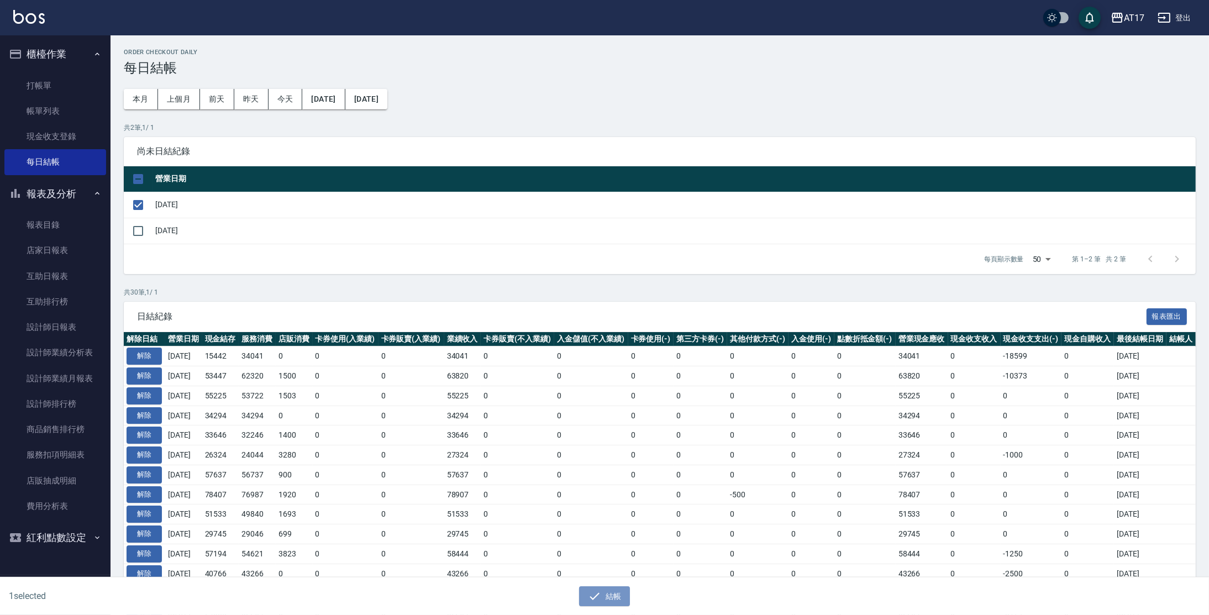
drag, startPoint x: 621, startPoint y: 591, endPoint x: 475, endPoint y: 561, distance: 148.4
click at [621, 591] on button "結帳" at bounding box center [604, 596] width 51 height 20
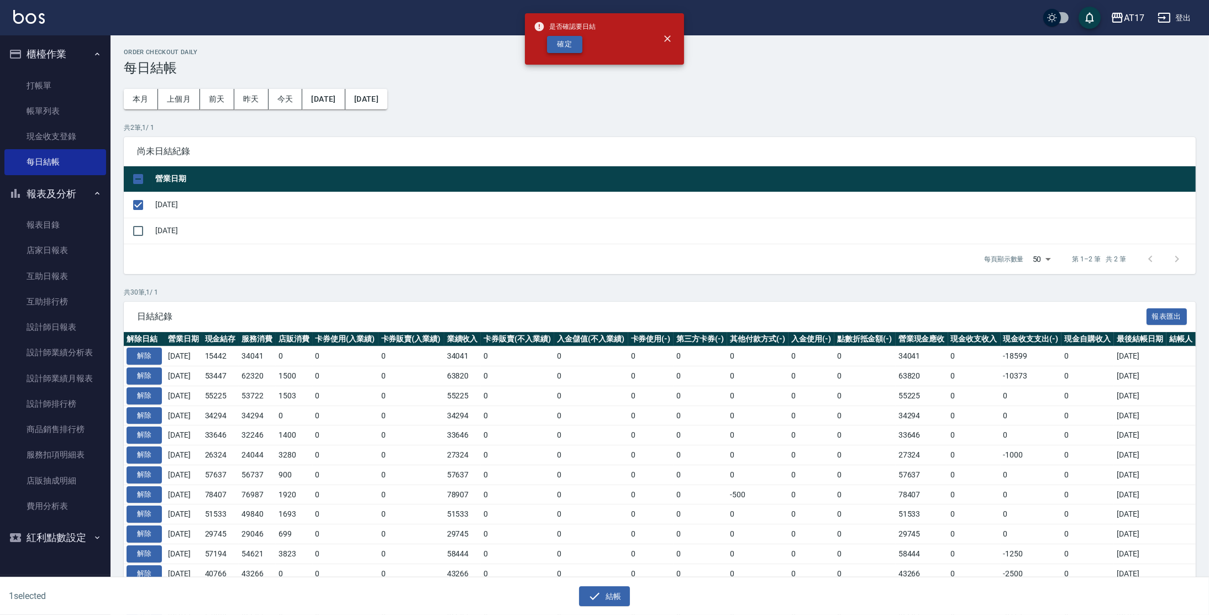
click at [557, 48] on button "確定" at bounding box center [564, 44] width 35 height 17
checkbox input "false"
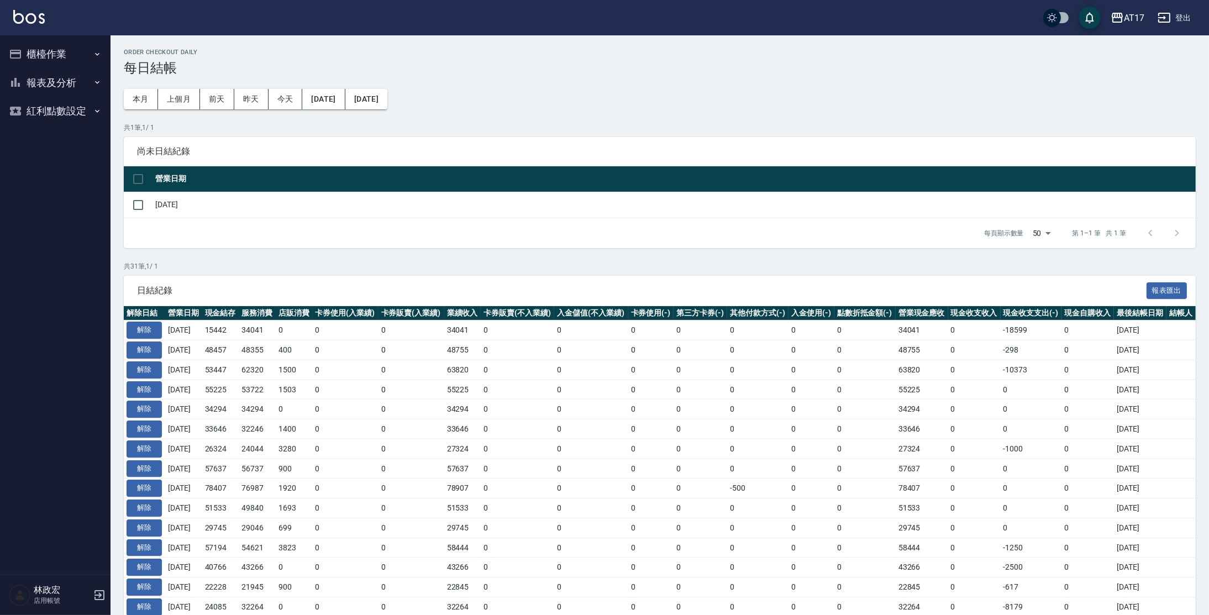
click at [64, 80] on button "報表及分析" at bounding box center [55, 83] width 102 height 29
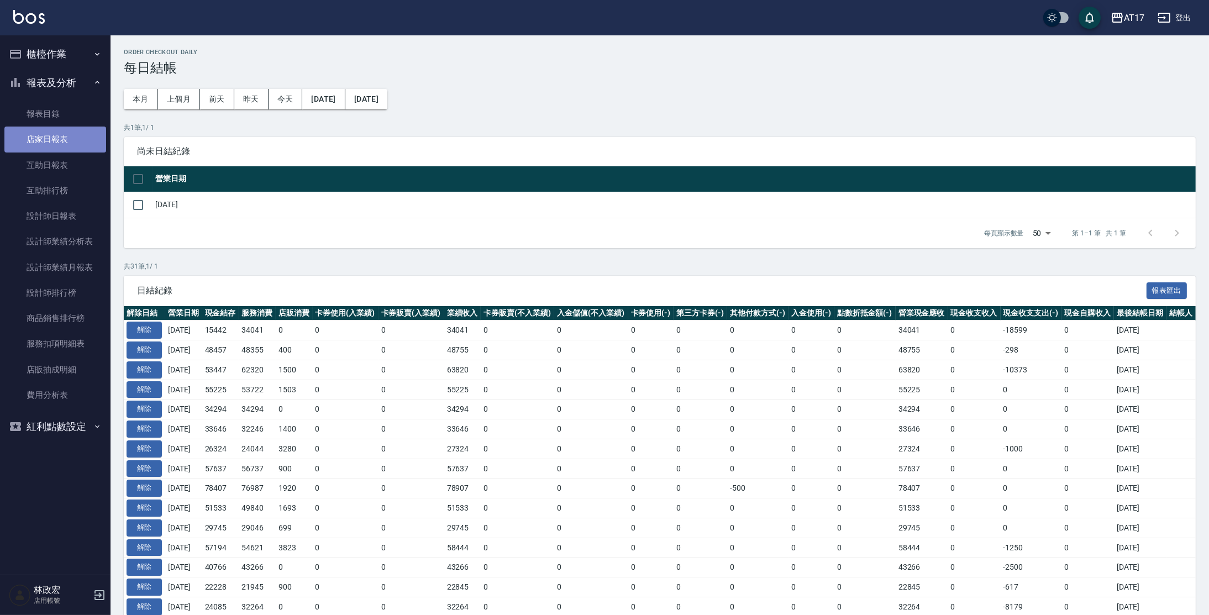
click at [55, 129] on link "店家日報表" at bounding box center [55, 139] width 102 height 25
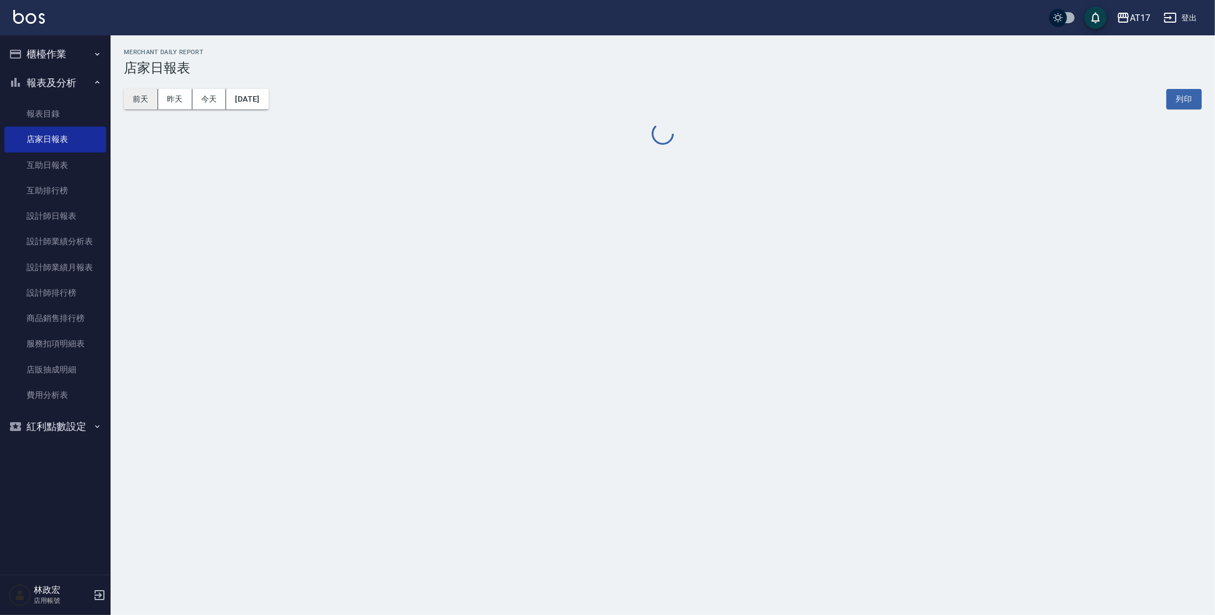
click at [139, 101] on button "前天" at bounding box center [141, 99] width 34 height 20
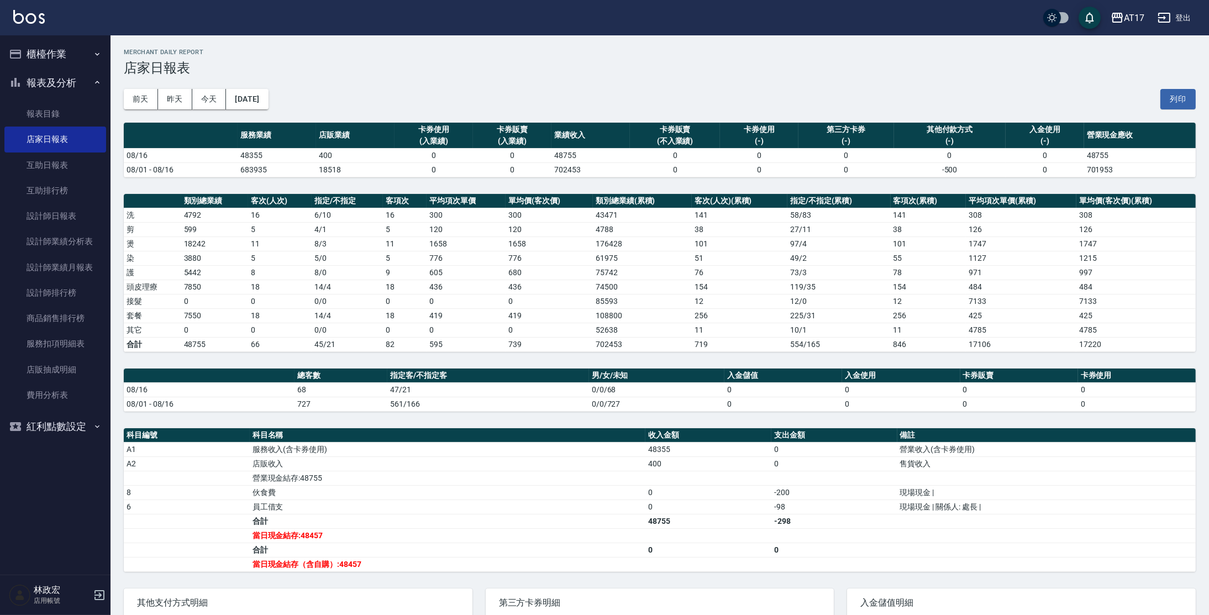
click at [31, 57] on button "櫃檯作業" at bounding box center [55, 54] width 102 height 29
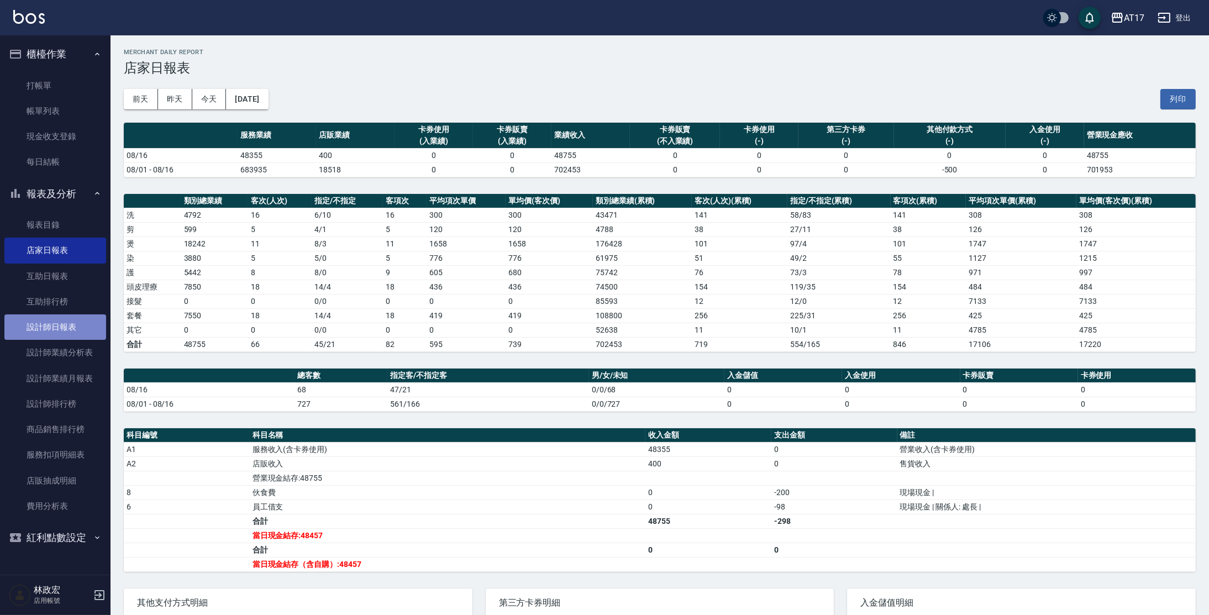
click at [41, 329] on link "設計師日報表" at bounding box center [55, 326] width 102 height 25
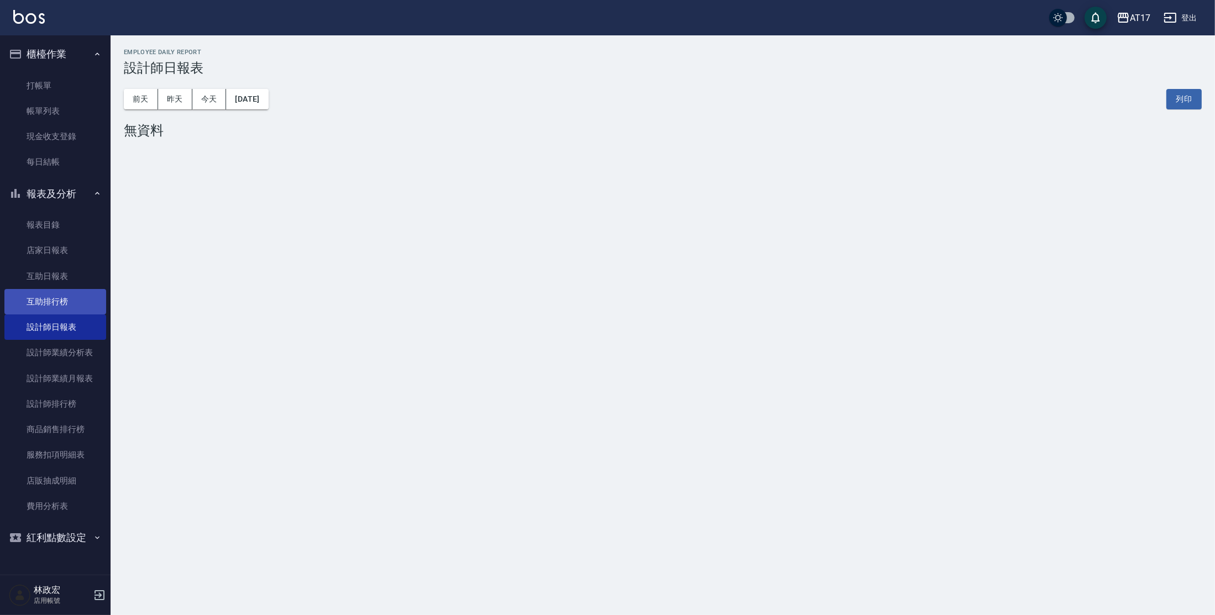
click at [46, 301] on link "互助排行榜" at bounding box center [55, 301] width 102 height 25
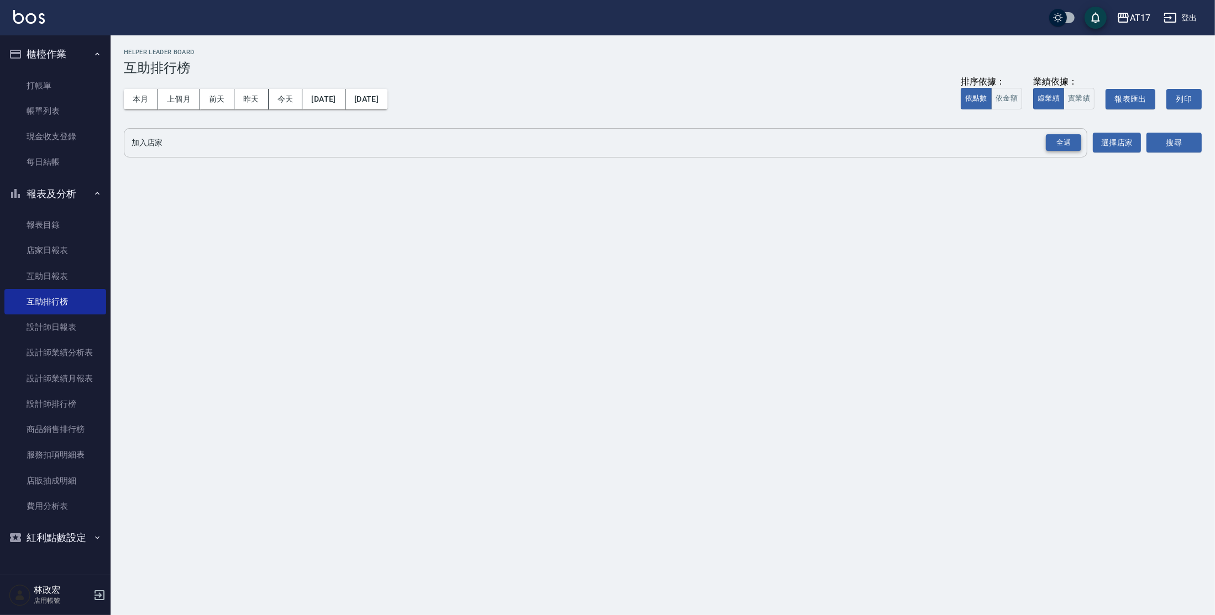
click at [1067, 144] on div "全選" at bounding box center [1063, 142] width 35 height 17
click at [1188, 148] on button "搜尋" at bounding box center [1173, 143] width 55 height 20
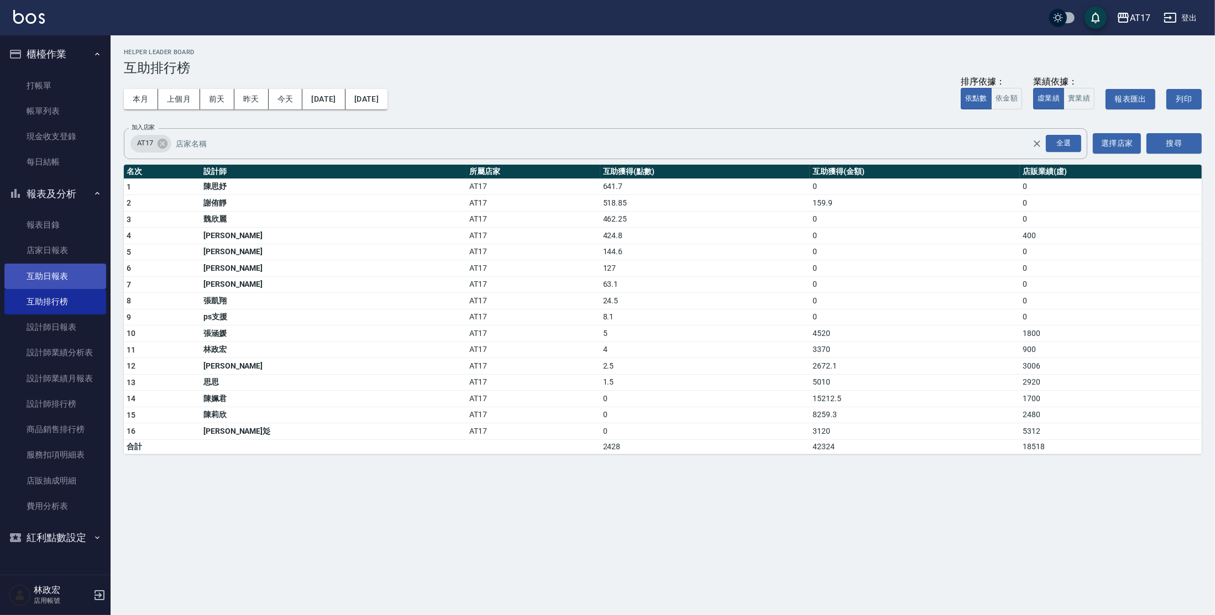
click at [67, 269] on link "互助日報表" at bounding box center [55, 276] width 102 height 25
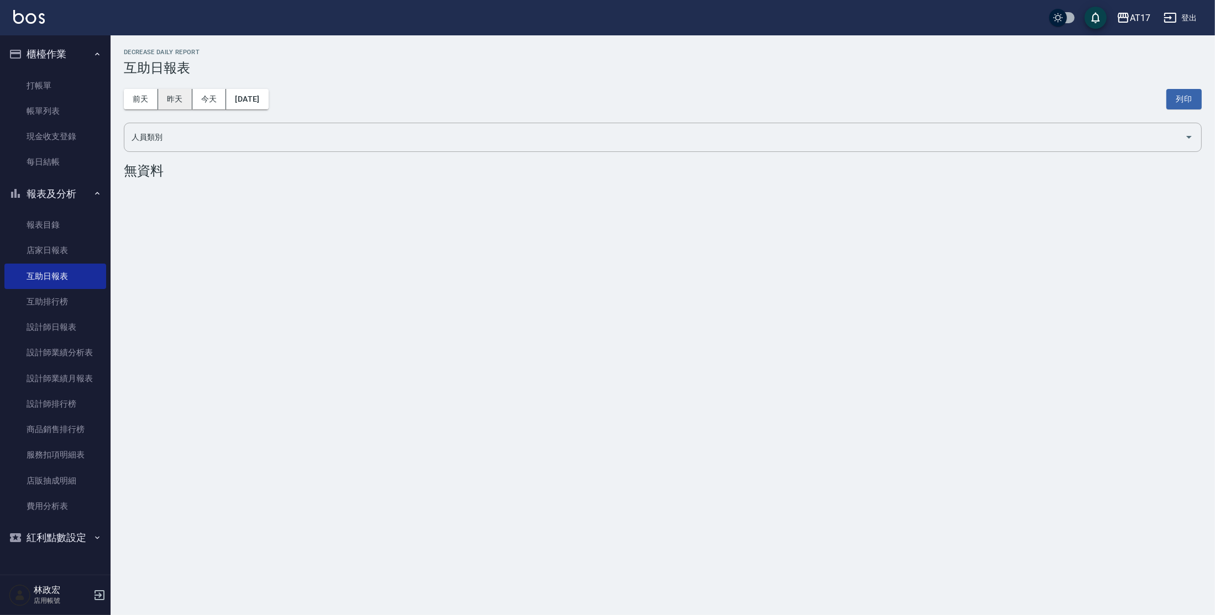
click at [165, 99] on button "昨天" at bounding box center [175, 99] width 34 height 20
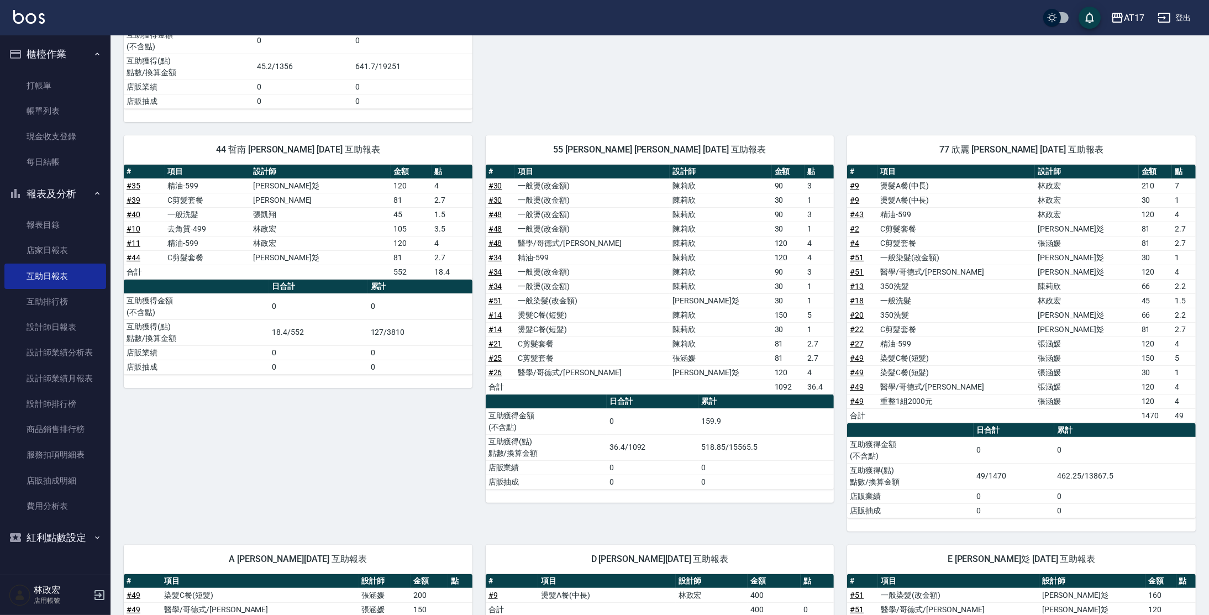
scroll to position [437, 0]
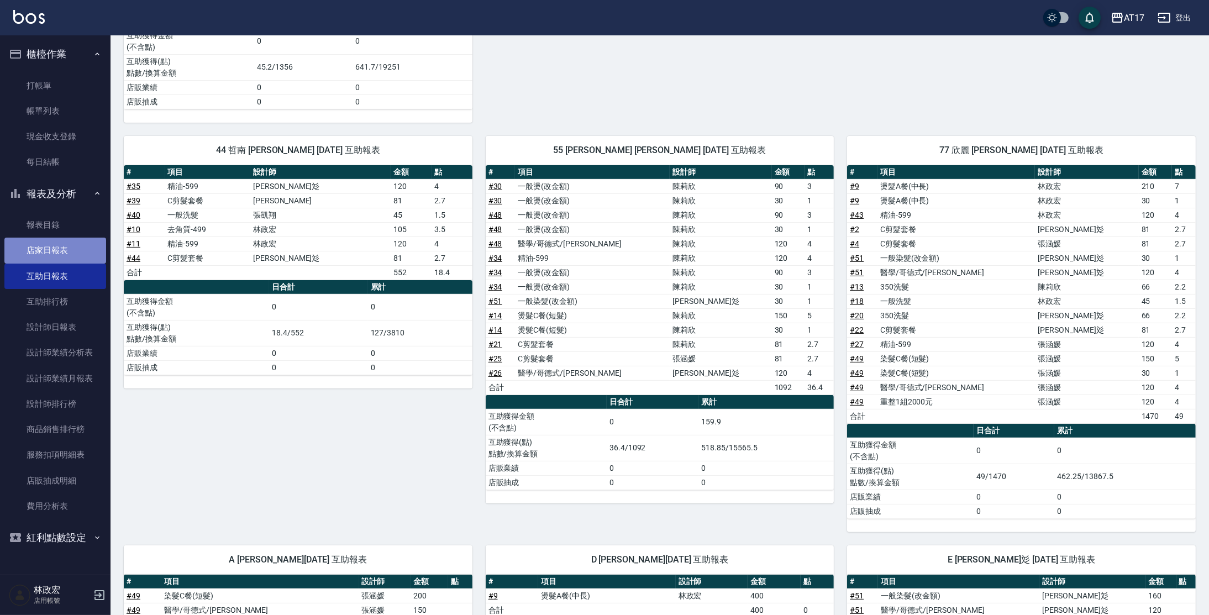
click at [41, 244] on link "店家日報表" at bounding box center [55, 250] width 102 height 25
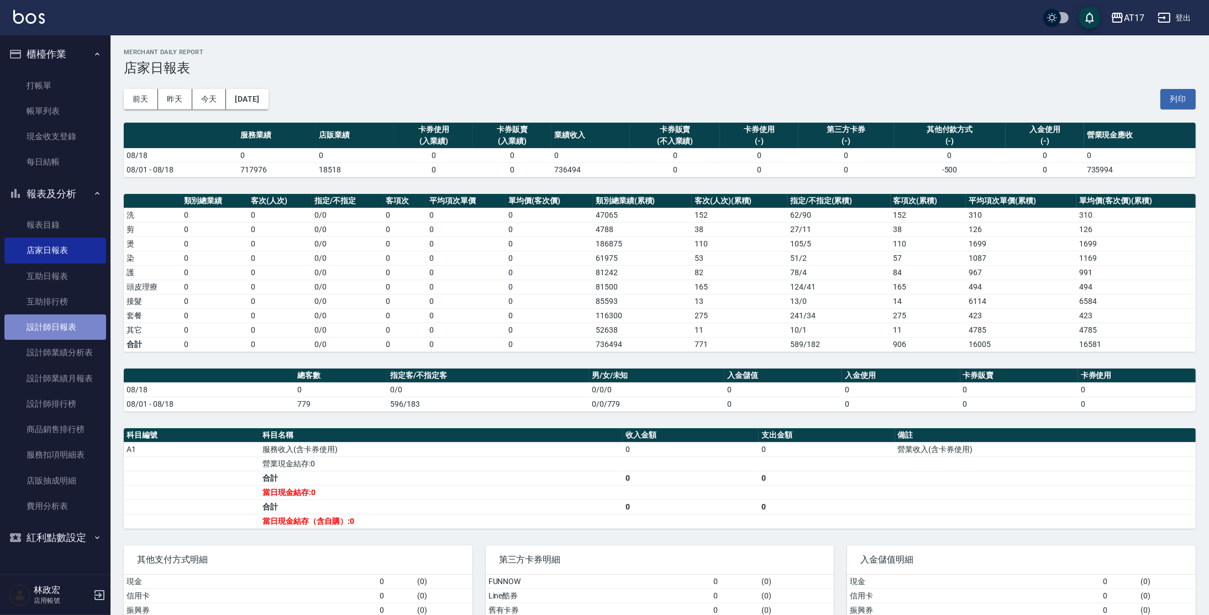
click at [67, 330] on link "設計師日報表" at bounding box center [55, 326] width 102 height 25
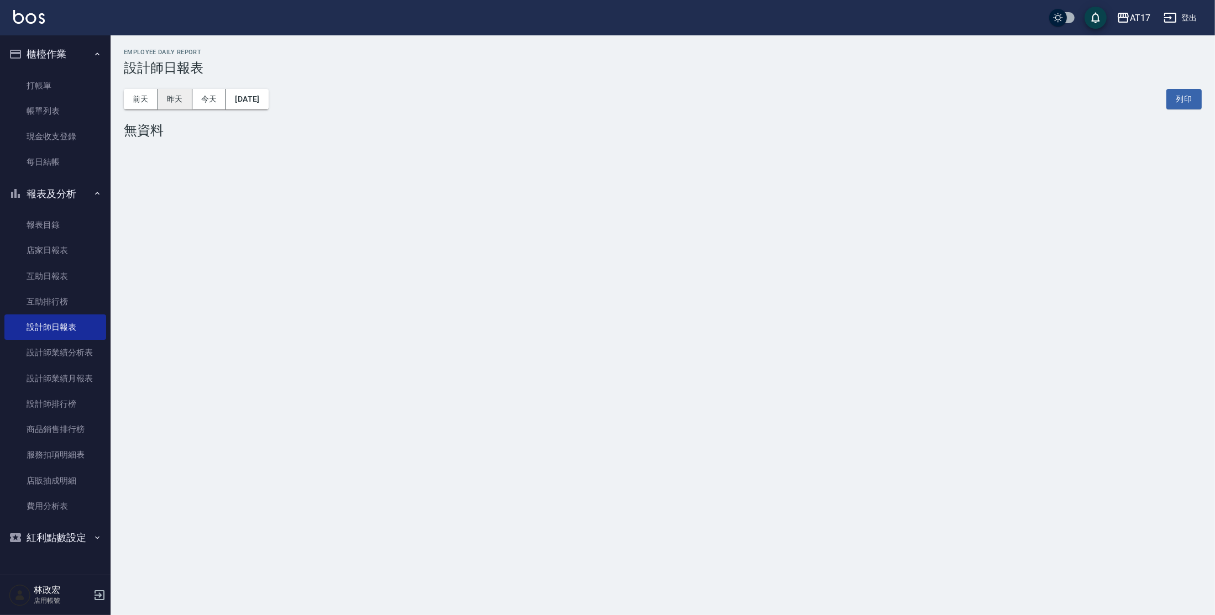
click at [181, 101] on button "昨天" at bounding box center [175, 99] width 34 height 20
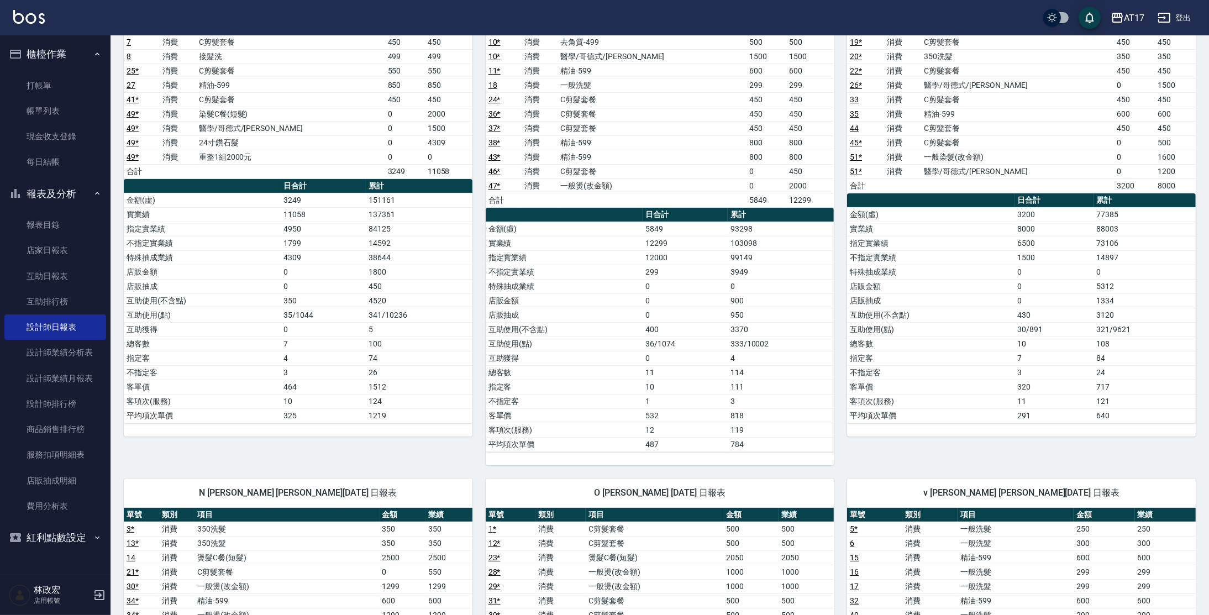
scroll to position [146, 0]
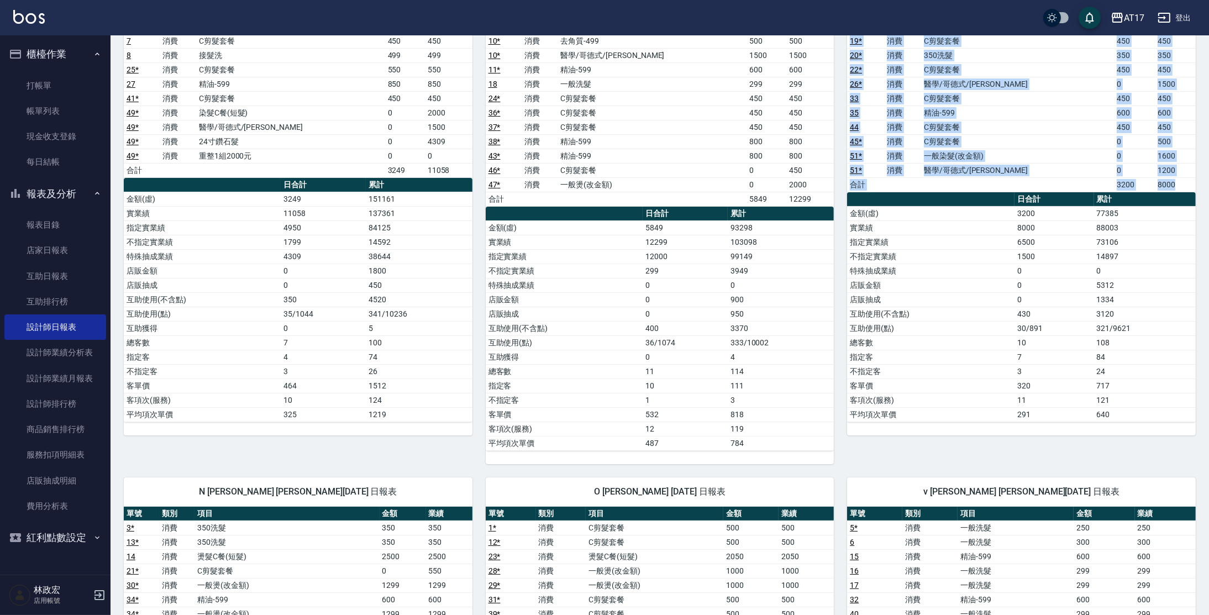
drag, startPoint x: 1209, startPoint y: 194, endPoint x: 1215, endPoint y: 96, distance: 98.0
click at [1206, 96] on html "AT17 登出 櫃檯作業 打帳單 帳單列表 現金收支登錄 每日結帳 報表及分析 報表目錄 店家日報表 互助日報表 互助排行榜 設計師日報表 設計師業績分析表 …" at bounding box center [604, 402] width 1209 height 1096
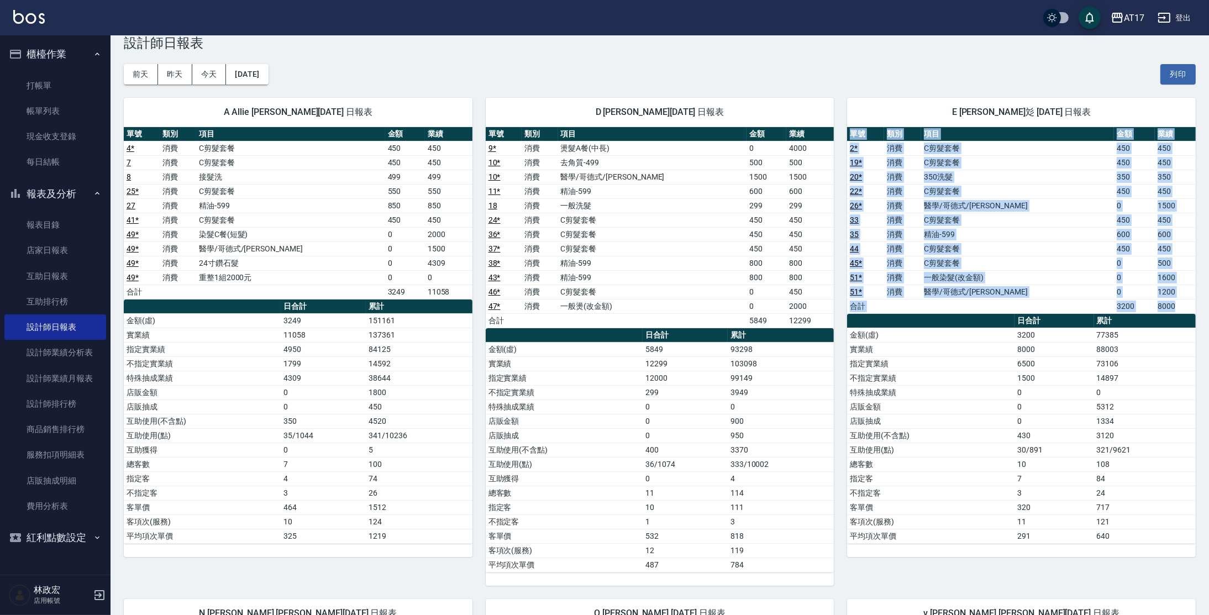
scroll to position [21, 0]
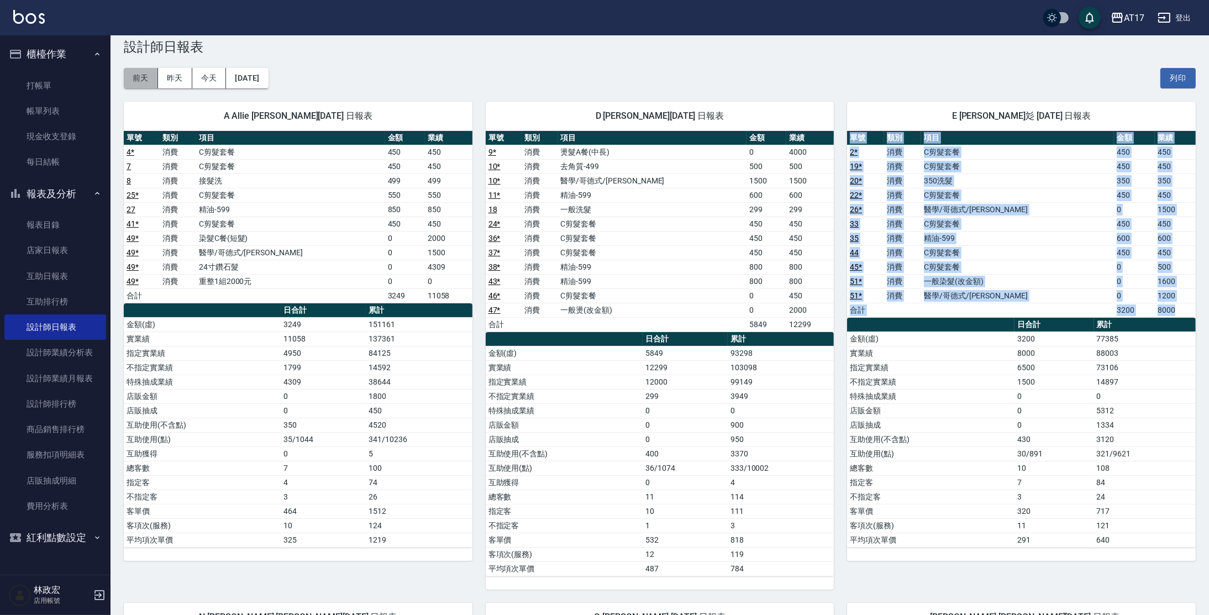
click at [148, 80] on button "前天" at bounding box center [141, 78] width 34 height 20
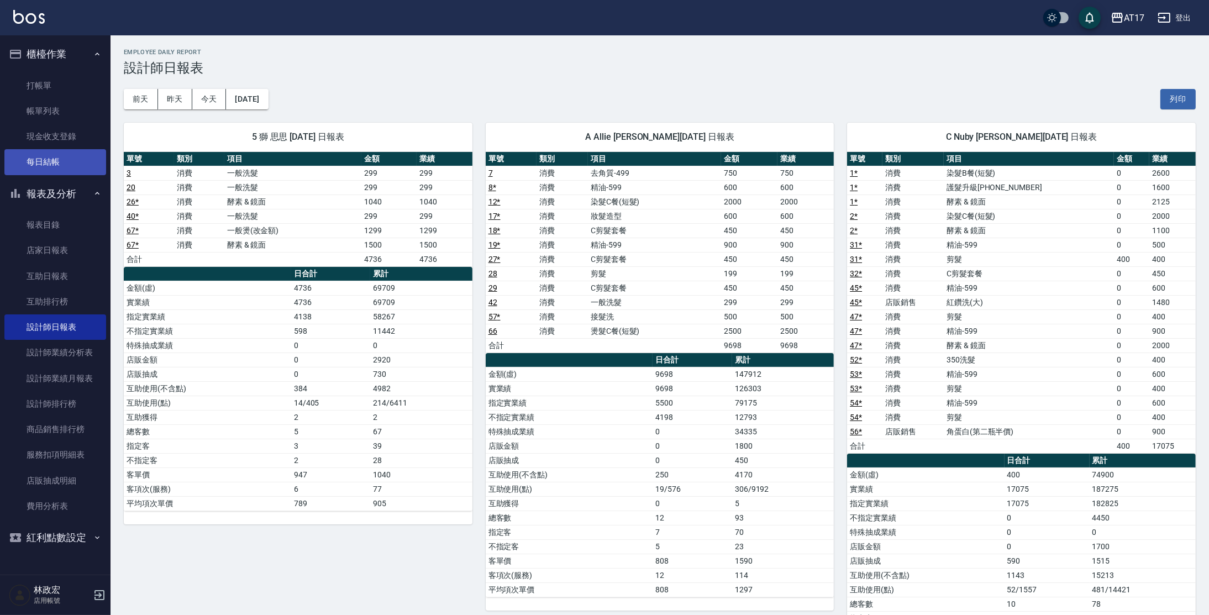
click at [65, 161] on link "每日結帳" at bounding box center [55, 161] width 102 height 25
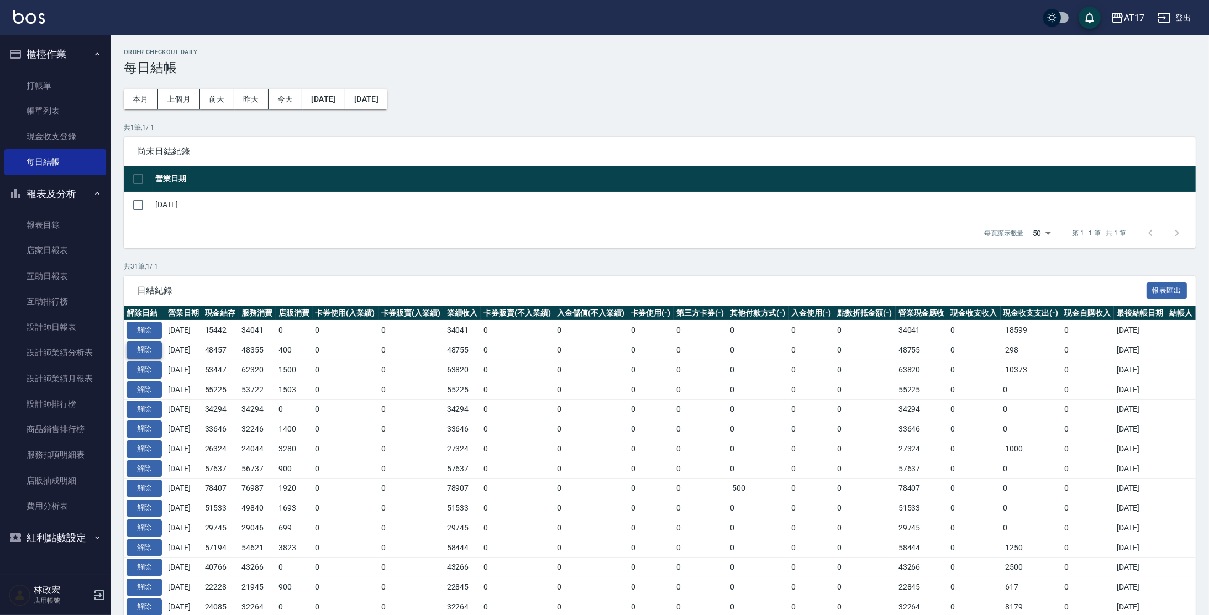
click at [149, 356] on button "解除" at bounding box center [144, 350] width 35 height 17
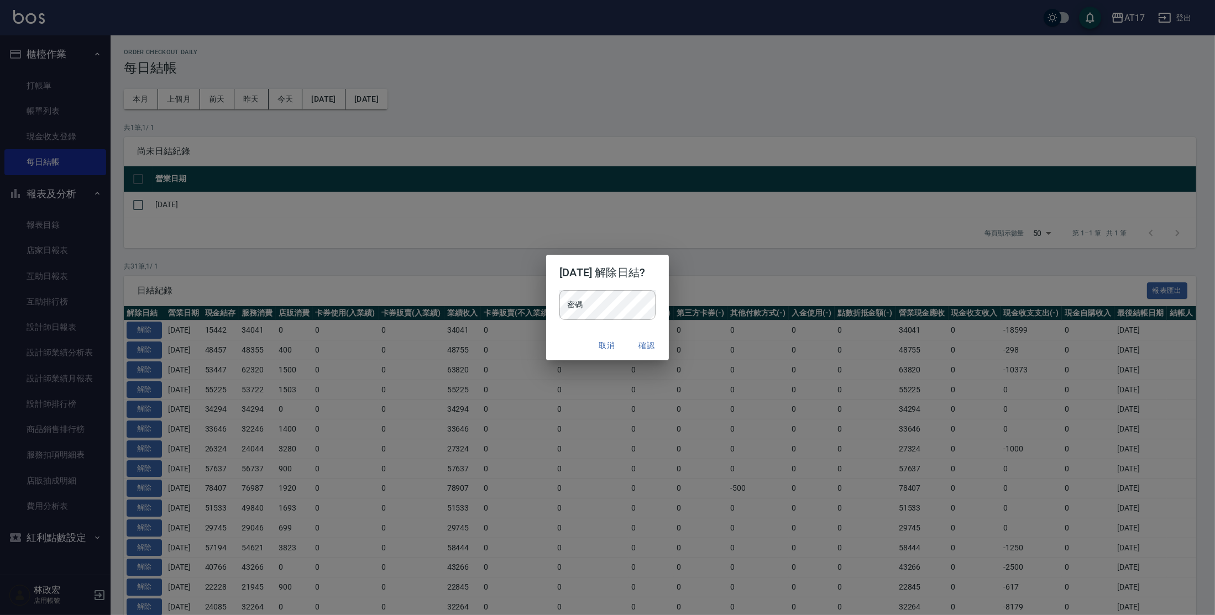
click at [650, 302] on p "密碼 密碼" at bounding box center [607, 305] width 96 height 30
click at [657, 347] on button "確認" at bounding box center [646, 345] width 35 height 20
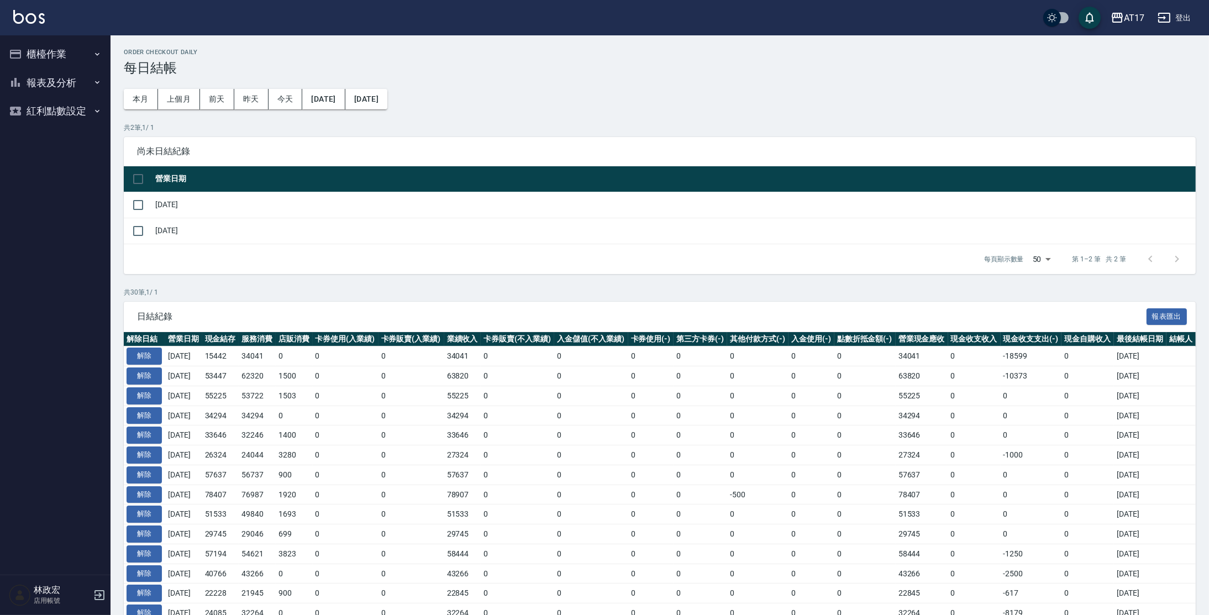
click at [61, 52] on button "櫃檯作業" at bounding box center [55, 54] width 102 height 29
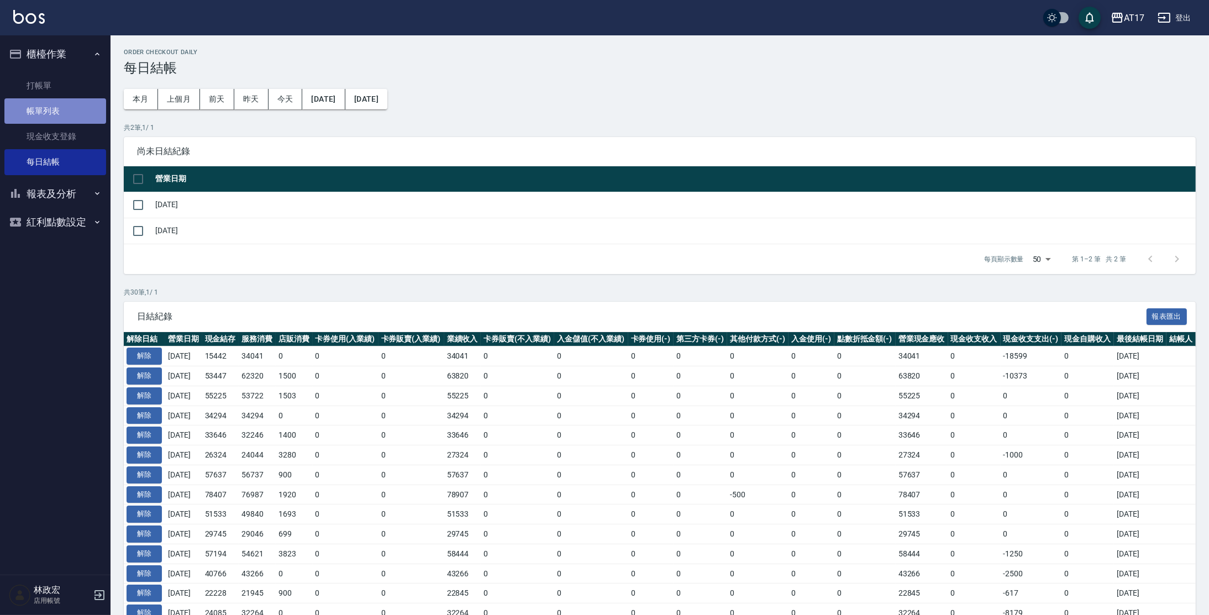
click at [52, 106] on link "帳單列表" at bounding box center [55, 110] width 102 height 25
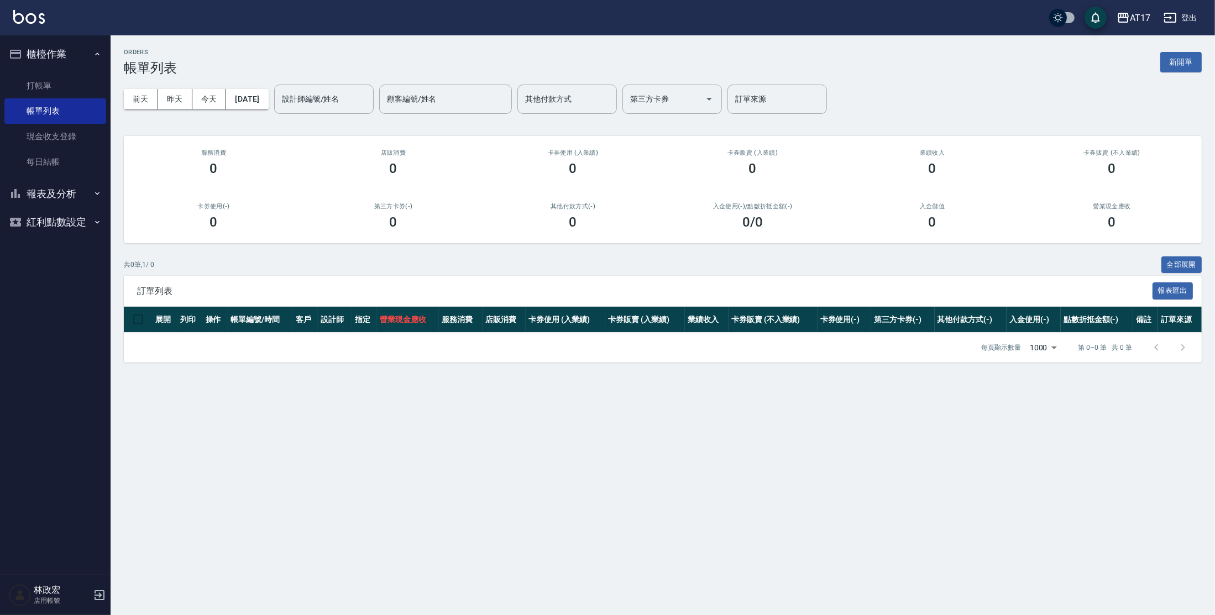
drag, startPoint x: 131, startPoint y: 99, endPoint x: 236, endPoint y: 115, distance: 106.2
click at [131, 99] on button "前天" at bounding box center [141, 99] width 34 height 20
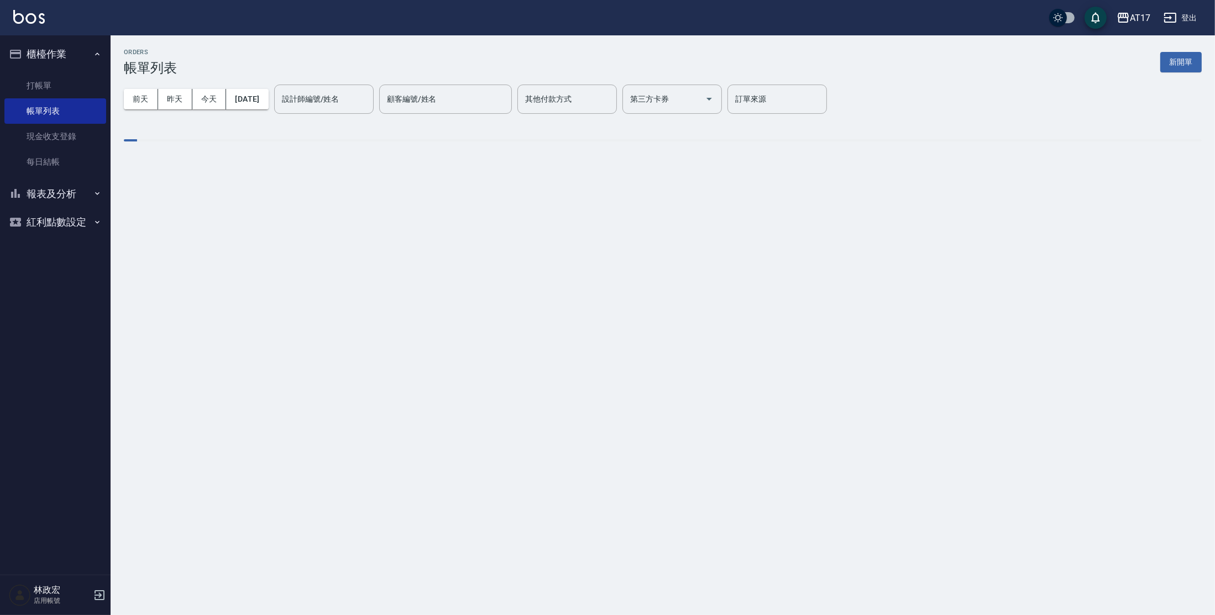
click at [320, 101] on div "設計師編號/姓名 設計師編號/姓名" at bounding box center [323, 99] width 99 height 29
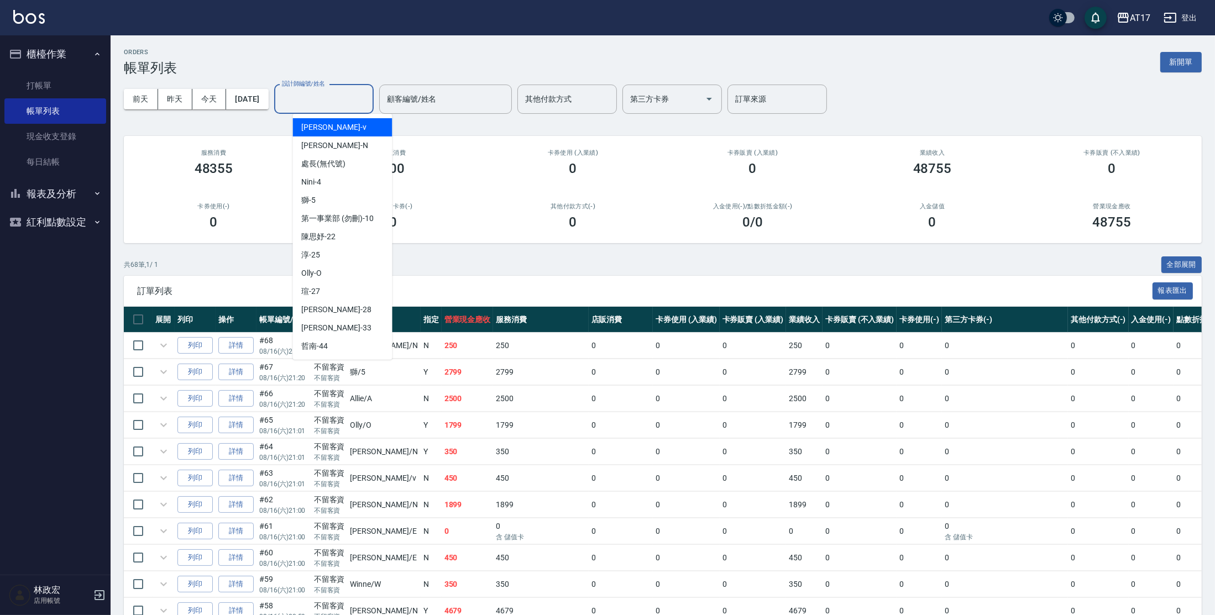
click at [320, 100] on input "設計師編號/姓名" at bounding box center [324, 99] width 90 height 19
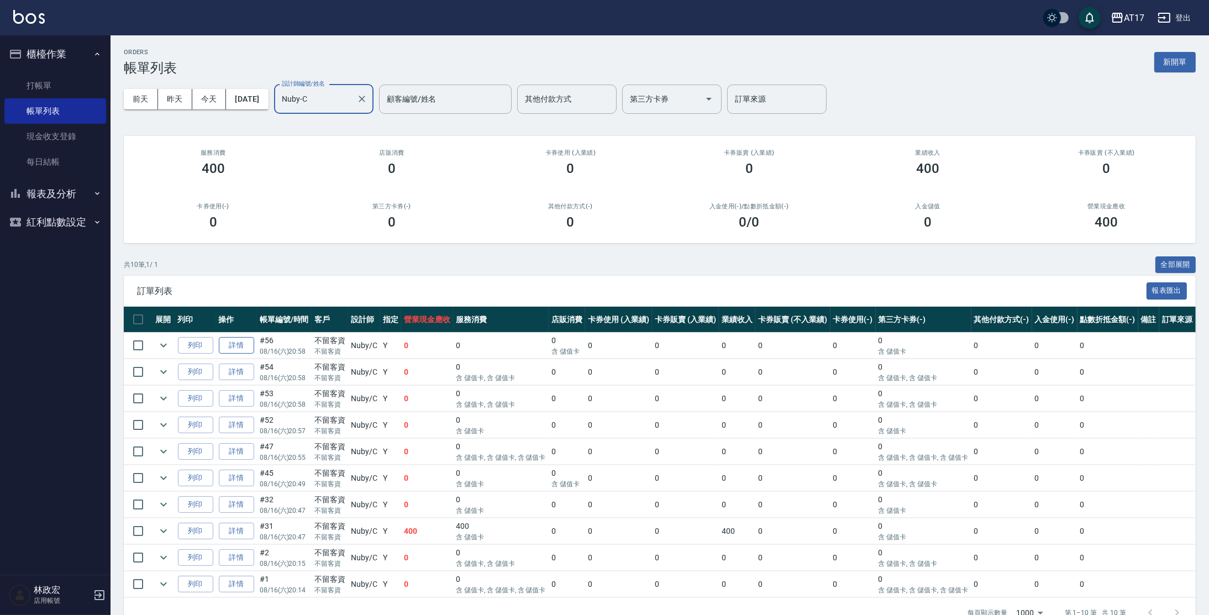
type input "Nuby-C"
click at [238, 348] on link "詳情" at bounding box center [236, 345] width 35 height 17
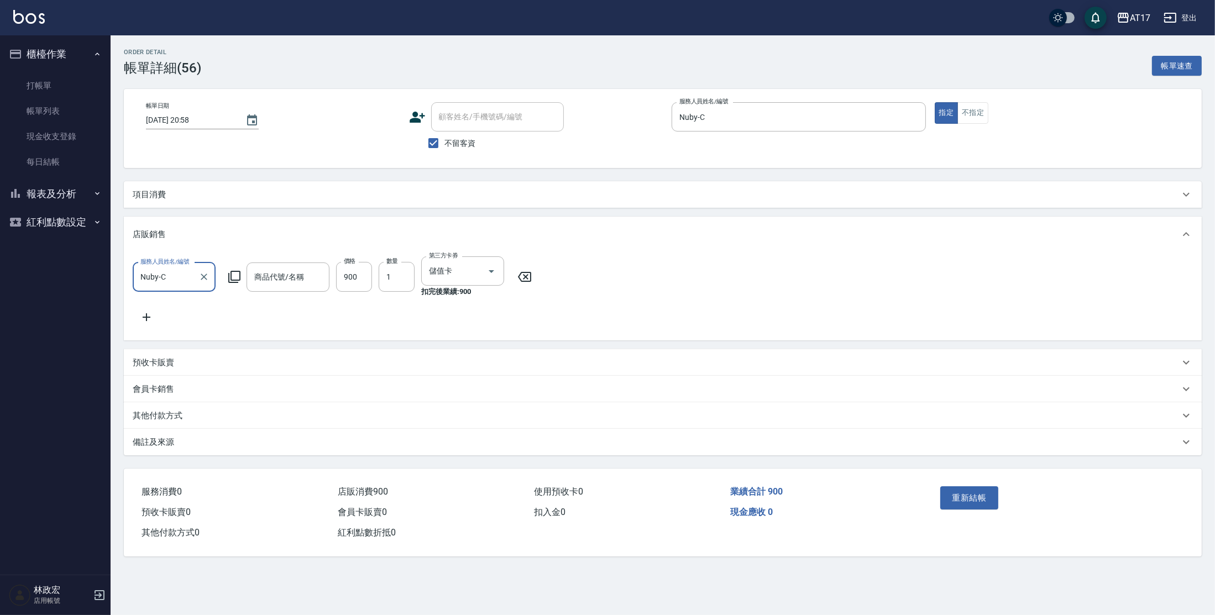
type input "2025/08/16 20:58"
checkbox input "true"
type input "Nuby-C"
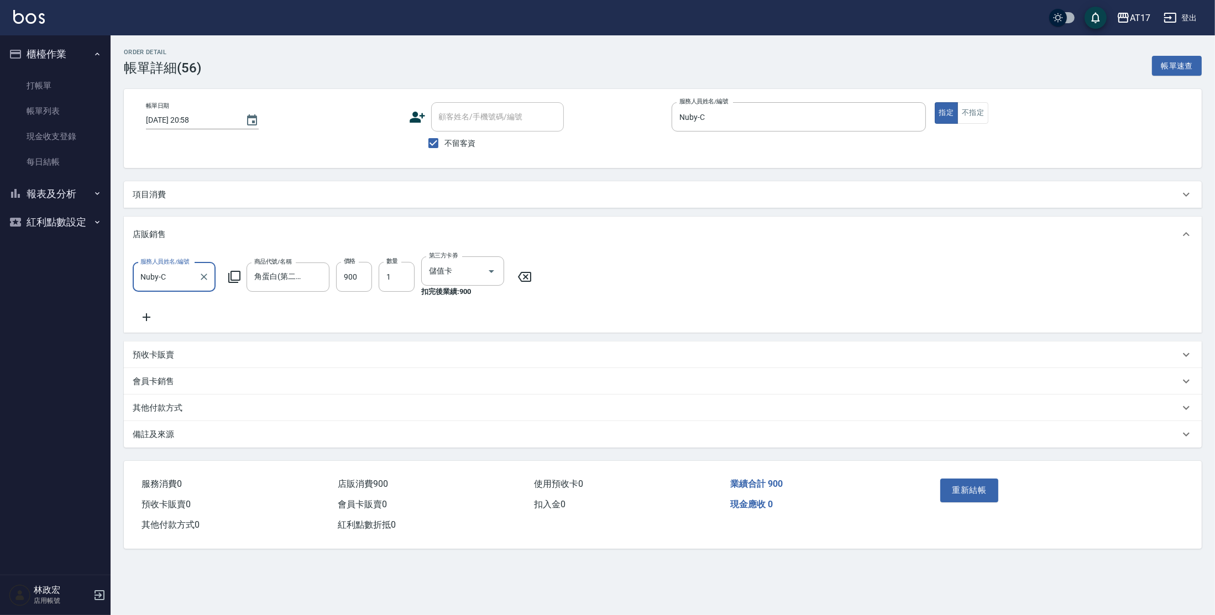
type input "角蛋白(第二瓶半價)"
click at [448, 271] on input "儲值卡" at bounding box center [447, 270] width 42 height 19
click at [475, 269] on icon "Clear" at bounding box center [475, 271] width 11 height 11
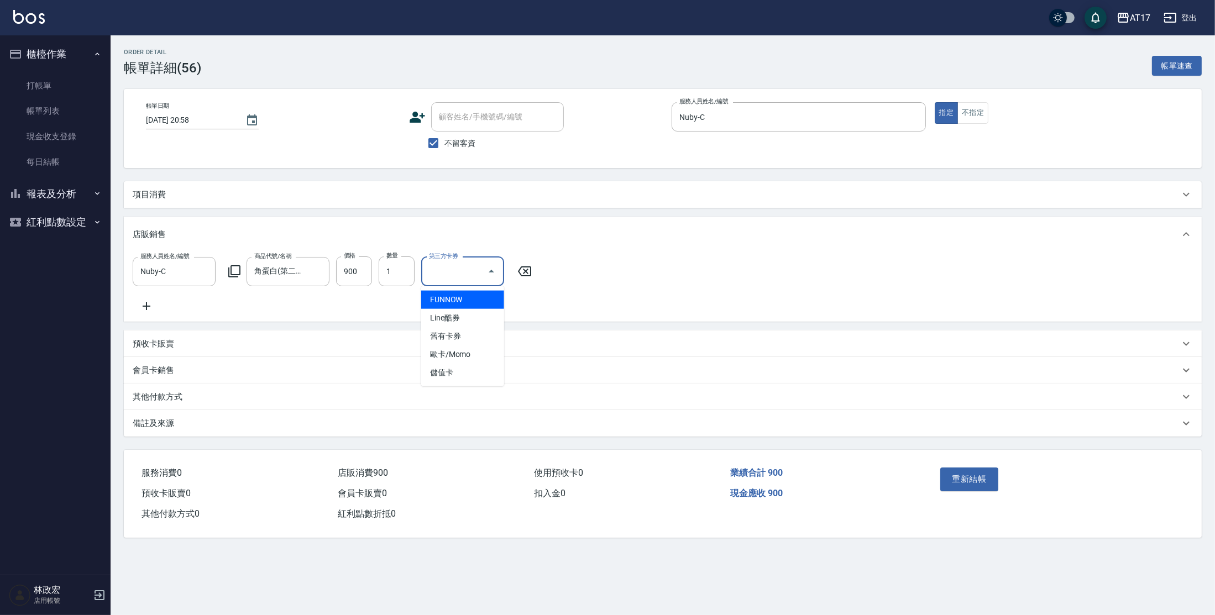
click at [599, 243] on div "店販銷售" at bounding box center [663, 234] width 1078 height 35
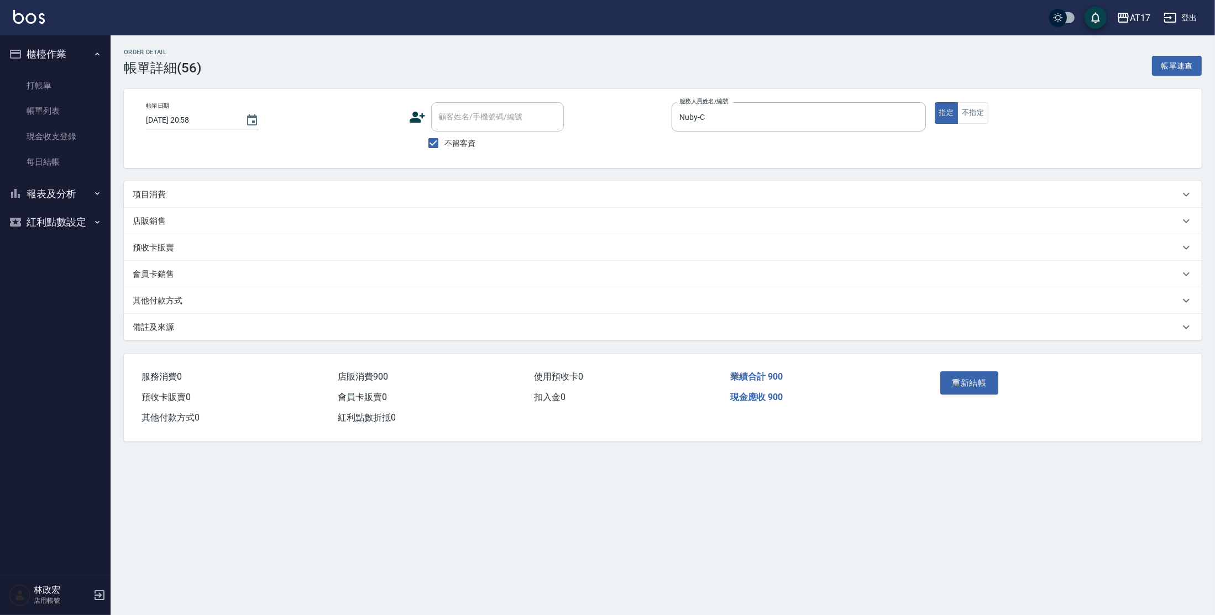
click at [975, 380] on button "重新結帳" at bounding box center [969, 382] width 59 height 23
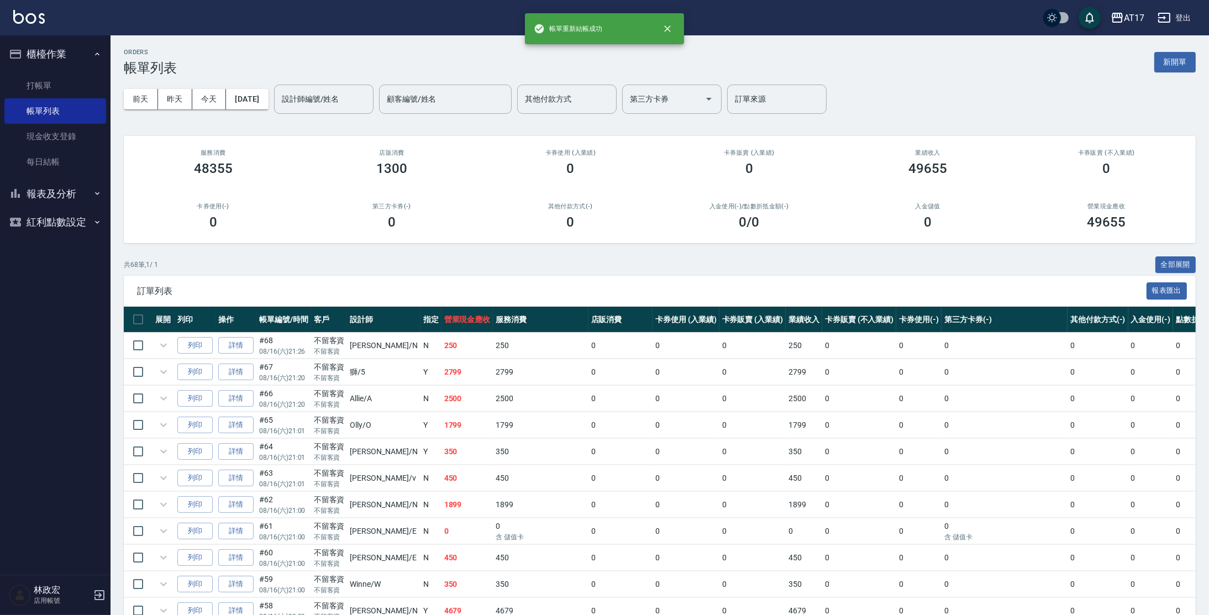
click at [62, 192] on button "報表及分析" at bounding box center [55, 194] width 102 height 29
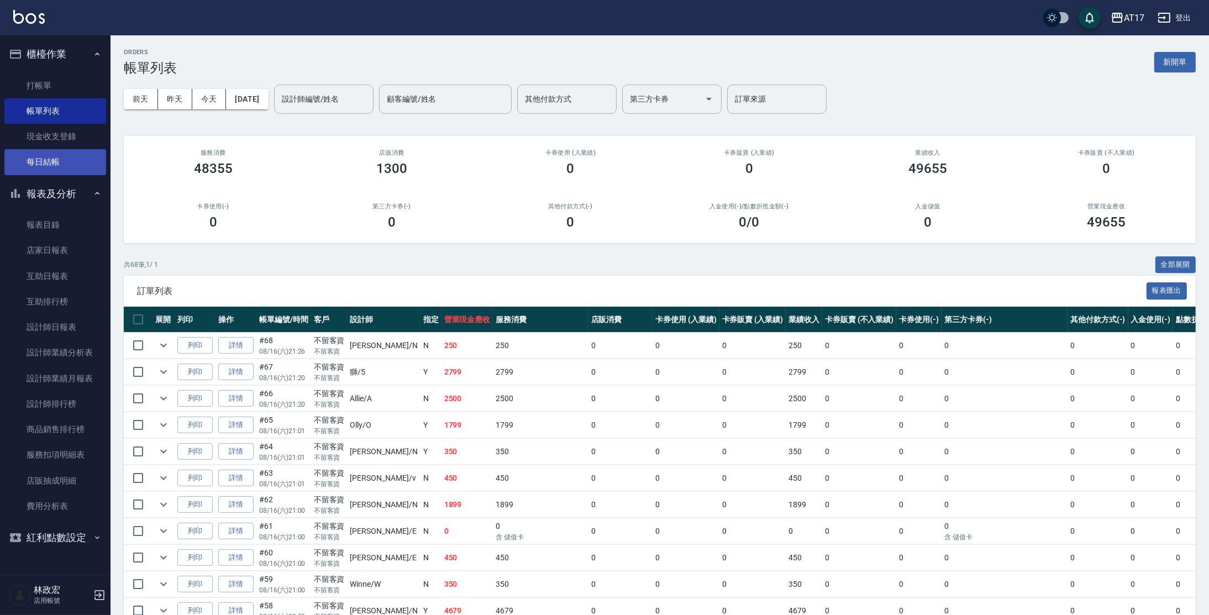
click at [67, 162] on link "每日結帳" at bounding box center [55, 161] width 102 height 25
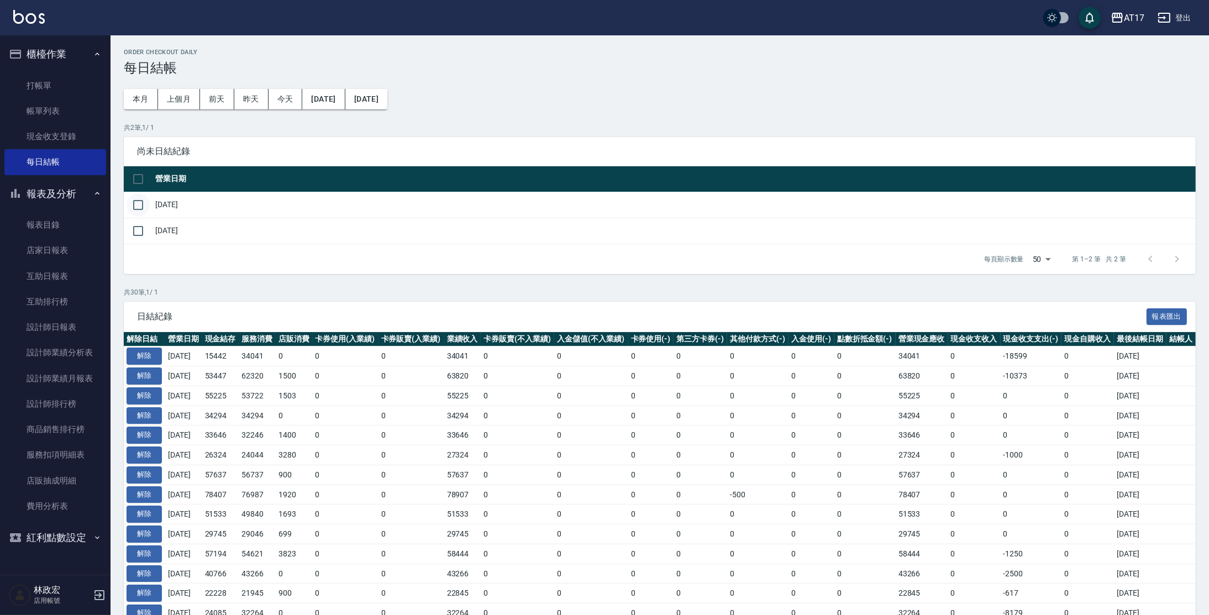
click at [140, 206] on input "checkbox" at bounding box center [138, 204] width 23 height 23
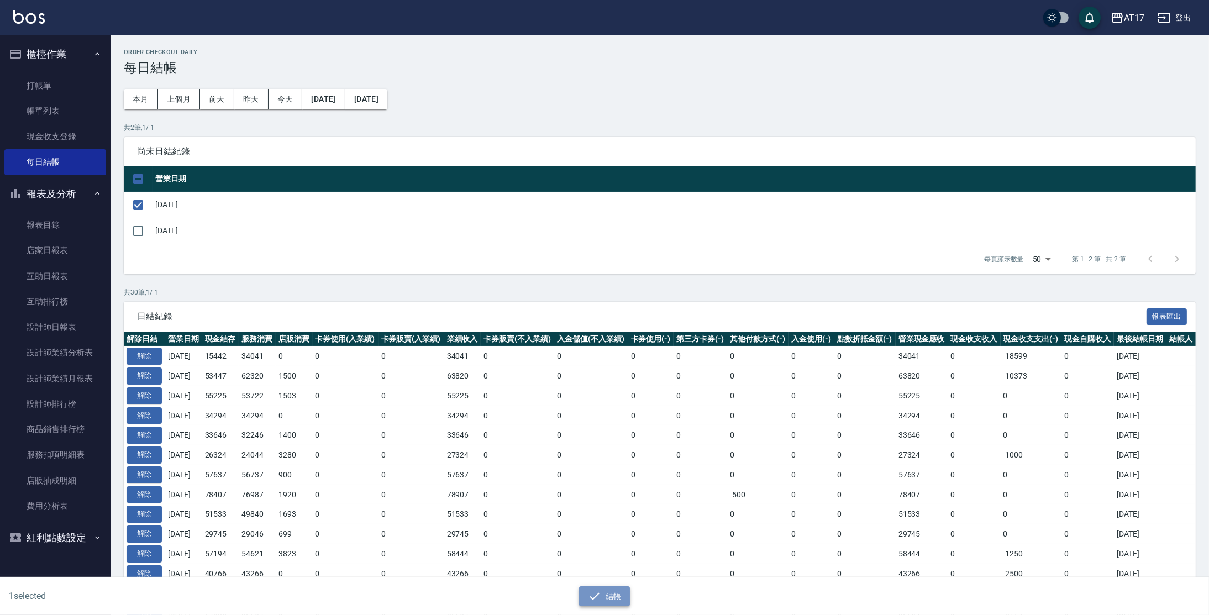
click at [616, 591] on button "結帳" at bounding box center [604, 596] width 51 height 20
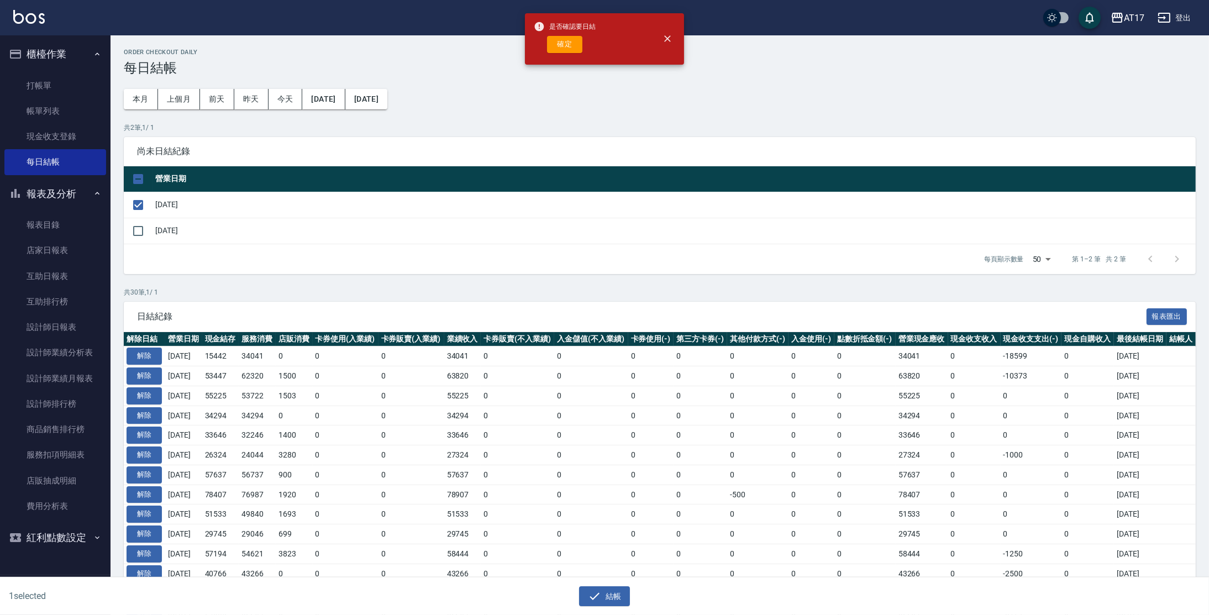
click at [537, 40] on div "確定" at bounding box center [565, 44] width 62 height 17
click at [572, 45] on button "確定" at bounding box center [564, 44] width 35 height 17
checkbox input "false"
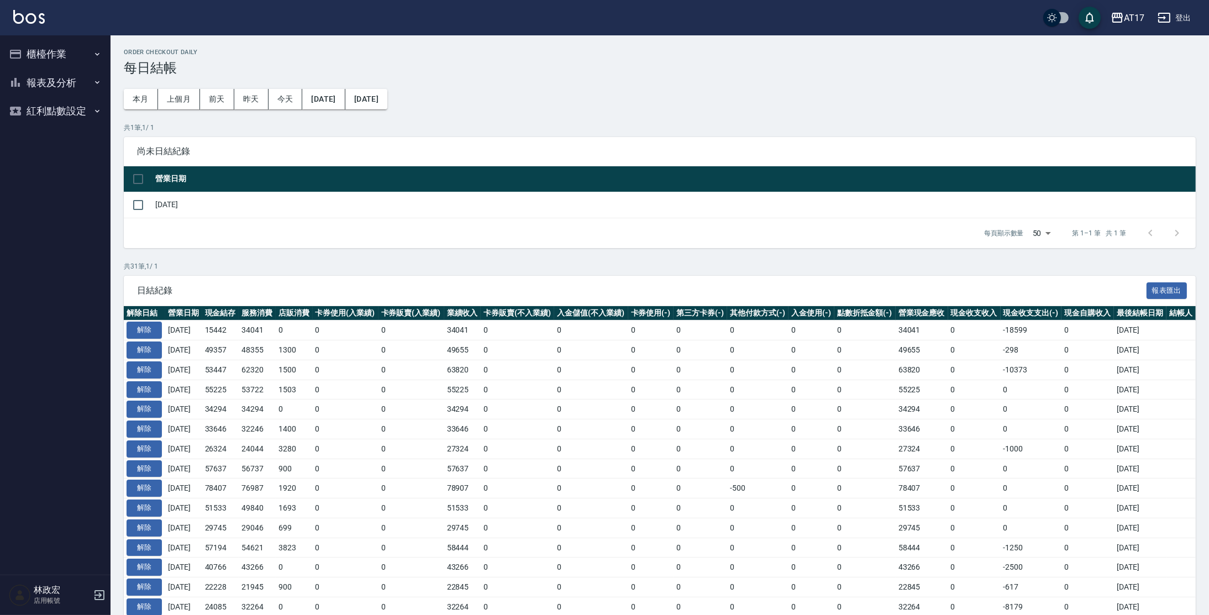
click at [83, 87] on button "報表及分析" at bounding box center [55, 83] width 102 height 29
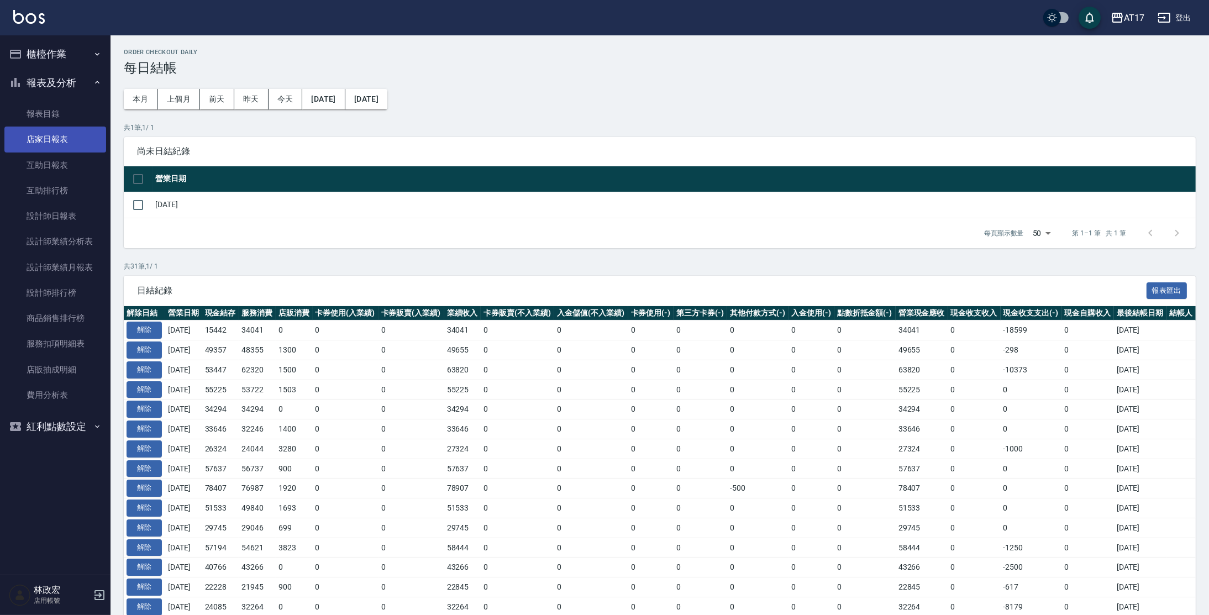
click at [74, 142] on link "店家日報表" at bounding box center [55, 139] width 102 height 25
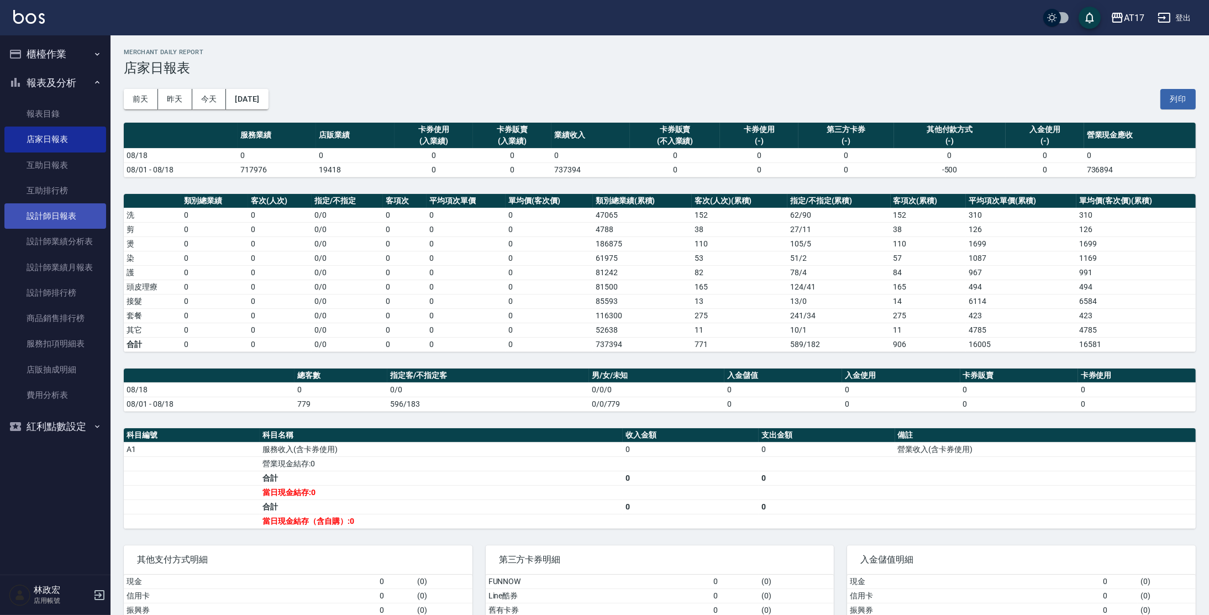
click at [86, 217] on link "設計師日報表" at bounding box center [55, 215] width 102 height 25
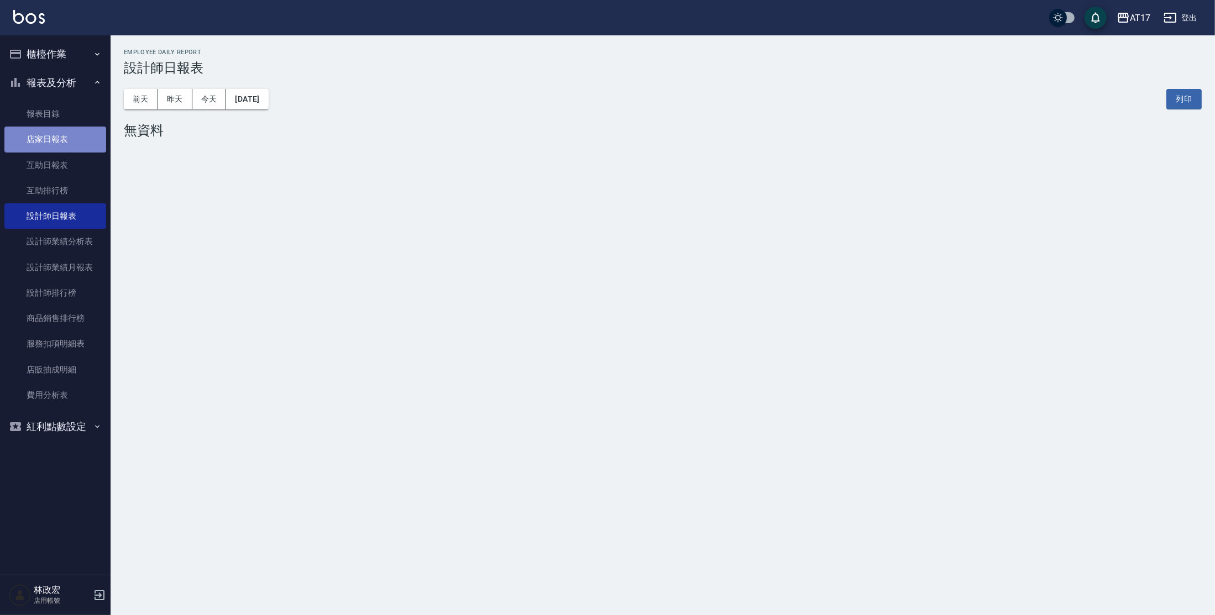
click at [61, 143] on link "店家日報表" at bounding box center [55, 139] width 102 height 25
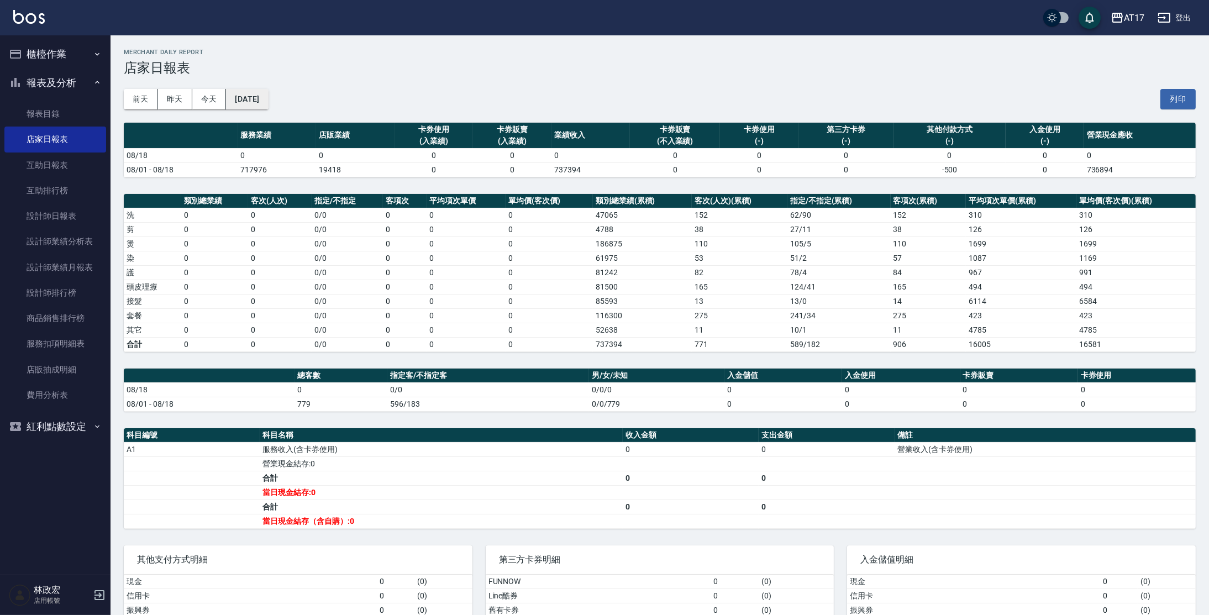
click at [252, 102] on button "[DATE]" at bounding box center [247, 99] width 42 height 20
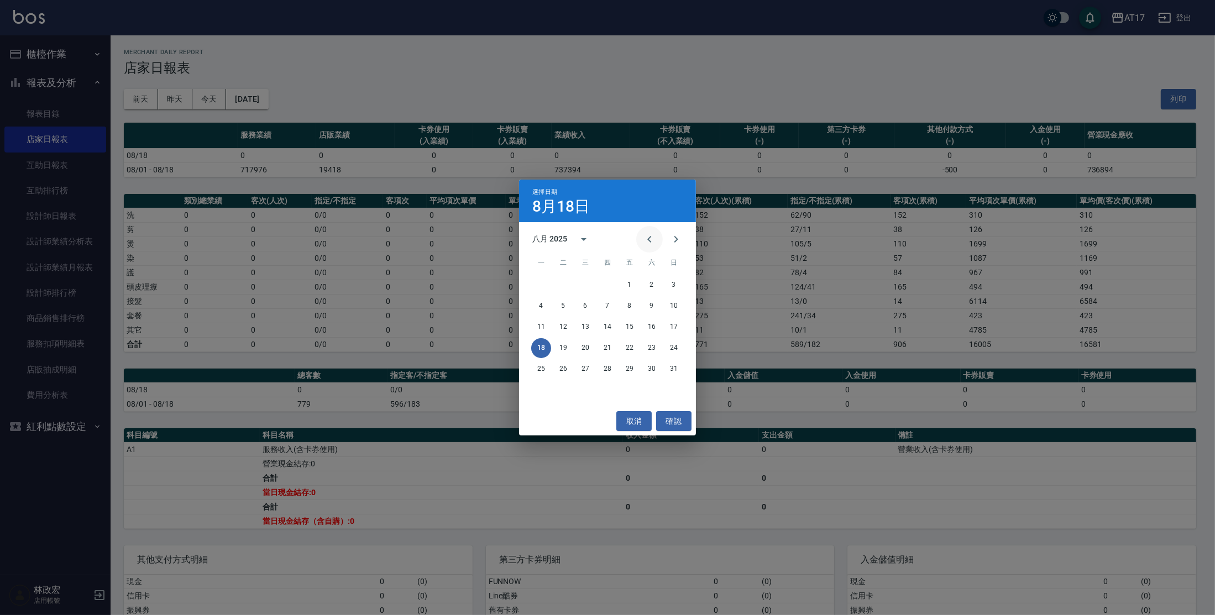
click at [654, 238] on icon "Previous month" at bounding box center [649, 239] width 13 height 13
click at [630, 326] on button "18" at bounding box center [629, 327] width 20 height 20
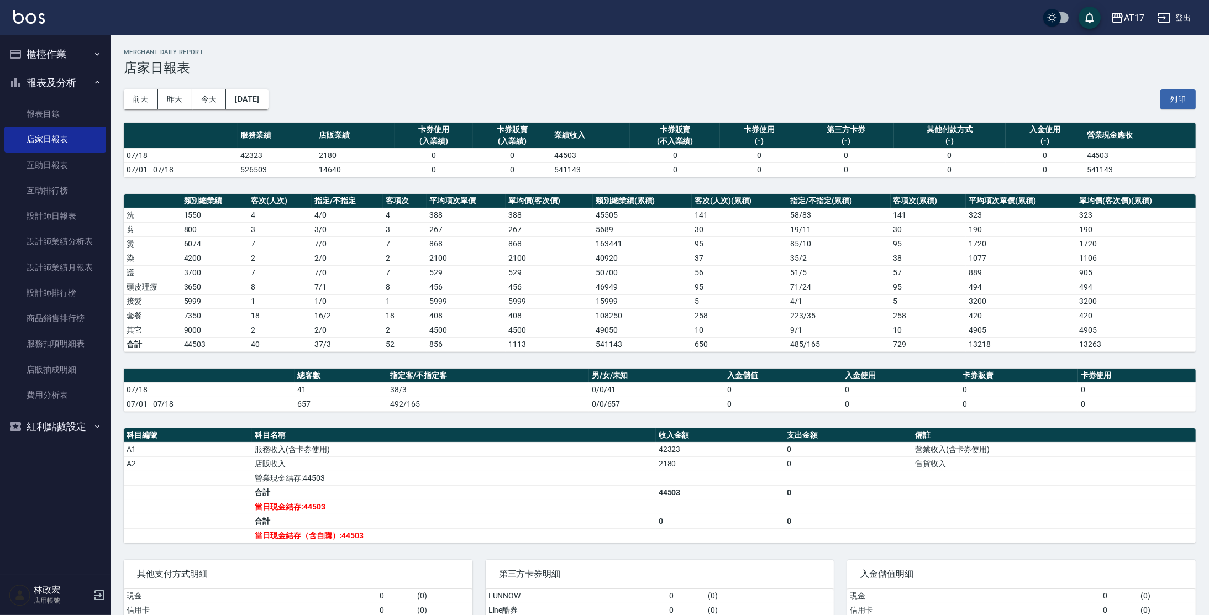
click at [268, 92] on button "[DATE]" at bounding box center [247, 99] width 42 height 20
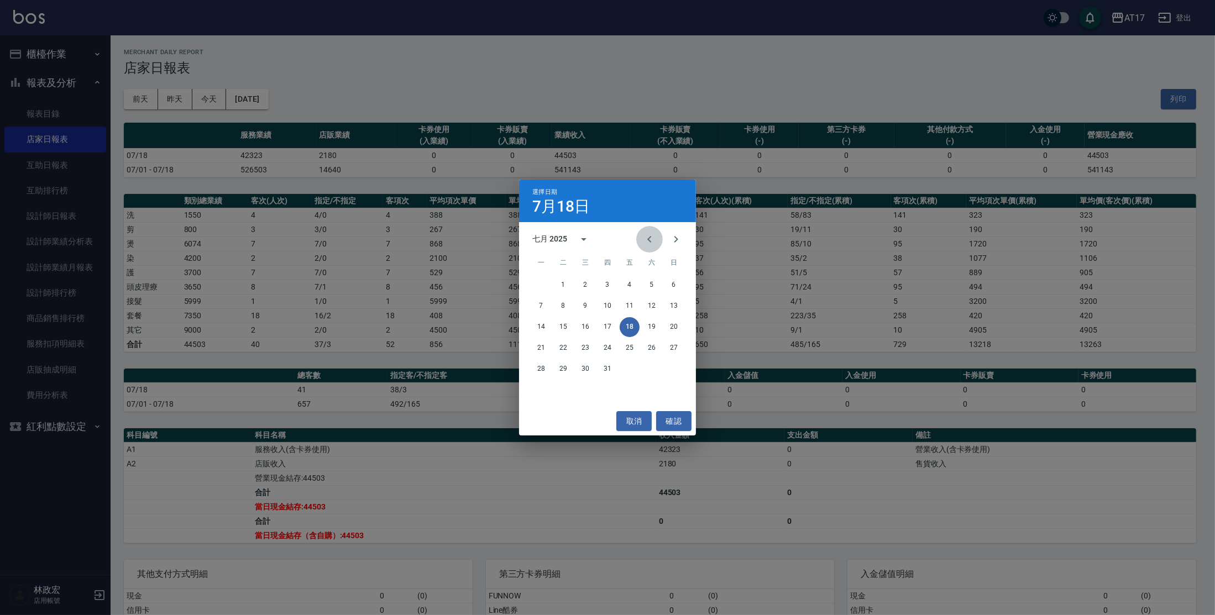
drag, startPoint x: 650, startPoint y: 234, endPoint x: 644, endPoint y: 237, distance: 6.2
click at [649, 234] on icon "Previous month" at bounding box center [649, 239] width 13 height 13
click at [591, 344] on button "18" at bounding box center [585, 348] width 20 height 20
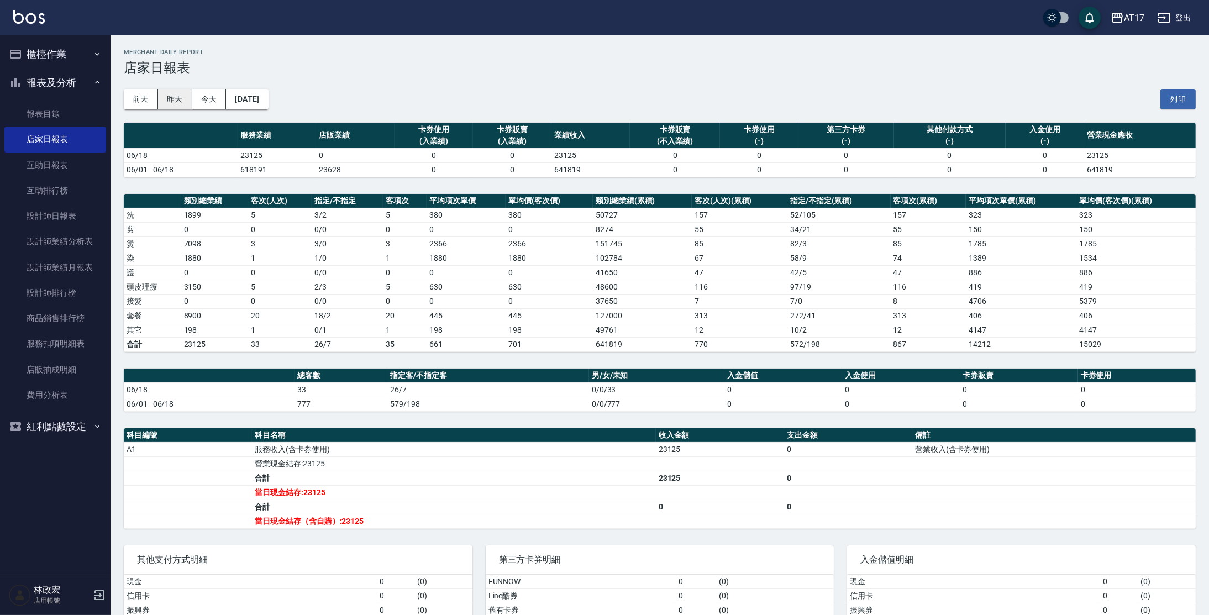
click at [167, 97] on button "昨天" at bounding box center [175, 99] width 34 height 20
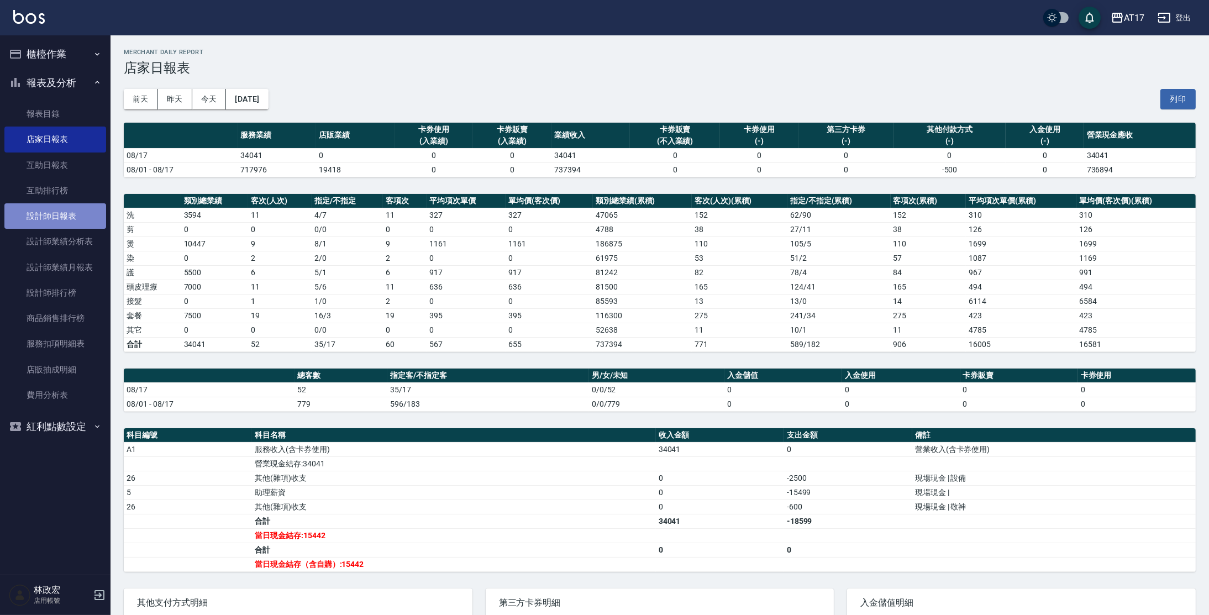
click at [59, 212] on link "設計師日報表" at bounding box center [55, 215] width 102 height 25
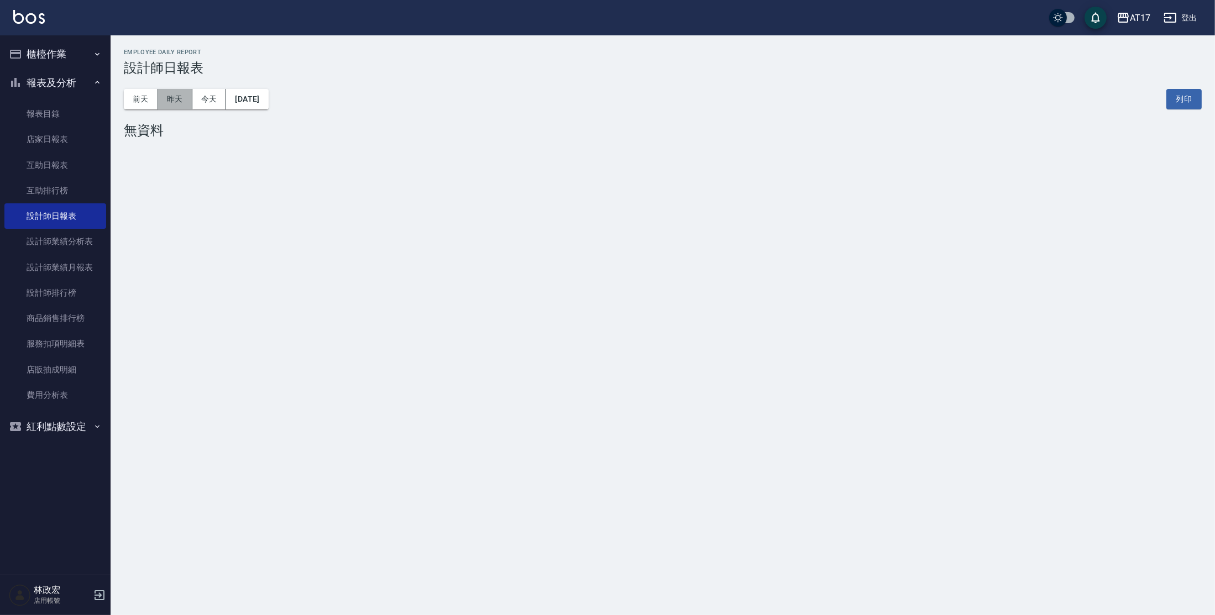
click at [184, 92] on button "昨天" at bounding box center [175, 99] width 34 height 20
